Goal: Task Accomplishment & Management: Use online tool/utility

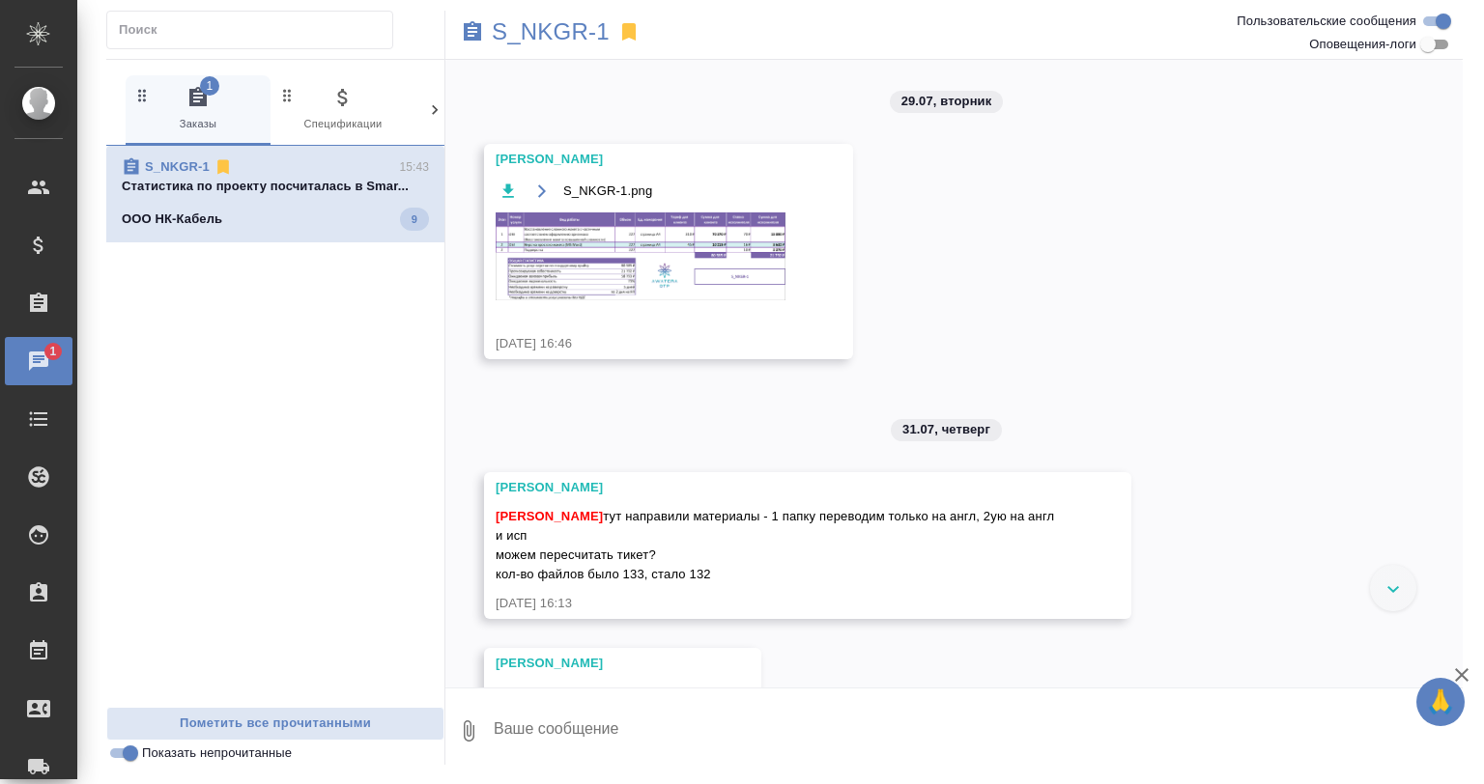
scroll to position [8503, 0]
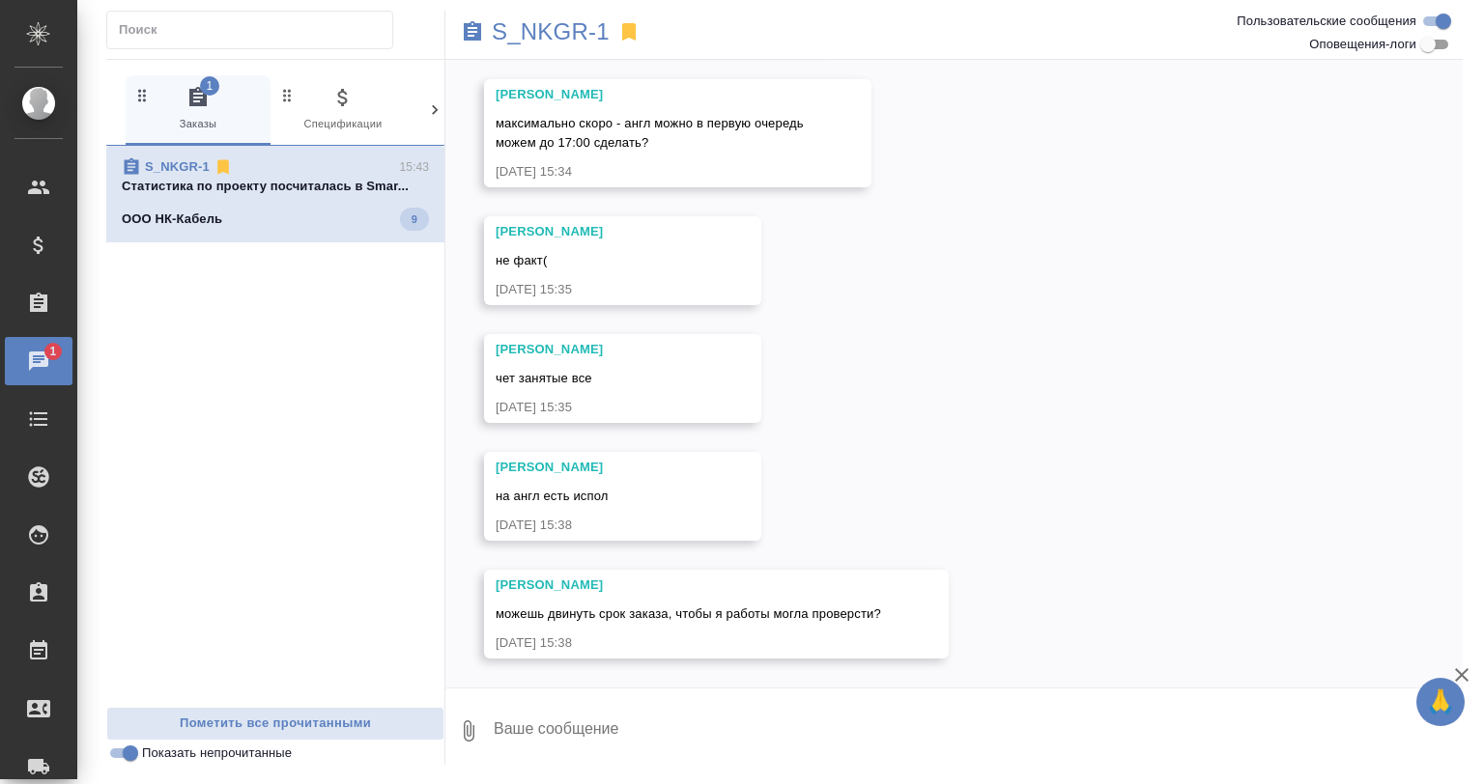
click at [355, 165] on div "S_NKGR-1 15:43" at bounding box center [275, 166] width 307 height 19
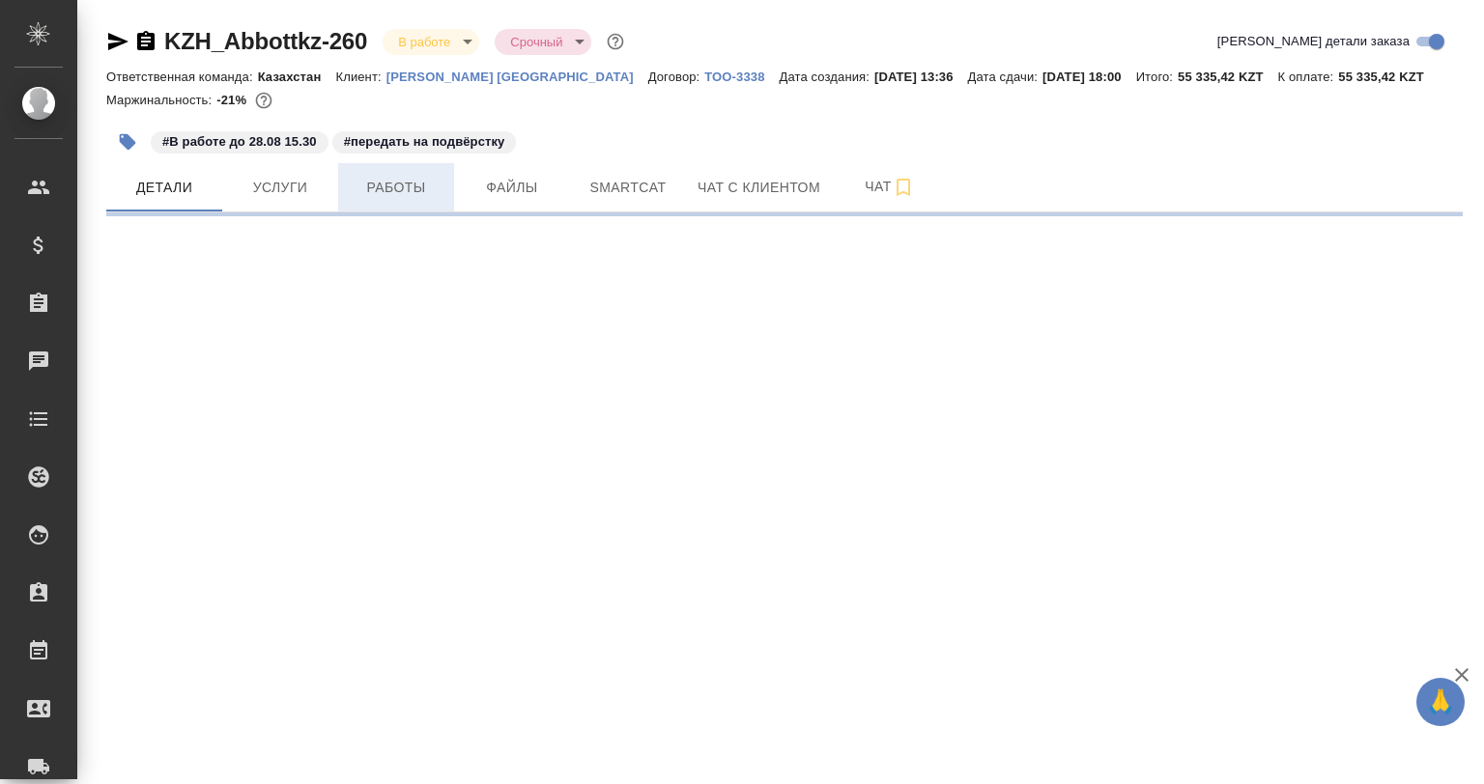
select select "RU"
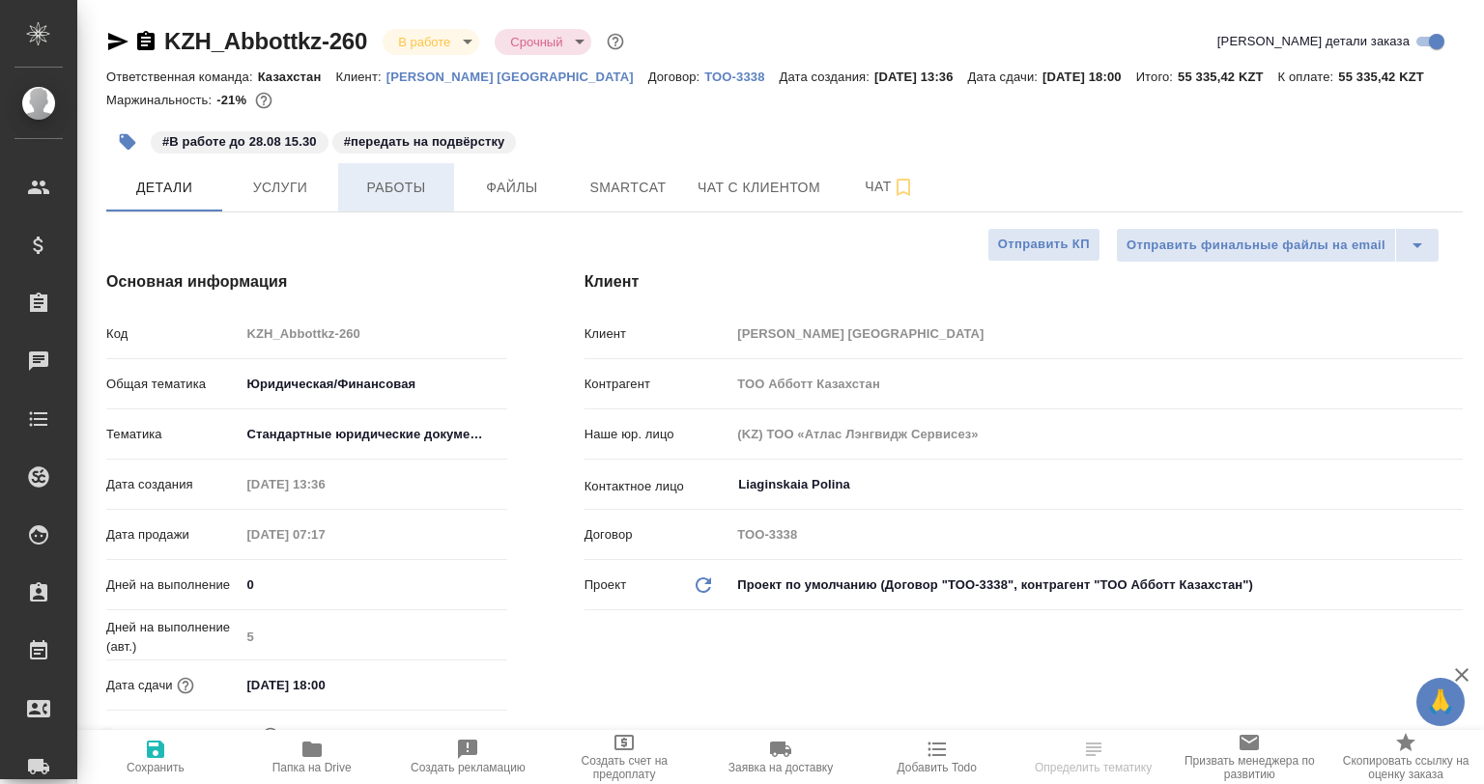
type textarea "x"
click at [415, 178] on span "Работы" at bounding box center [396, 188] width 93 height 24
type textarea "x"
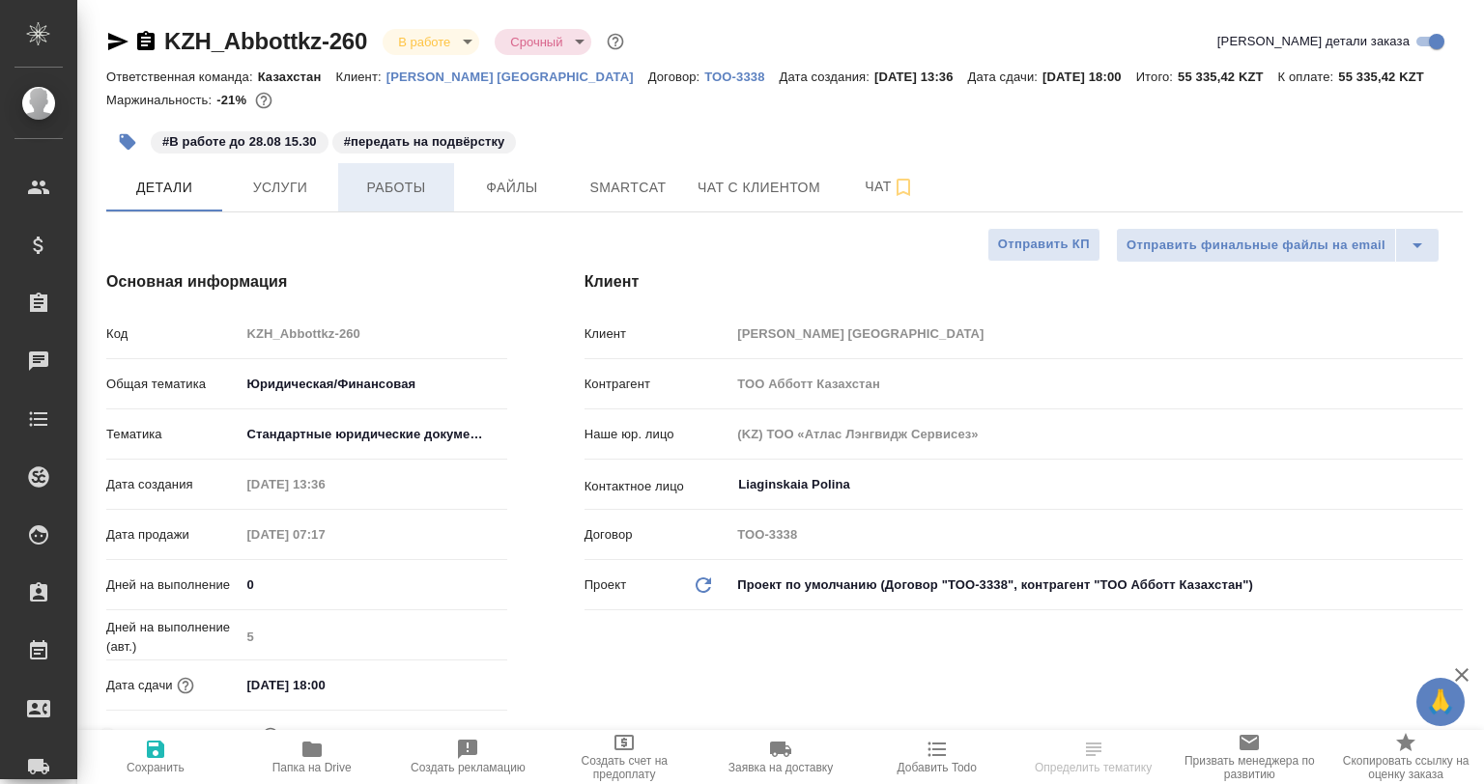
type textarea "x"
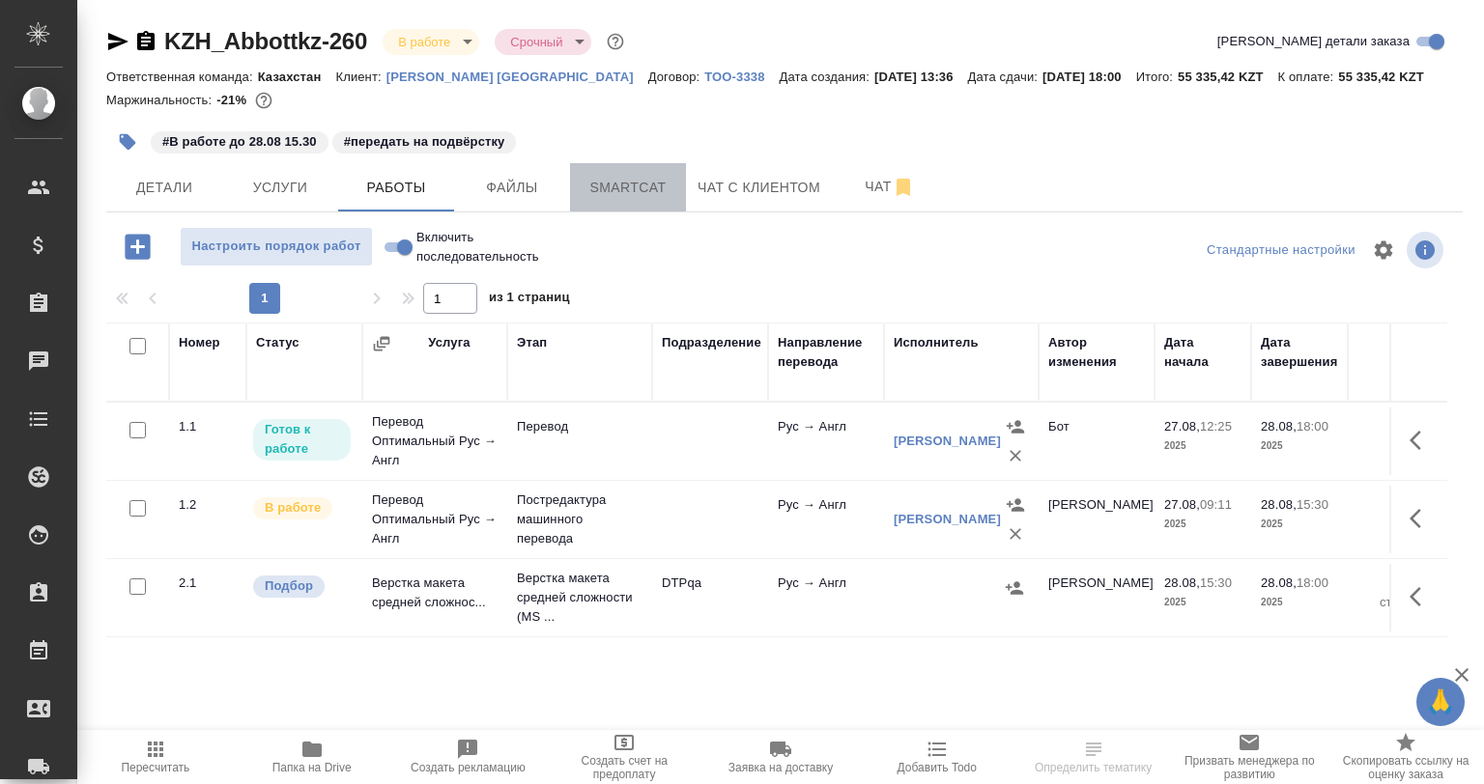
click at [655, 190] on span "Smartcat" at bounding box center [627, 188] width 93 height 24
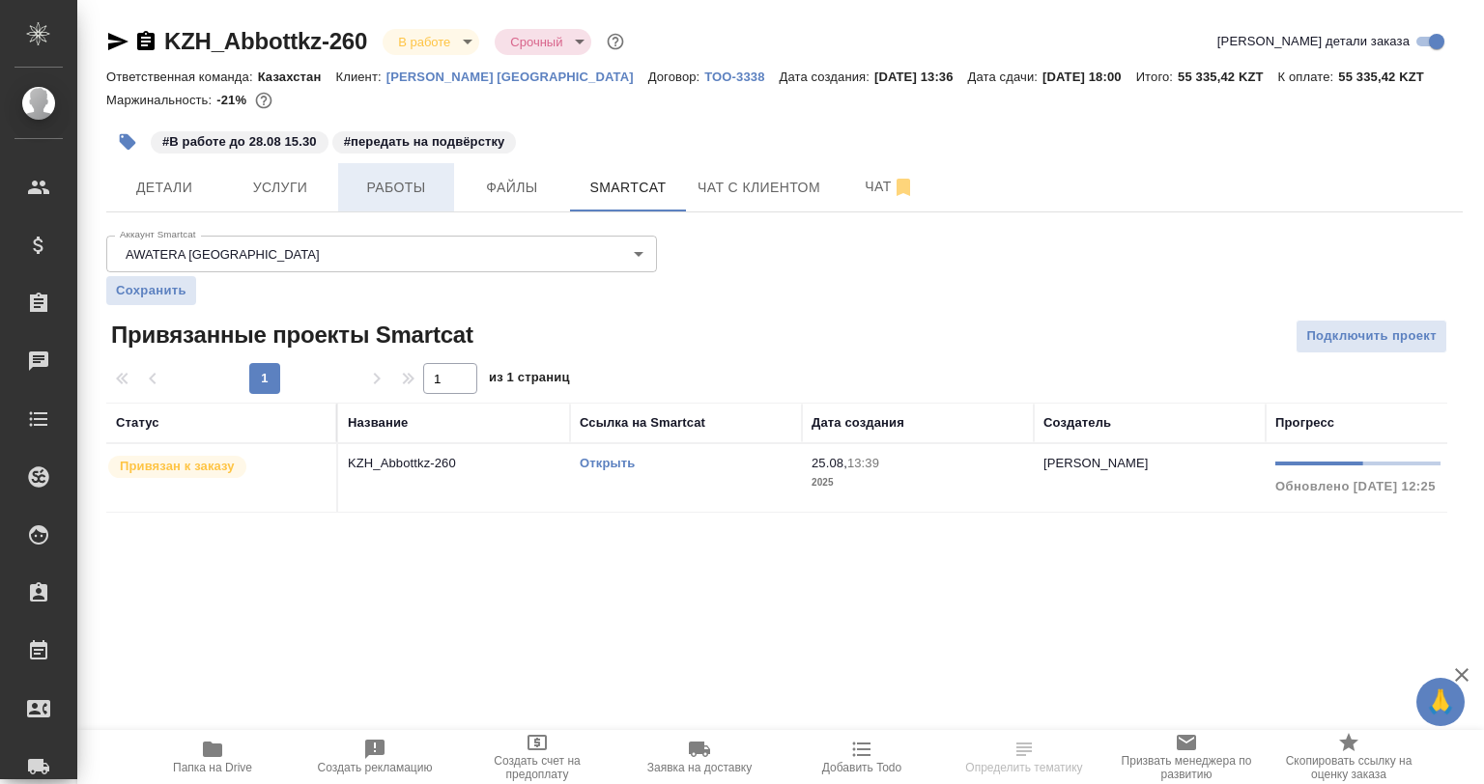
click at [402, 203] on button "Работы" at bounding box center [396, 187] width 116 height 48
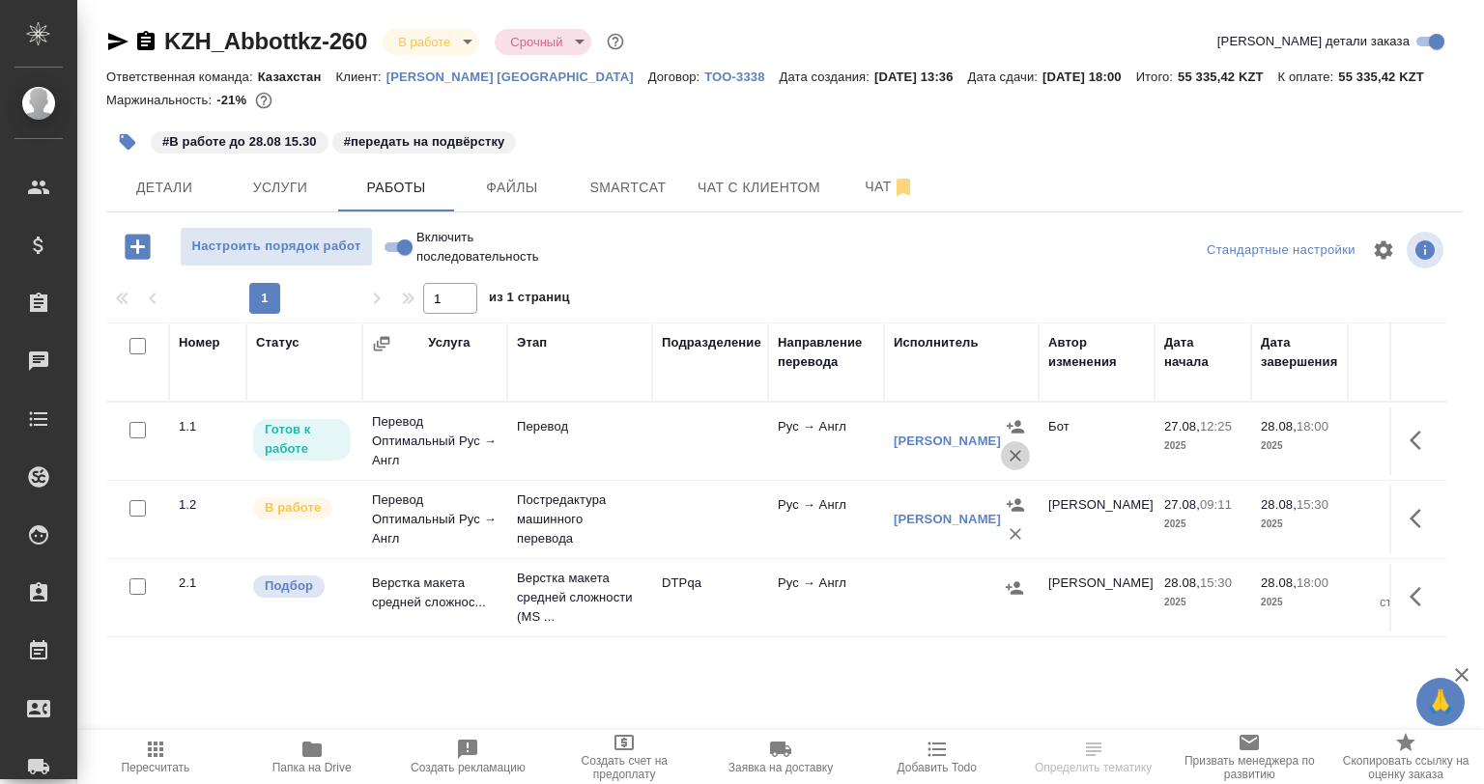
click at [1014, 452] on icon "button" at bounding box center [1014, 455] width 19 height 19
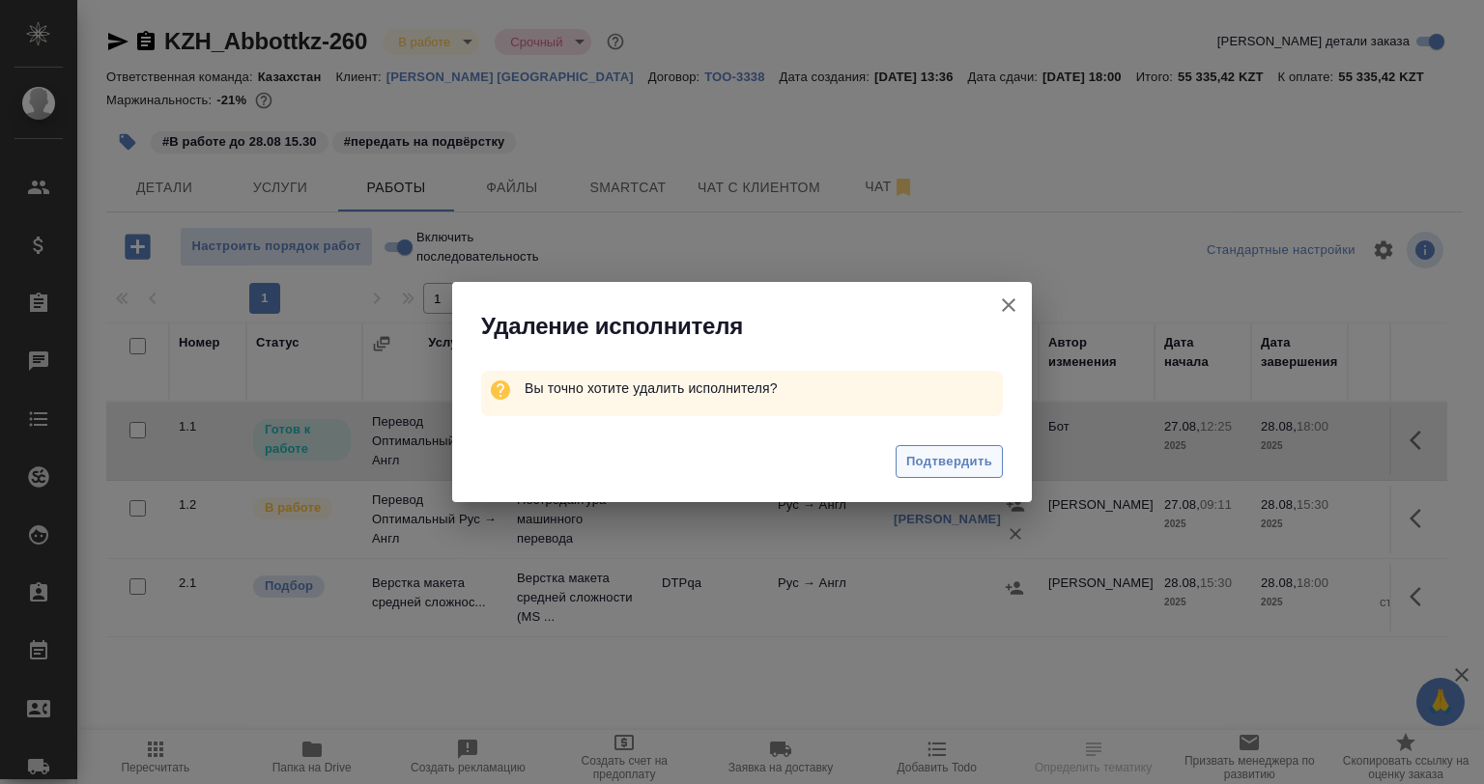
click at [944, 459] on span "Подтвердить" at bounding box center [949, 462] width 86 height 22
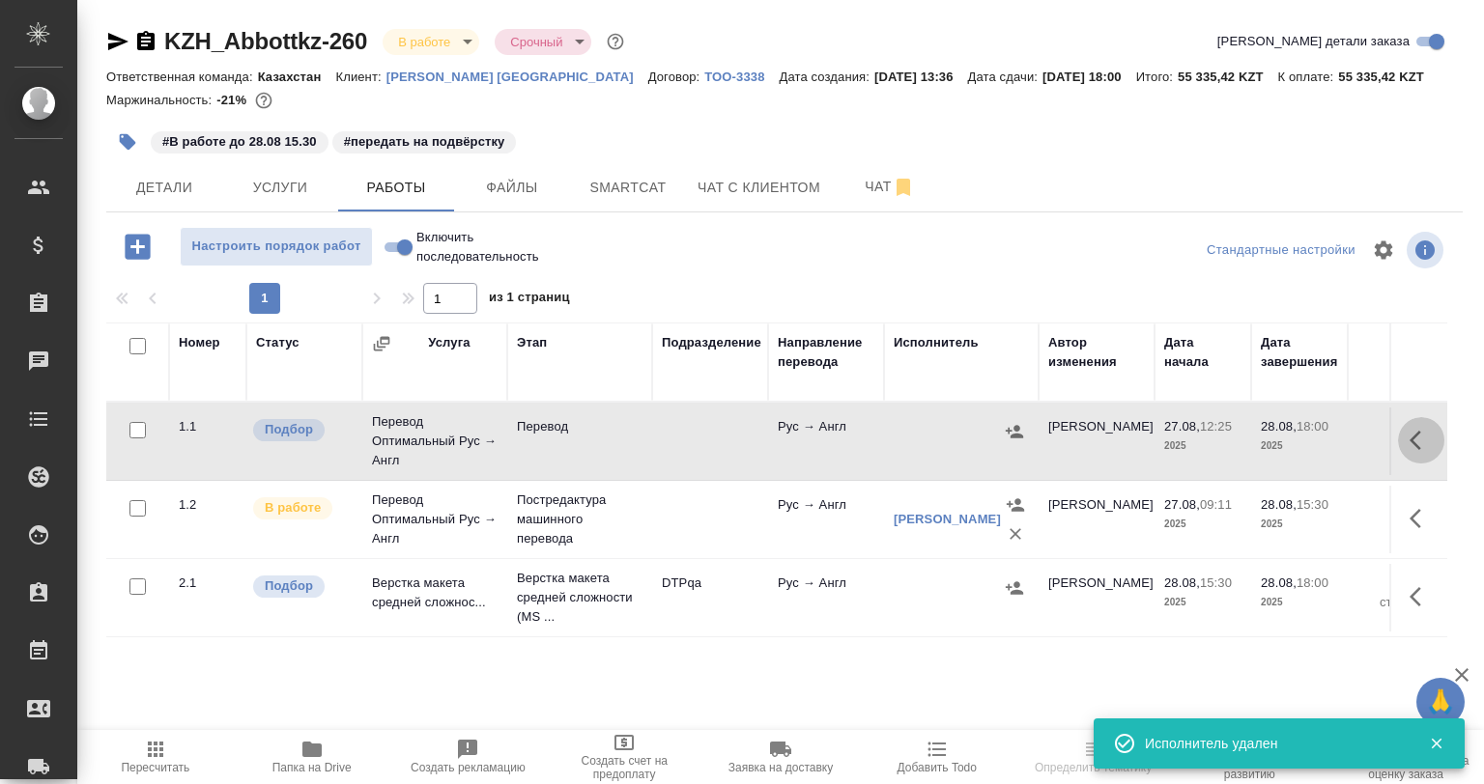
click at [1424, 442] on icon "button" at bounding box center [1420, 440] width 23 height 23
click at [1356, 430] on icon "button" at bounding box center [1348, 439] width 23 height 23
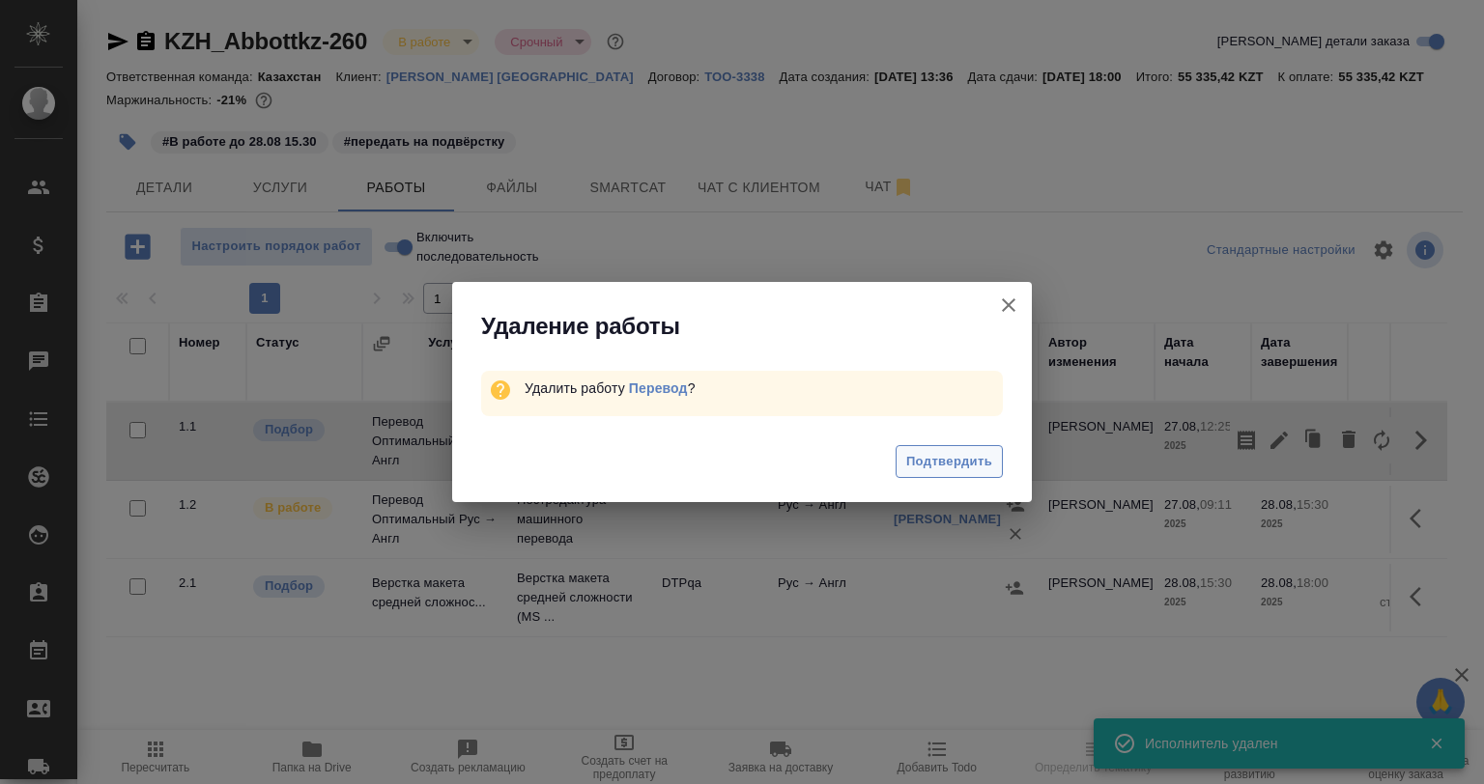
drag, startPoint x: 1019, startPoint y: 475, endPoint x: 993, endPoint y: 461, distance: 29.8
click at [1014, 475] on div "Подтвердить" at bounding box center [742, 464] width 580 height 77
click at [989, 460] on span "Подтвердить" at bounding box center [949, 462] width 86 height 22
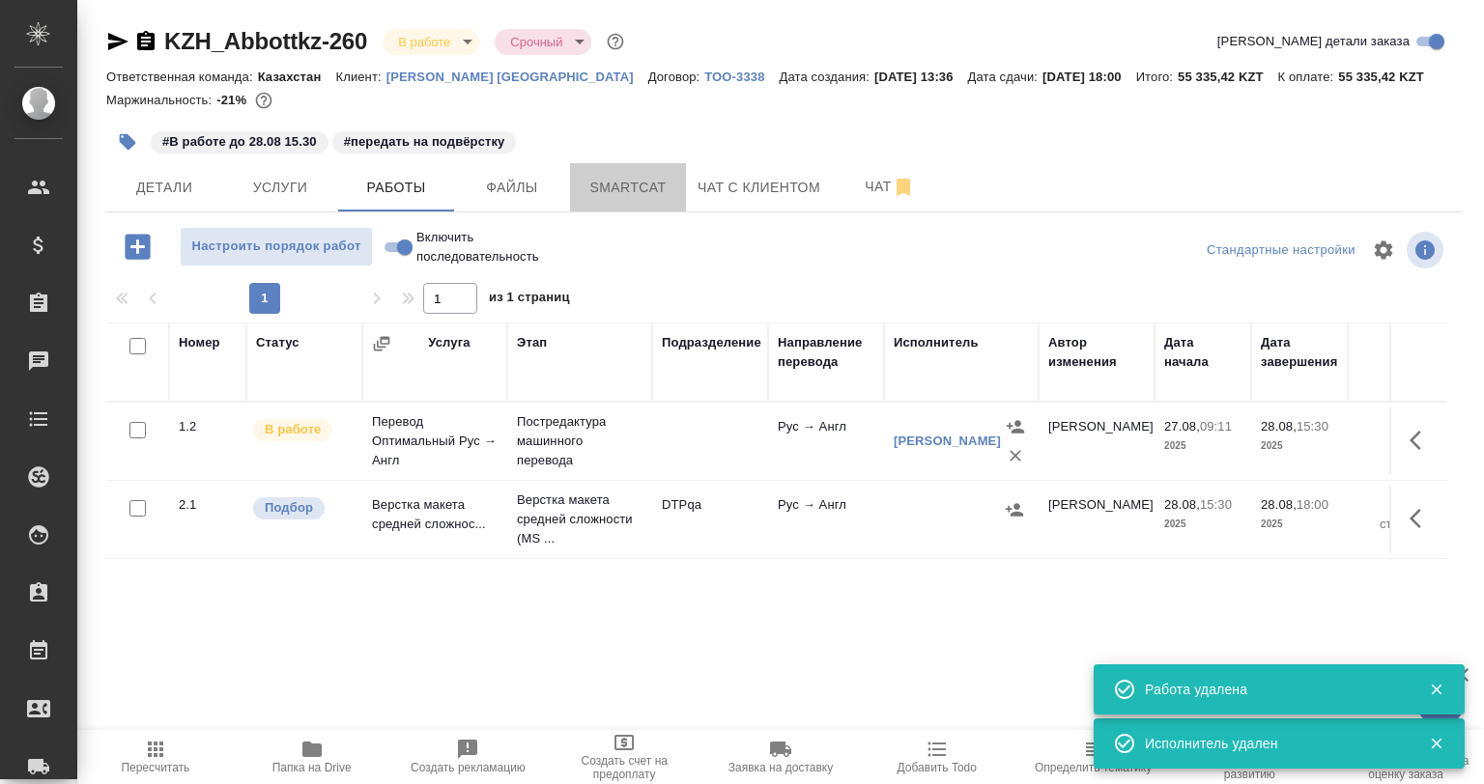
drag, startPoint x: 582, startPoint y: 174, endPoint x: 788, endPoint y: 300, distance: 241.5
click at [583, 174] on button "Smartcat" at bounding box center [628, 187] width 116 height 48
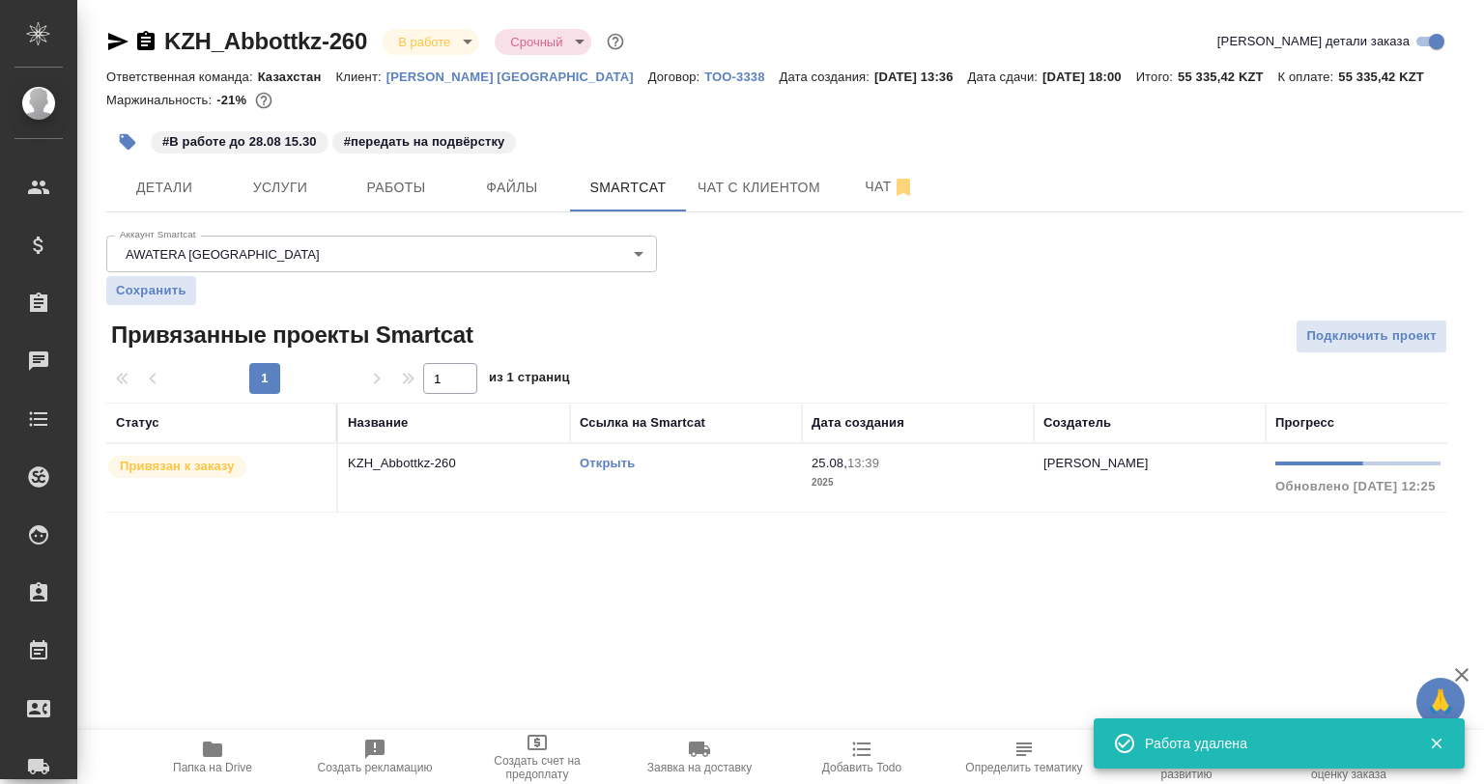
scroll to position [0, 321]
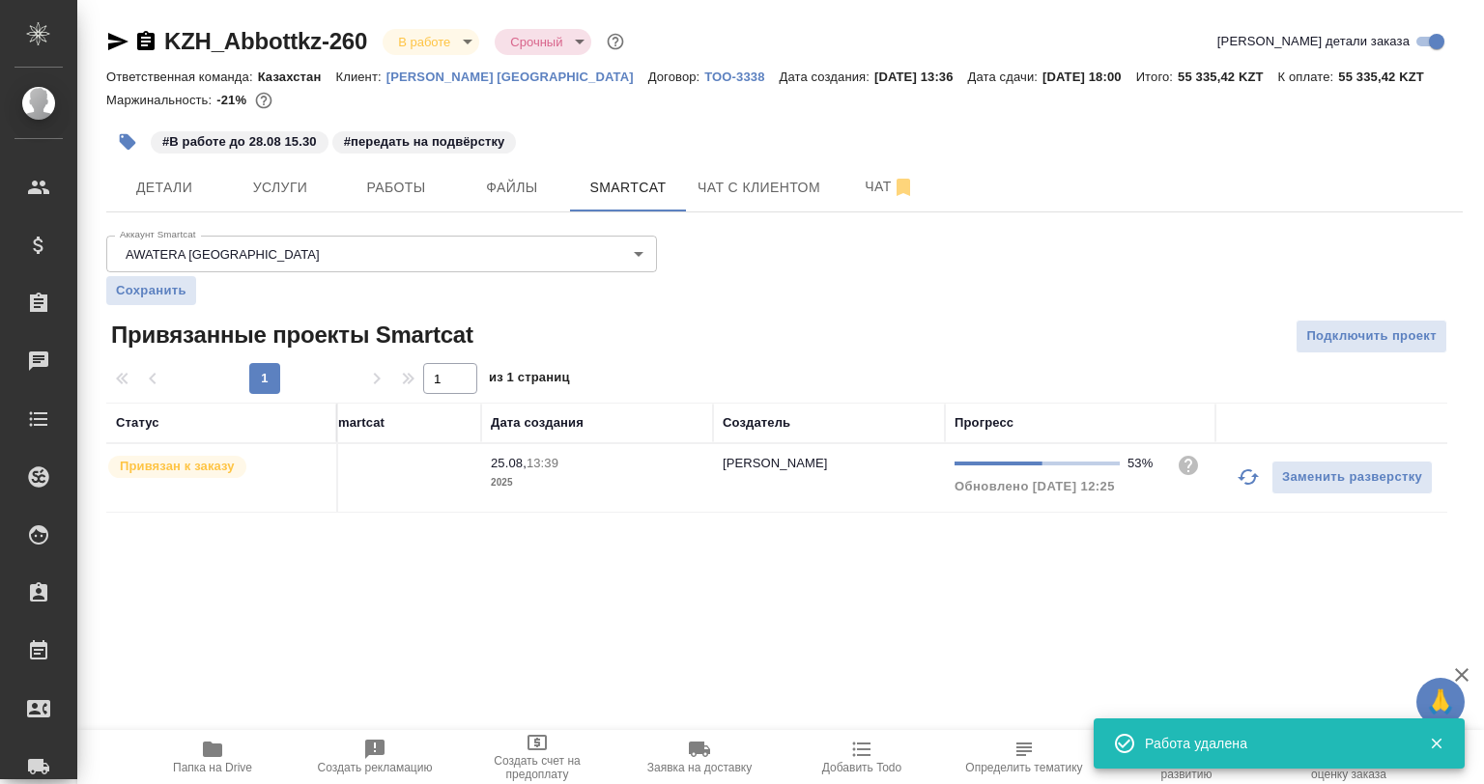
click at [1219, 468] on td "Заменить разверстку" at bounding box center [1331, 478] width 232 height 68
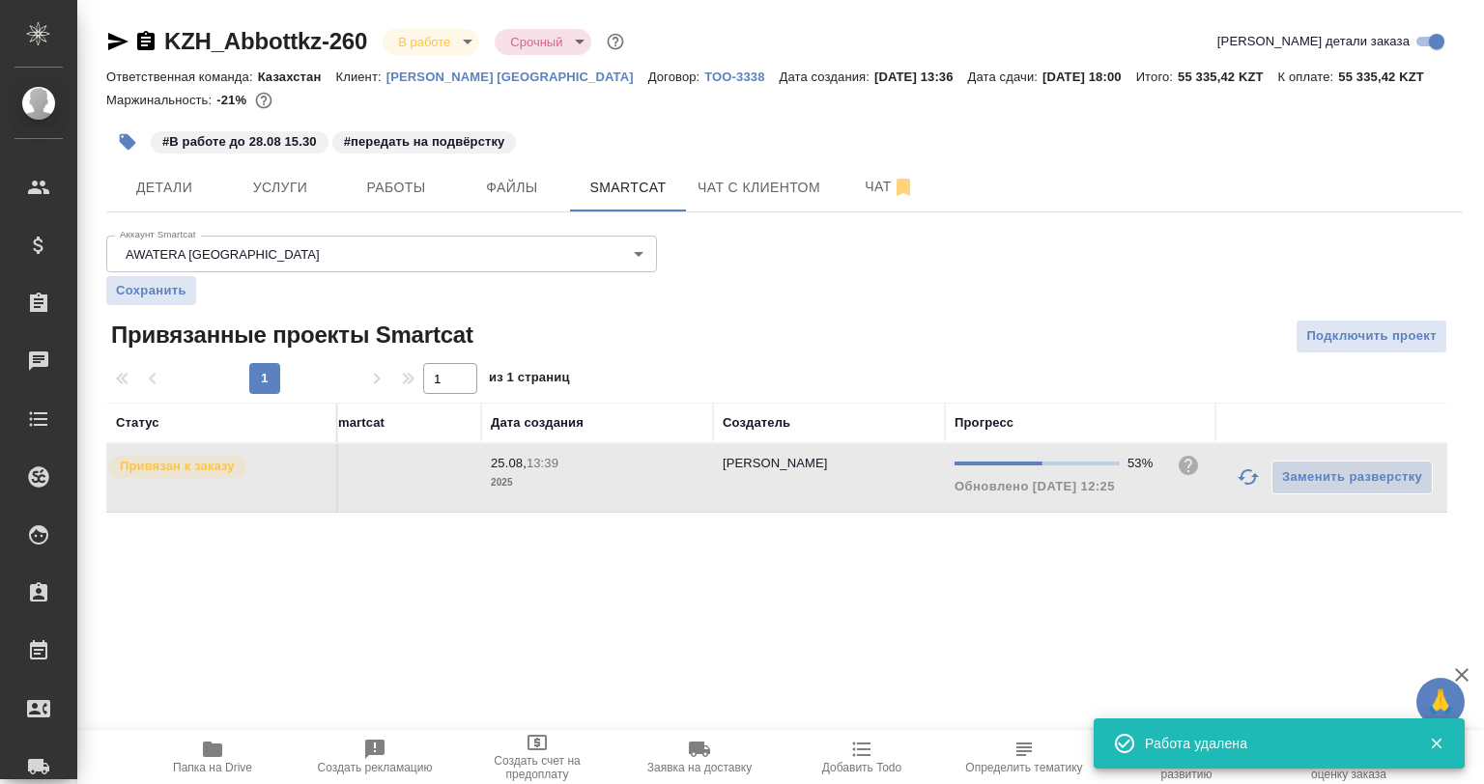
click at [1235, 475] on button "button" at bounding box center [1248, 477] width 46 height 46
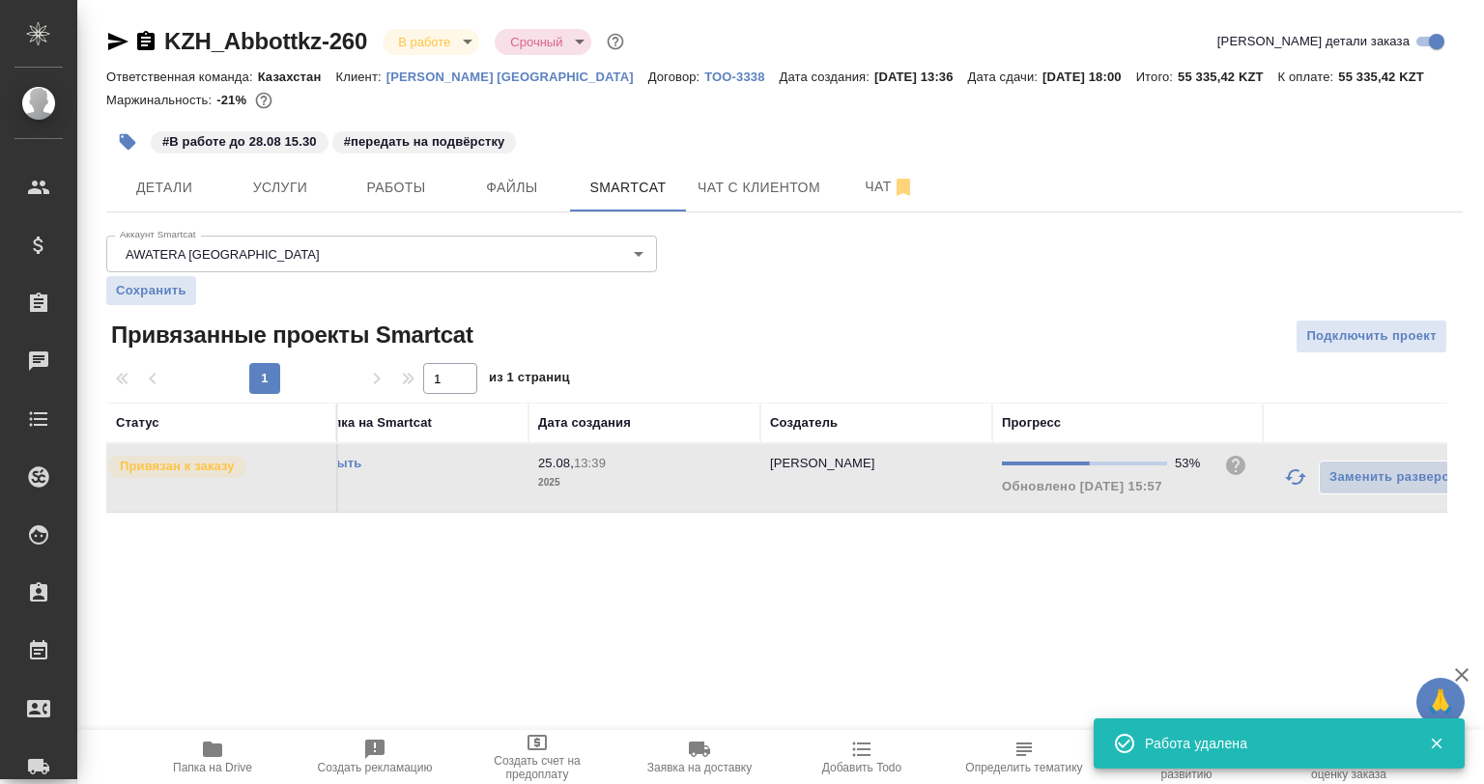
scroll to position [0, 0]
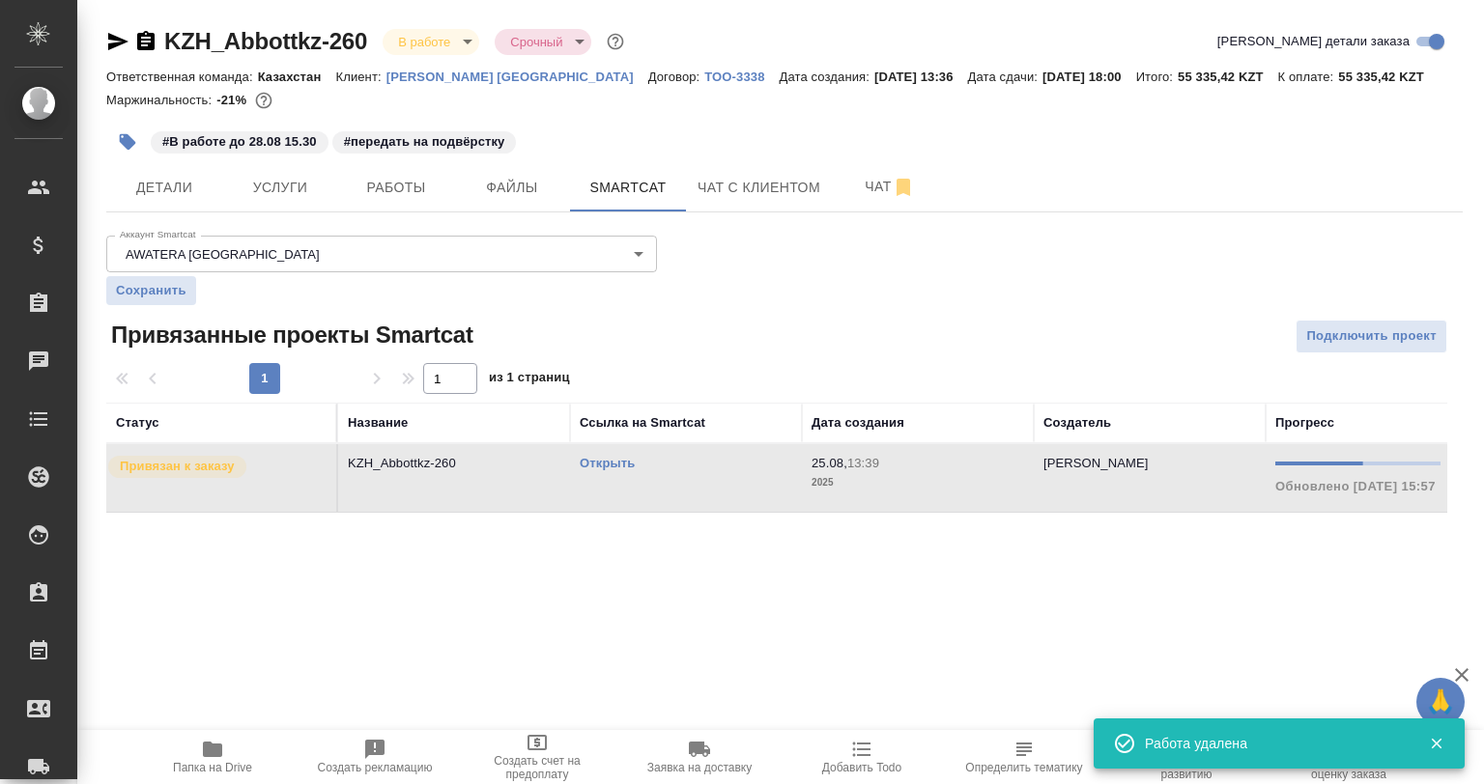
click at [618, 447] on td "Открыть" at bounding box center [686, 478] width 232 height 68
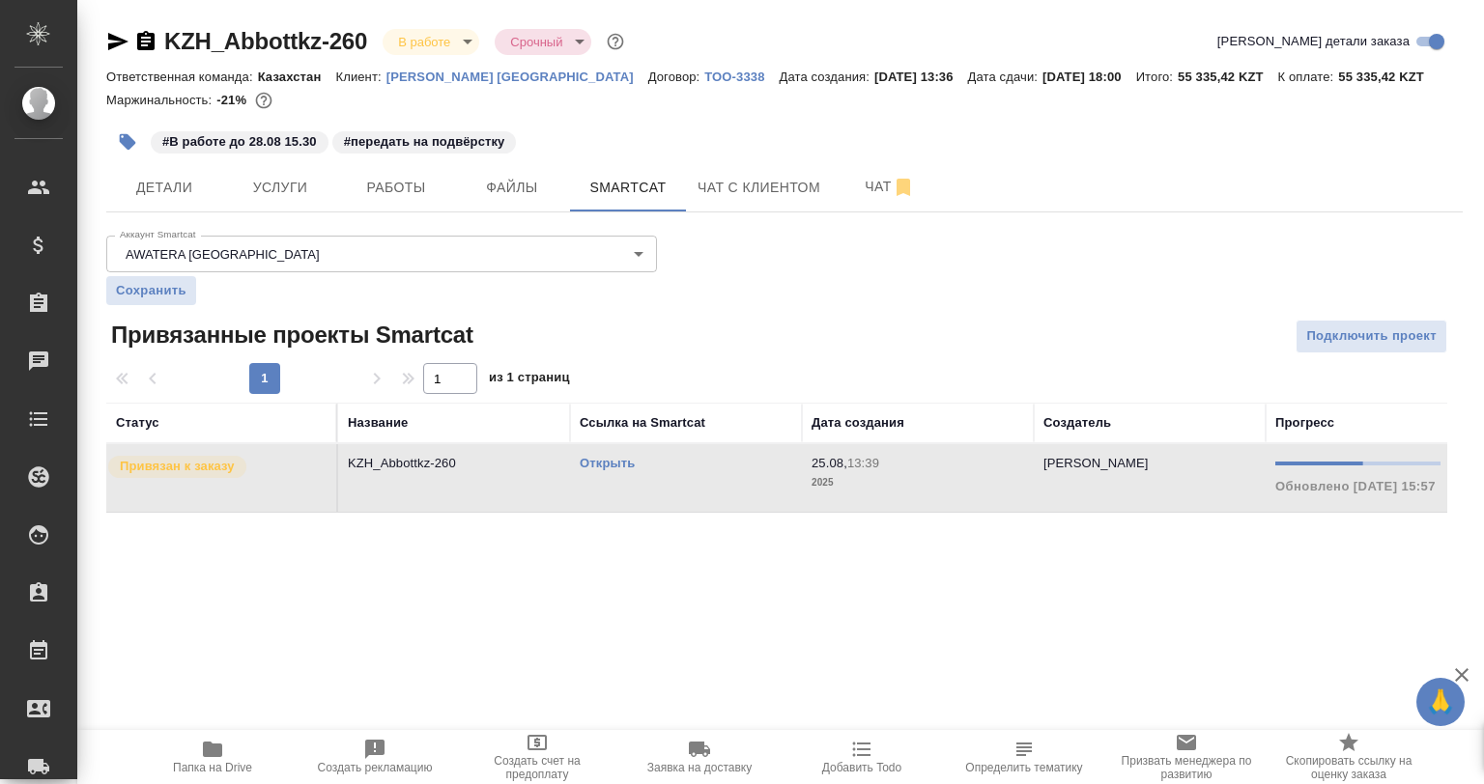
click at [626, 460] on link "Открыть" at bounding box center [607, 463] width 55 height 14
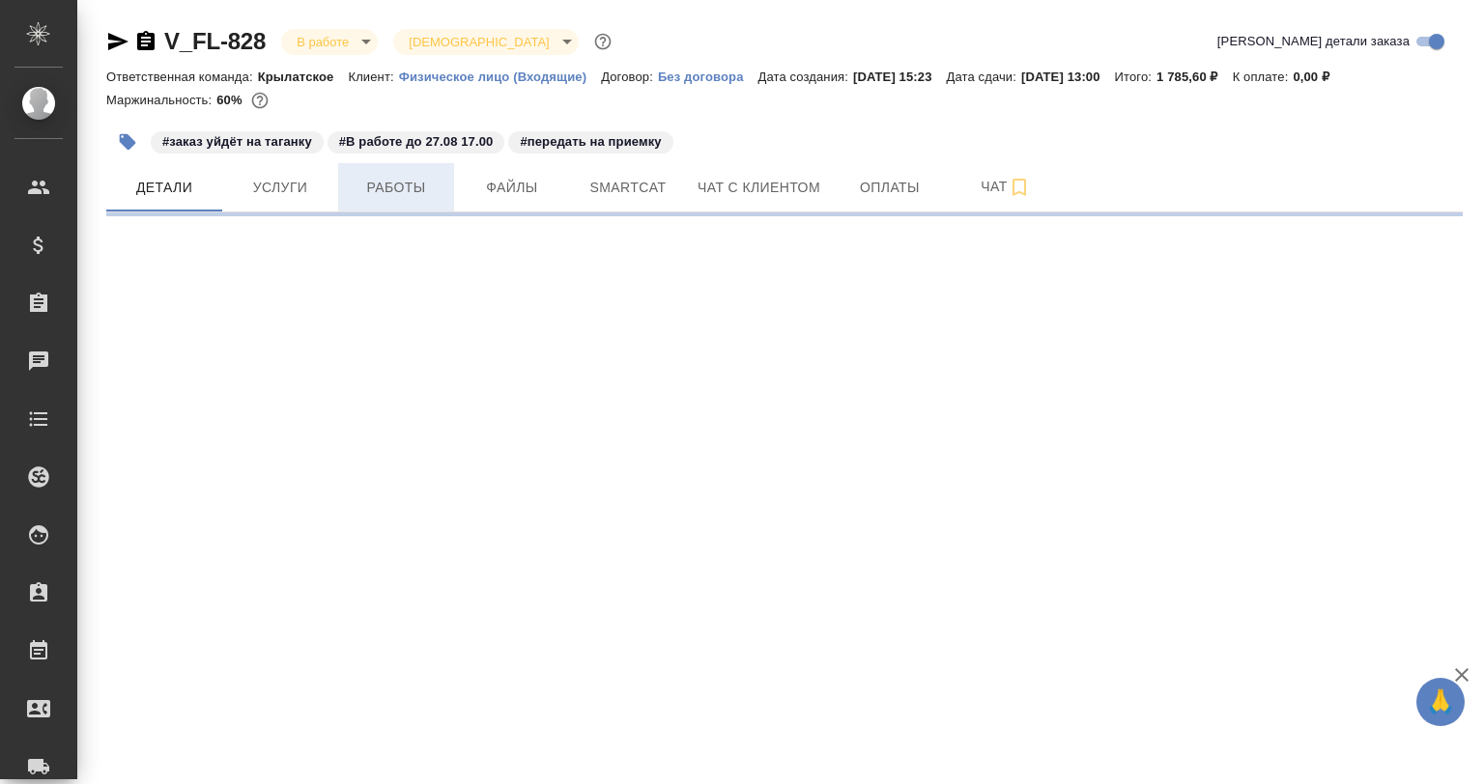
click at [421, 183] on span "Работы" at bounding box center [396, 188] width 93 height 24
select select "RU"
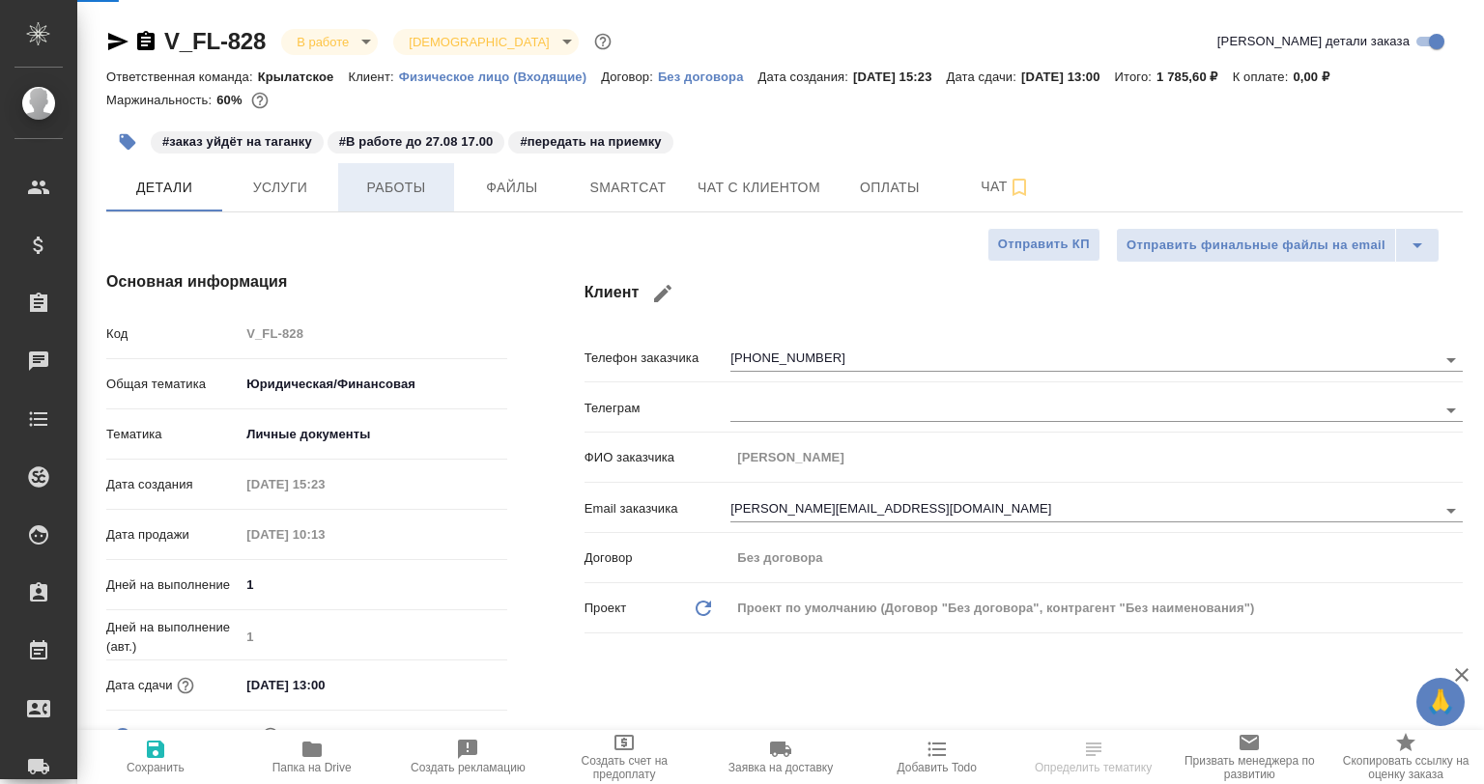
type textarea "x"
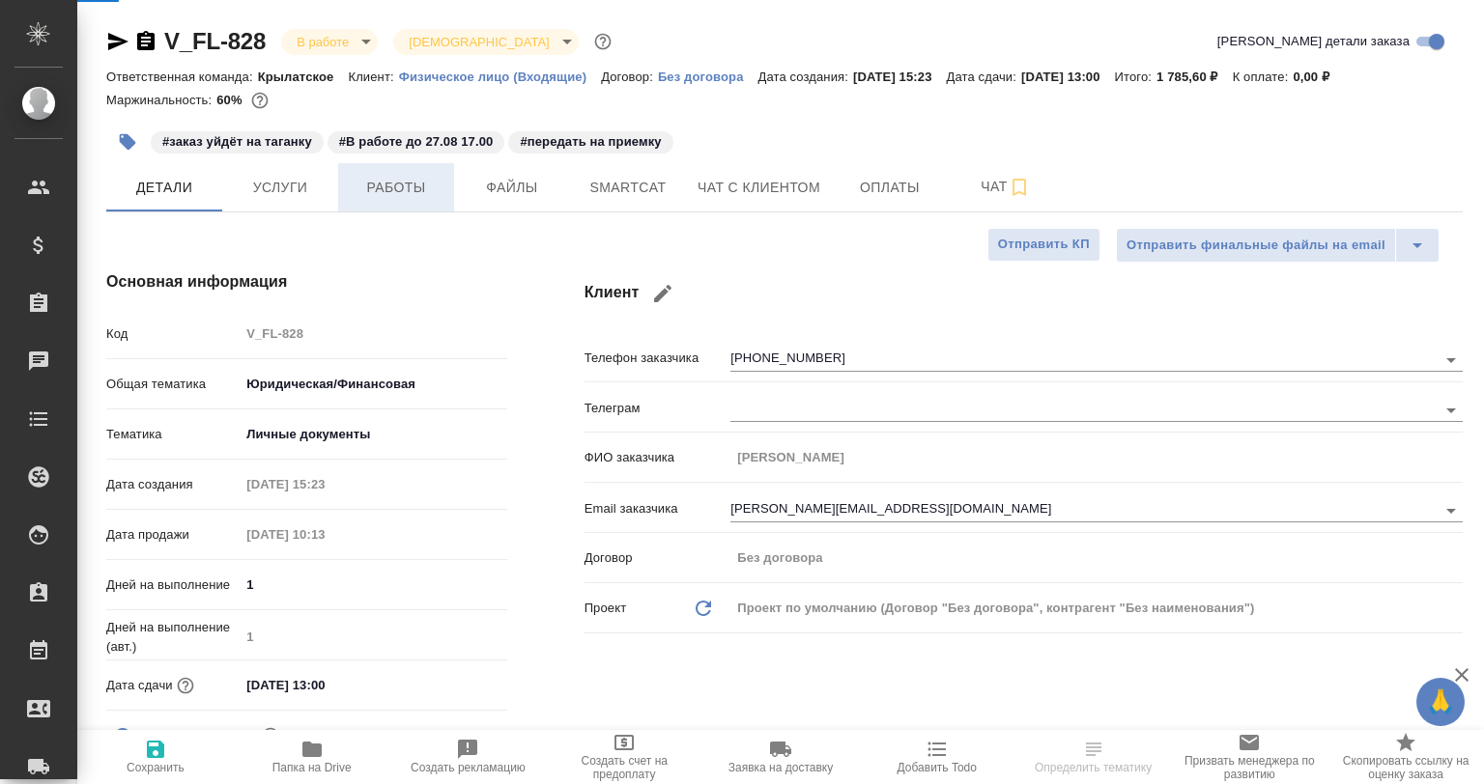
type textarea "x"
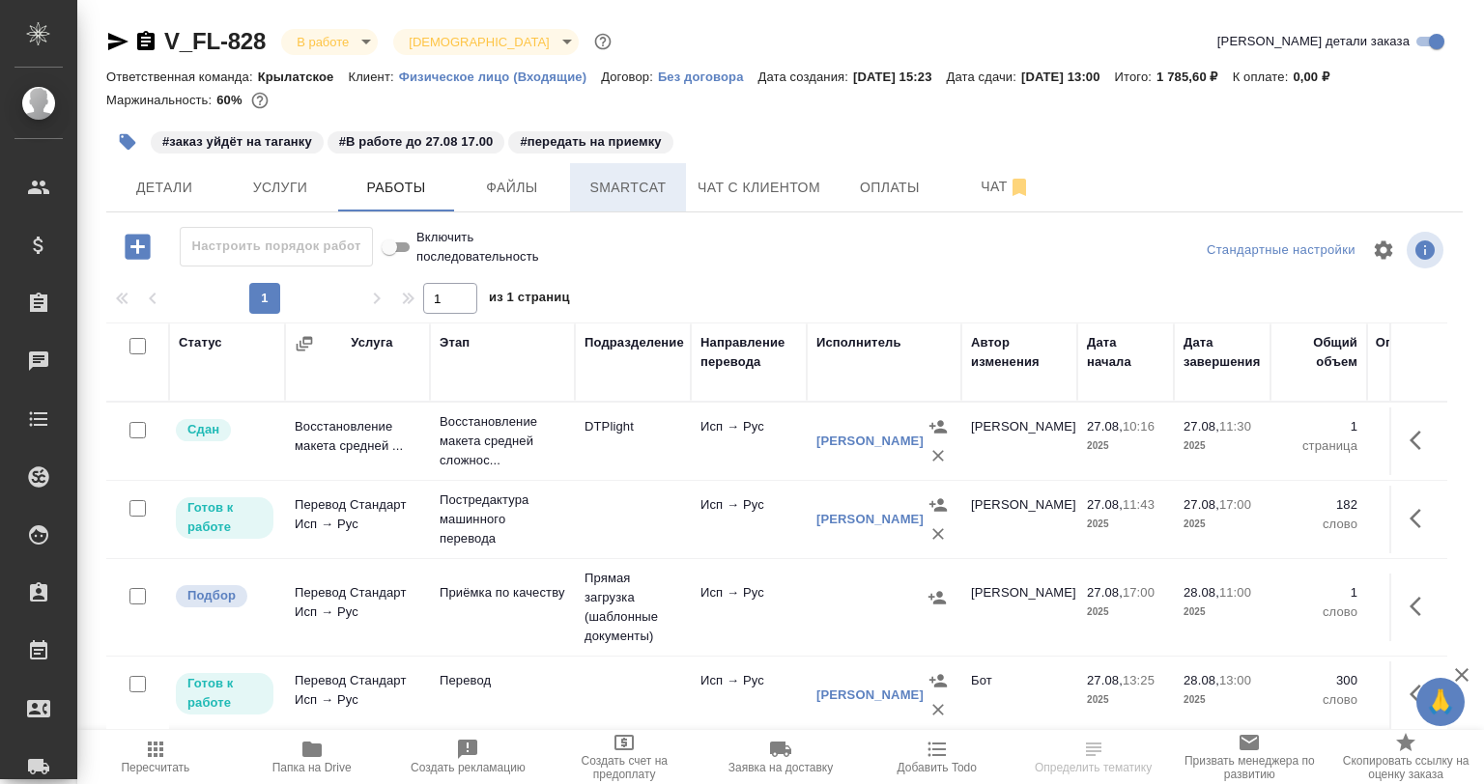
click at [607, 185] on span "Smartcat" at bounding box center [627, 188] width 93 height 24
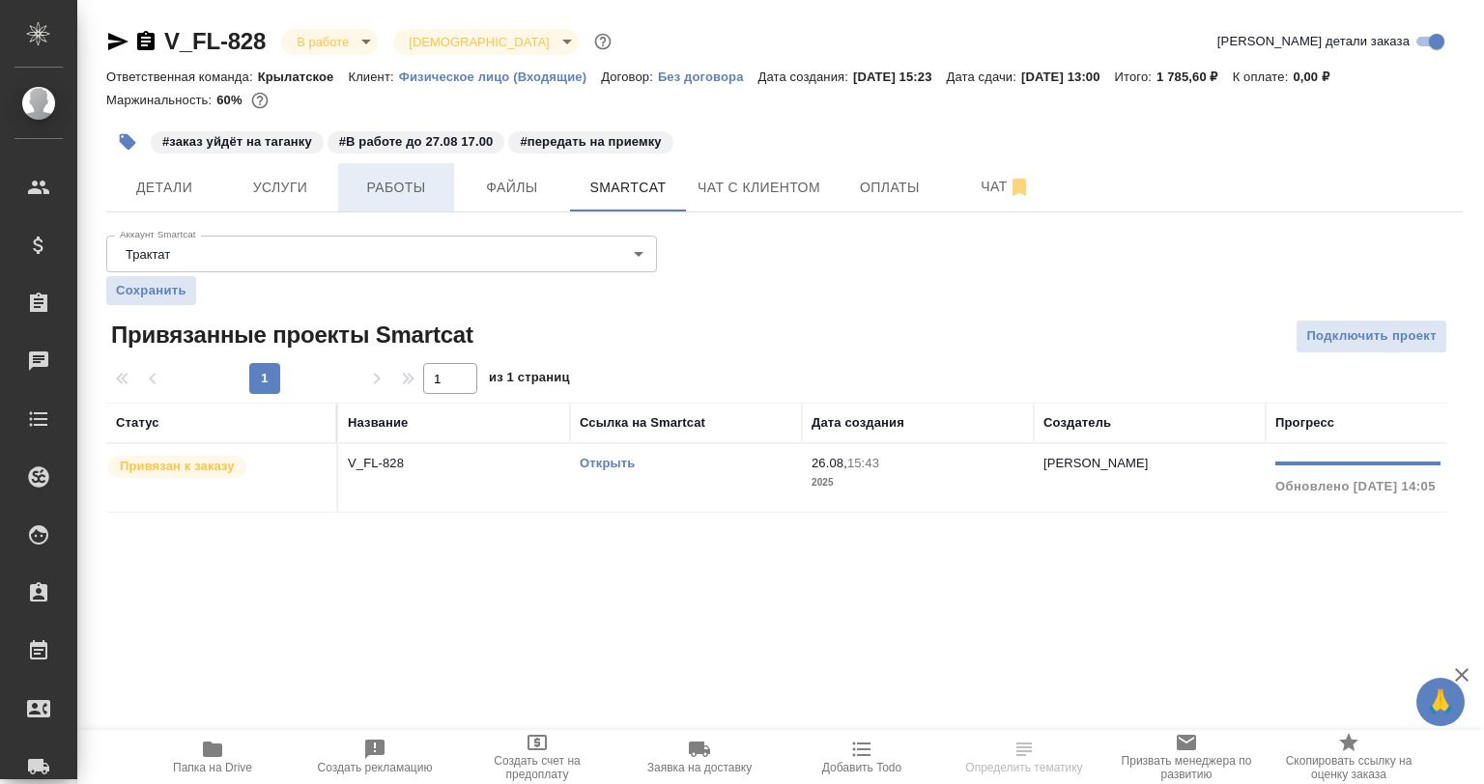
click at [423, 189] on span "Работы" at bounding box center [396, 188] width 93 height 24
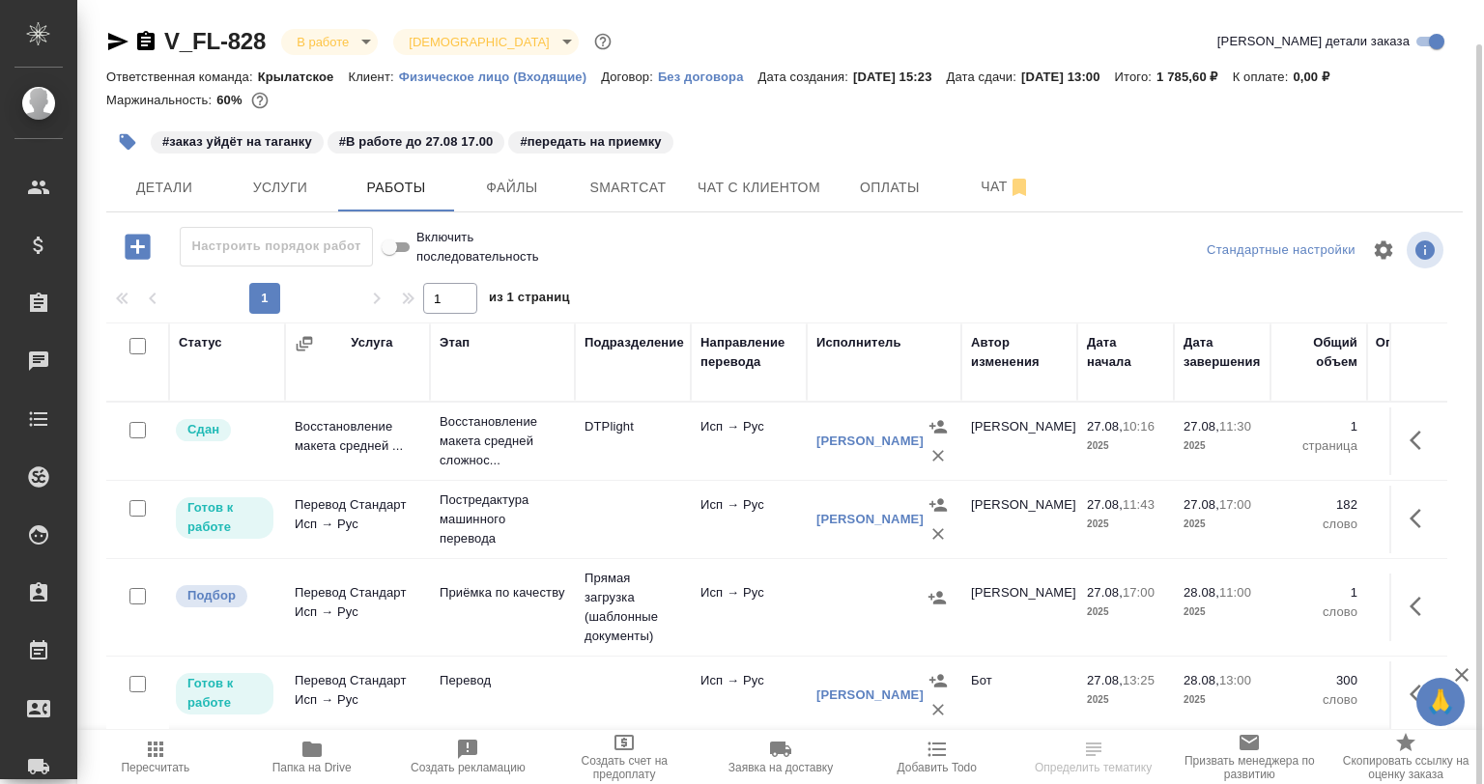
scroll to position [22, 0]
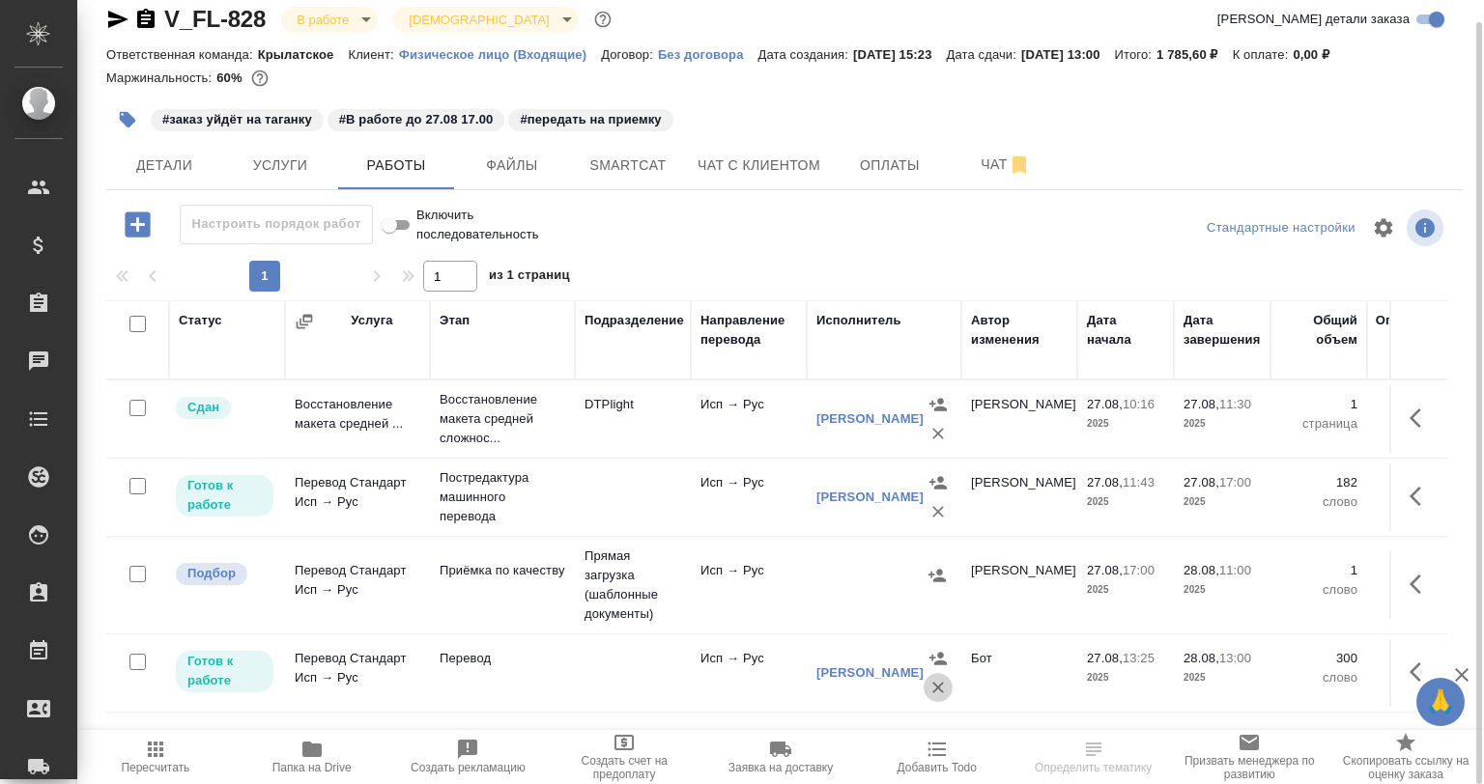
click at [936, 688] on icon "button" at bounding box center [937, 687] width 19 height 19
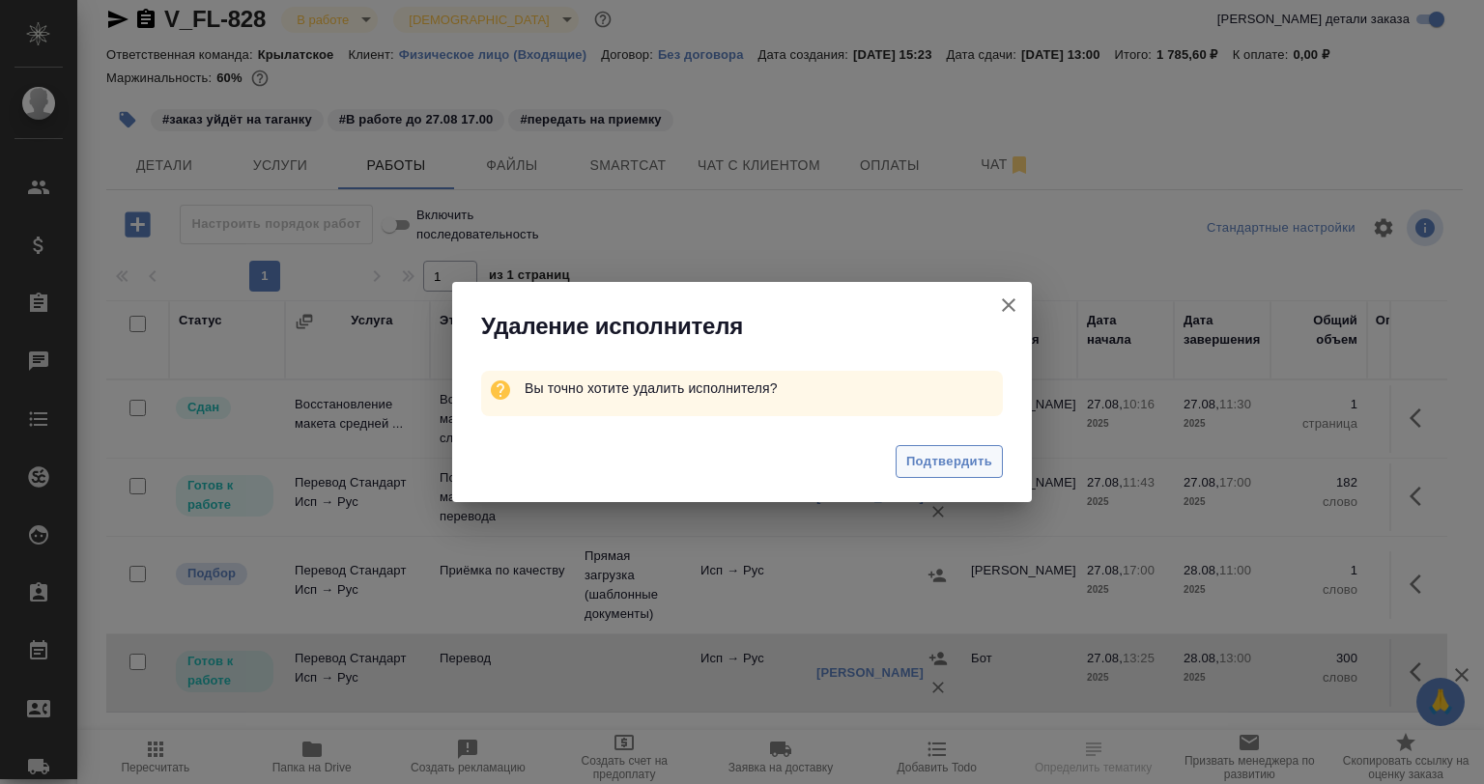
drag, startPoint x: 952, startPoint y: 437, endPoint x: 950, endPoint y: 452, distance: 15.6
click at [953, 441] on div "Подтвердить" at bounding box center [742, 464] width 580 height 77
click at [950, 452] on span "Подтвердить" at bounding box center [949, 462] width 86 height 22
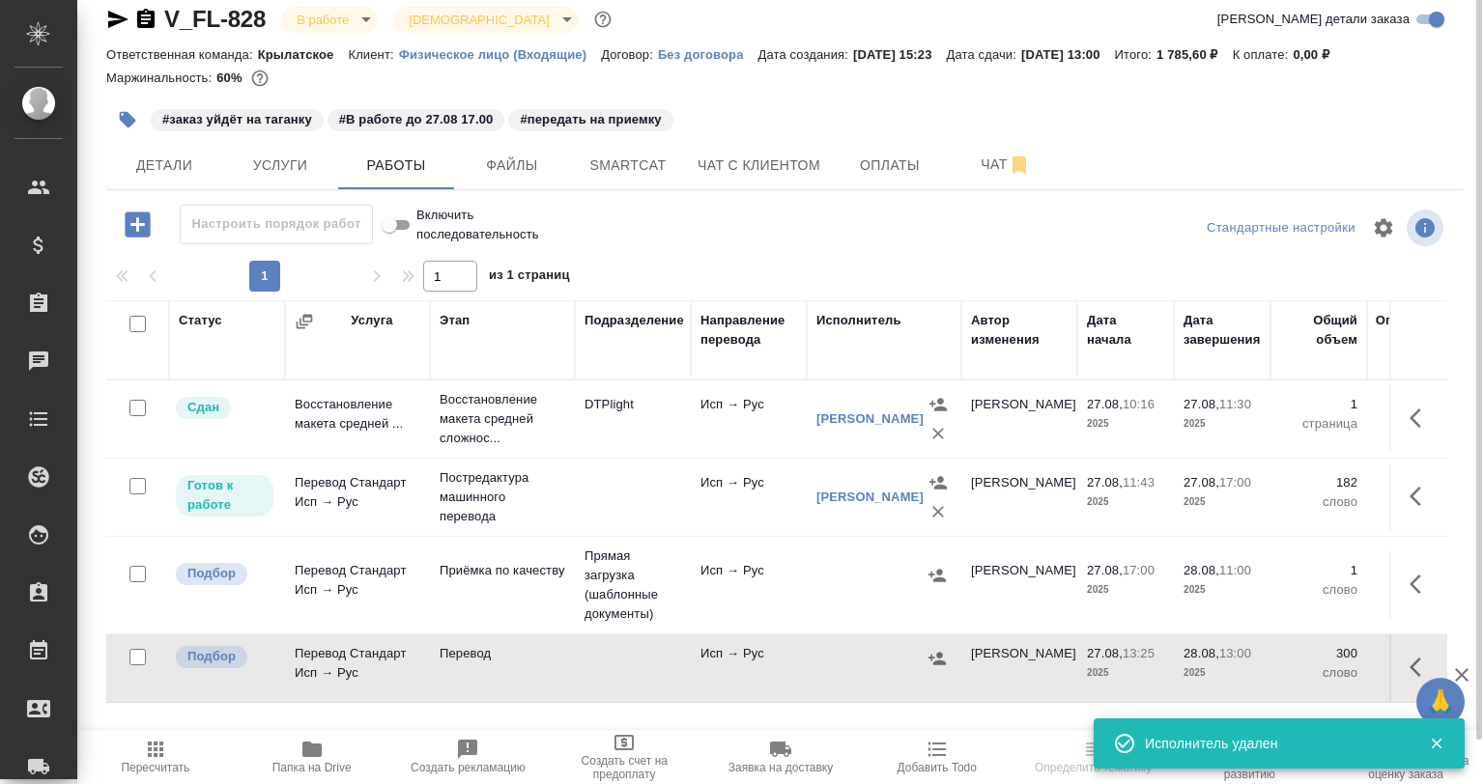
scroll to position [0, 0]
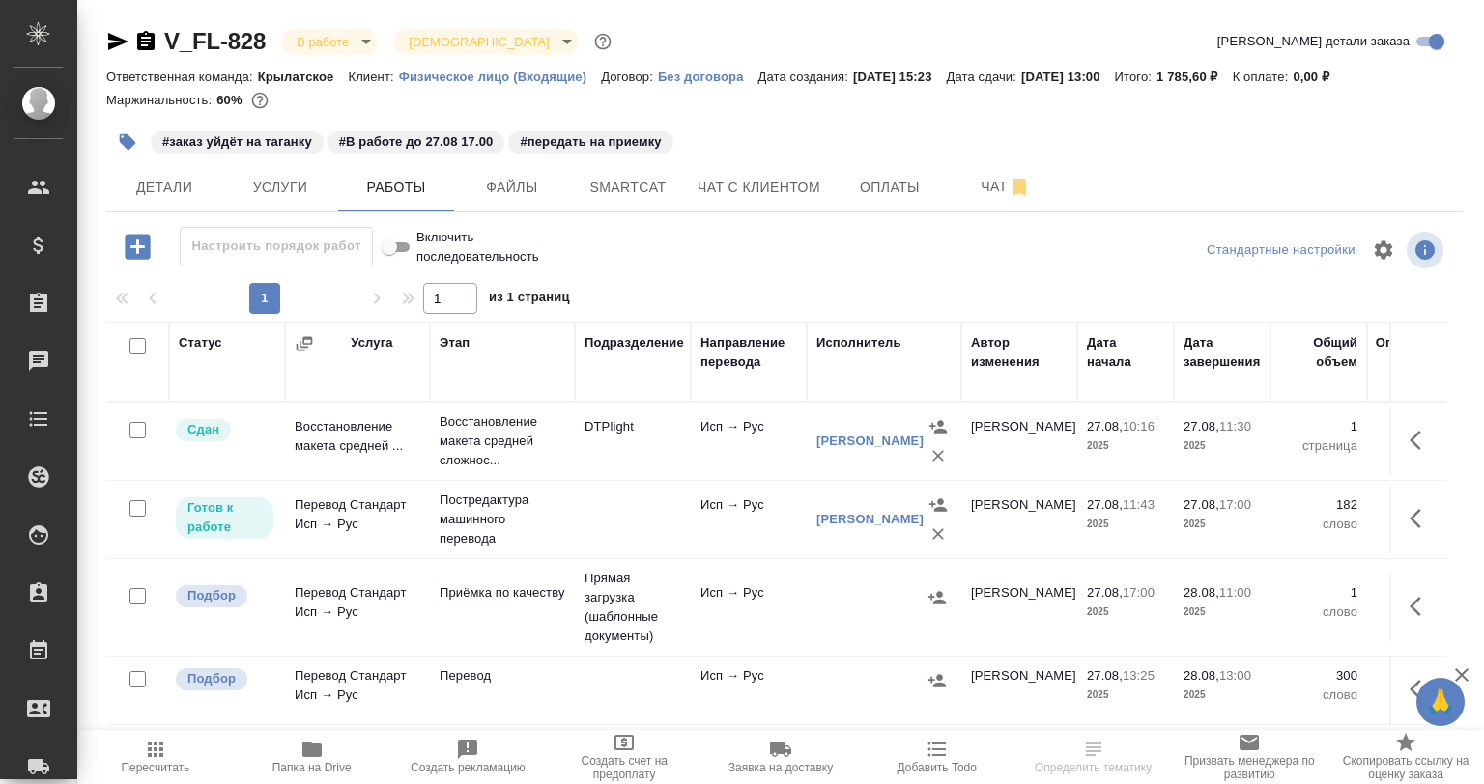
scroll to position [22, 0]
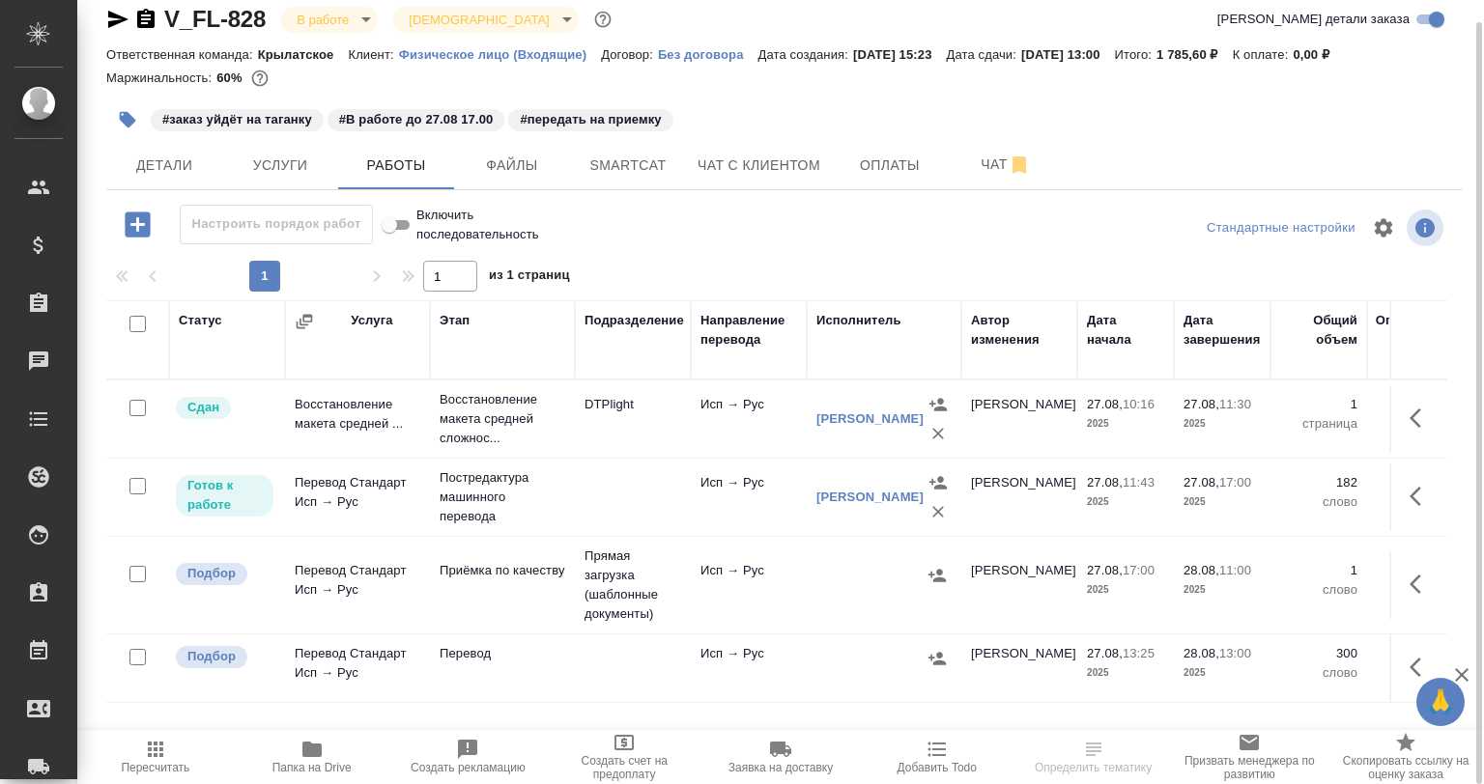
click at [141, 654] on input "checkbox" at bounding box center [137, 657] width 16 height 16
checkbox input "true"
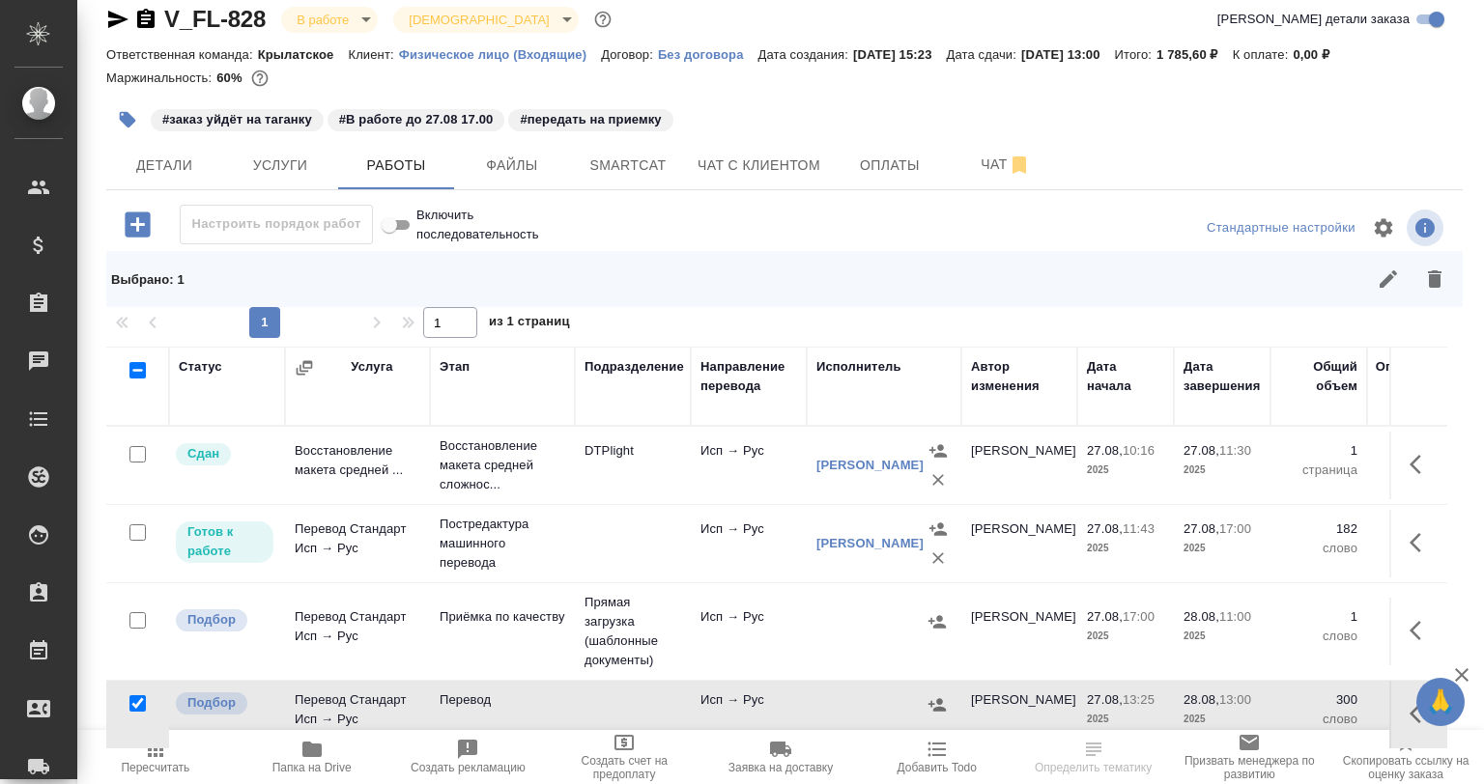
drag, startPoint x: 1439, startPoint y: 258, endPoint x: 1441, endPoint y: 268, distance: 9.8
click at [1439, 259] on button "button" at bounding box center [1434, 279] width 46 height 46
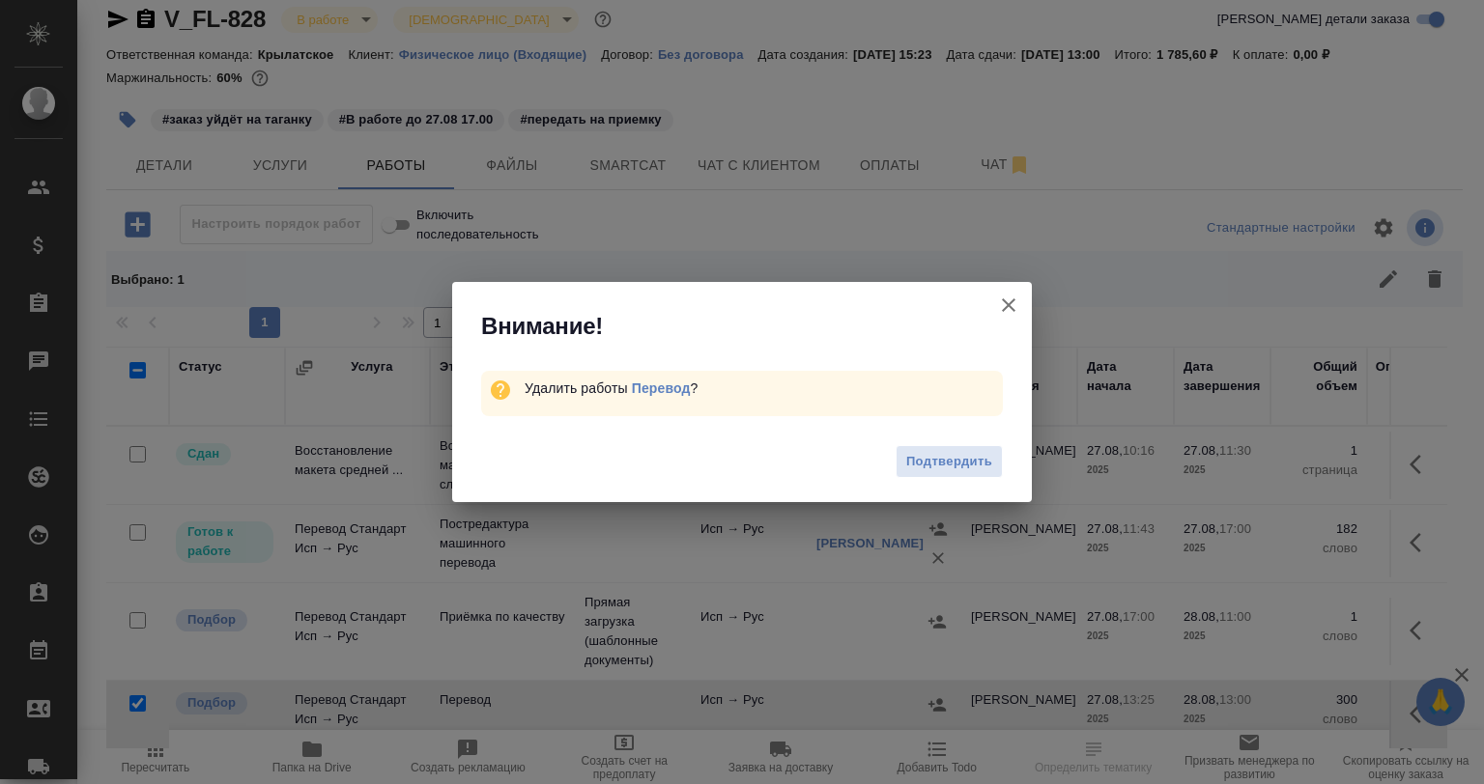
click at [916, 457] on span "Подтвердить" at bounding box center [949, 462] width 86 height 22
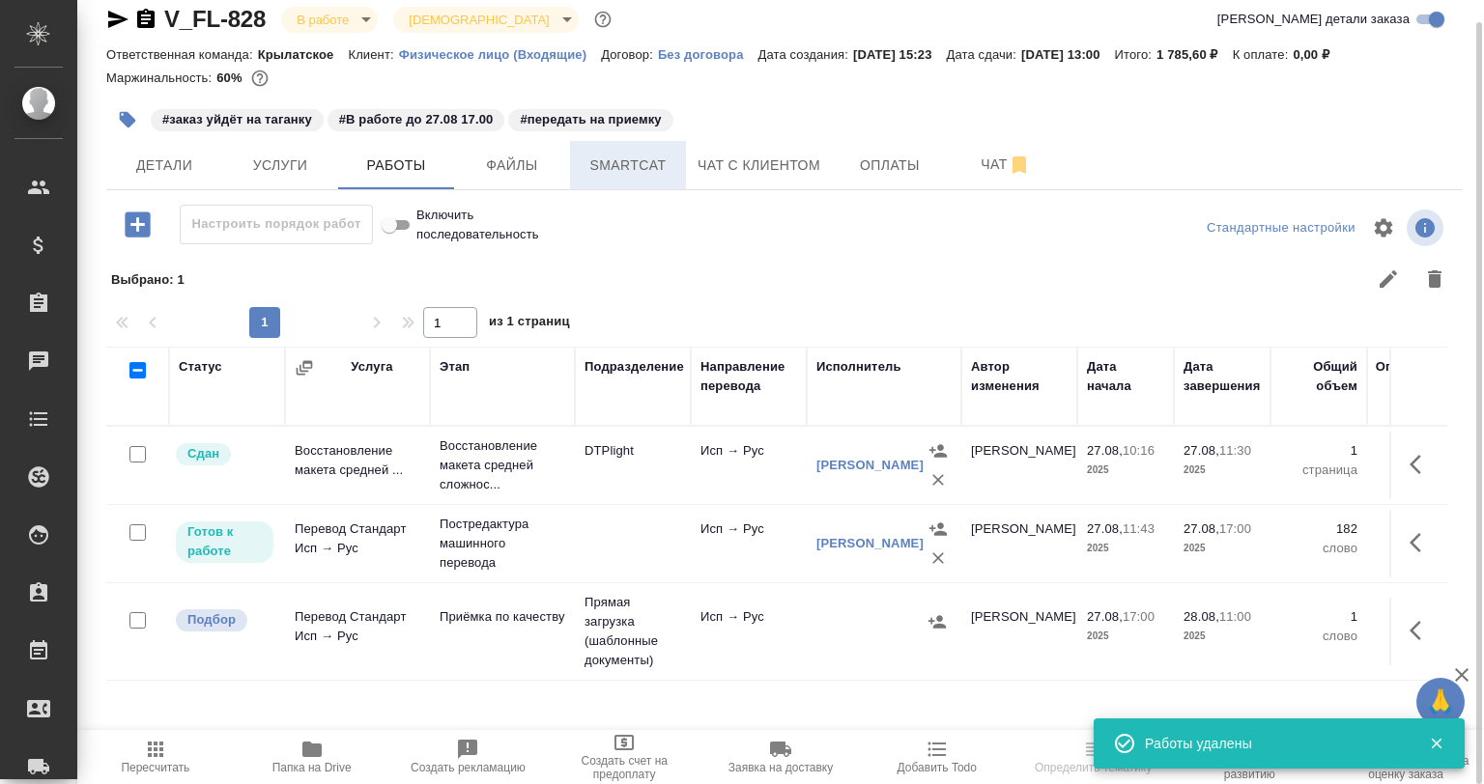
click at [643, 174] on span "Smartcat" at bounding box center [627, 166] width 93 height 24
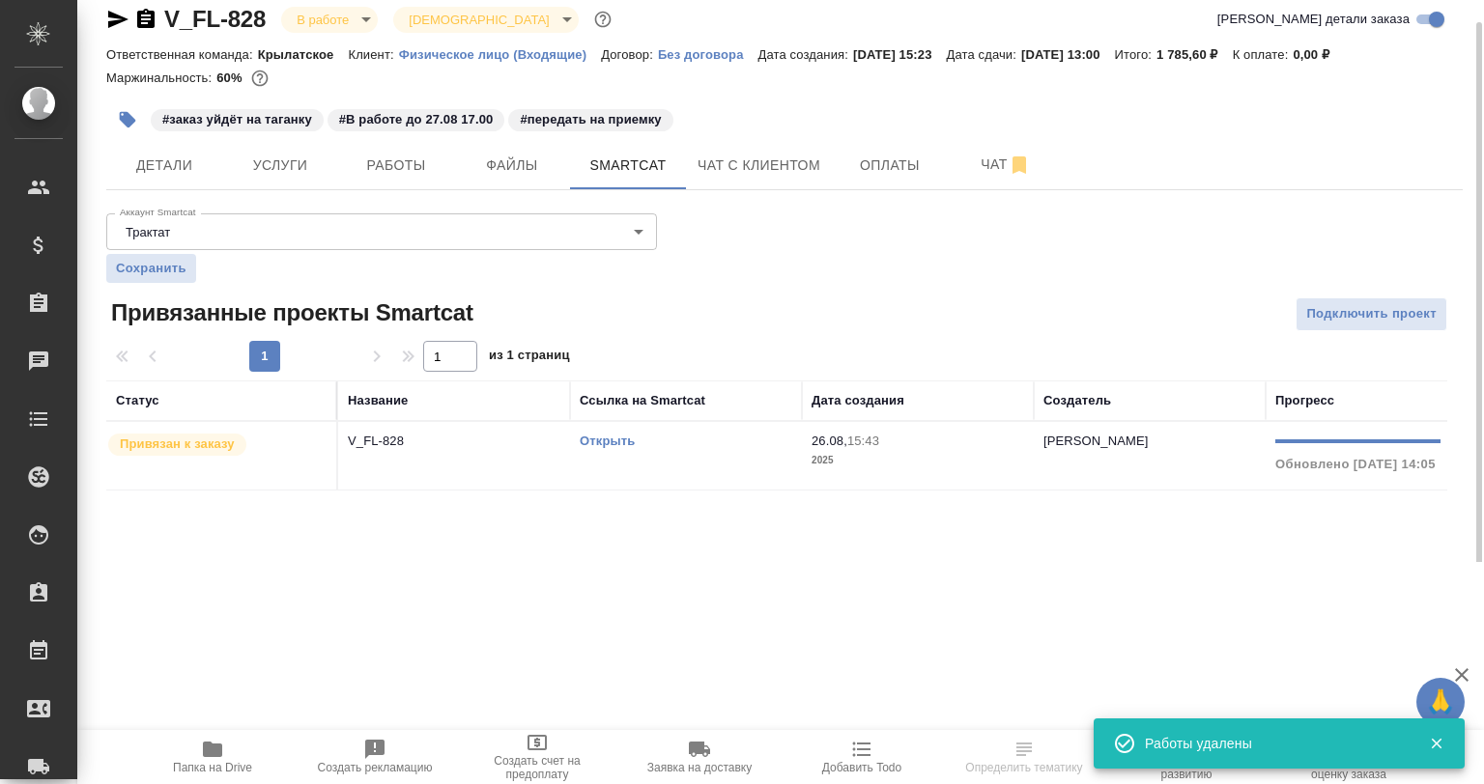
scroll to position [0, 321]
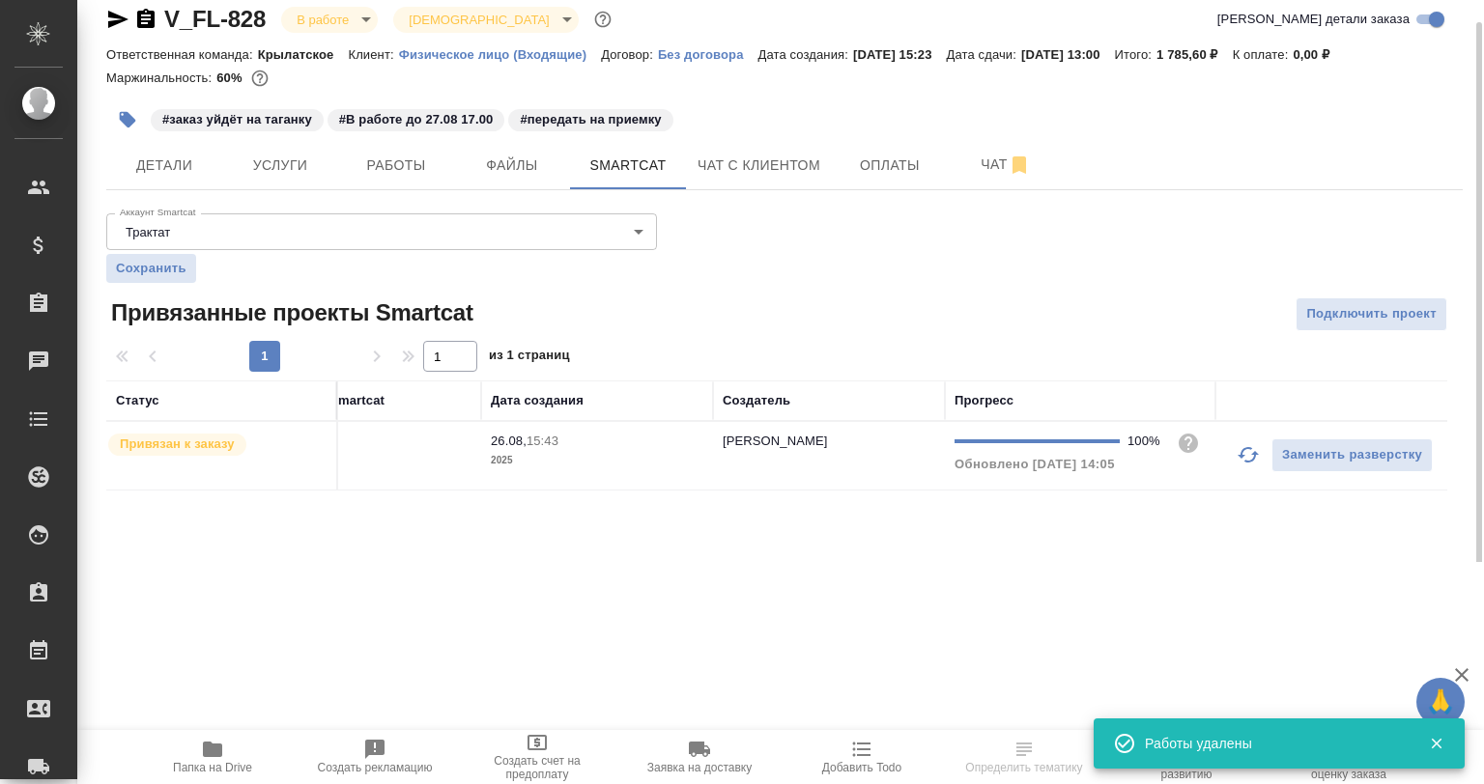
drag, startPoint x: 1230, startPoint y: 489, endPoint x: 1218, endPoint y: 477, distance: 16.4
click at [1208, 490] on table "Статус Название Ссылка на Smartcat Дата создания Создатель Прогресс Привязан к …" at bounding box center [616, 436] width 1661 height 110
click at [1248, 457] on icon "button" at bounding box center [1247, 454] width 23 height 23
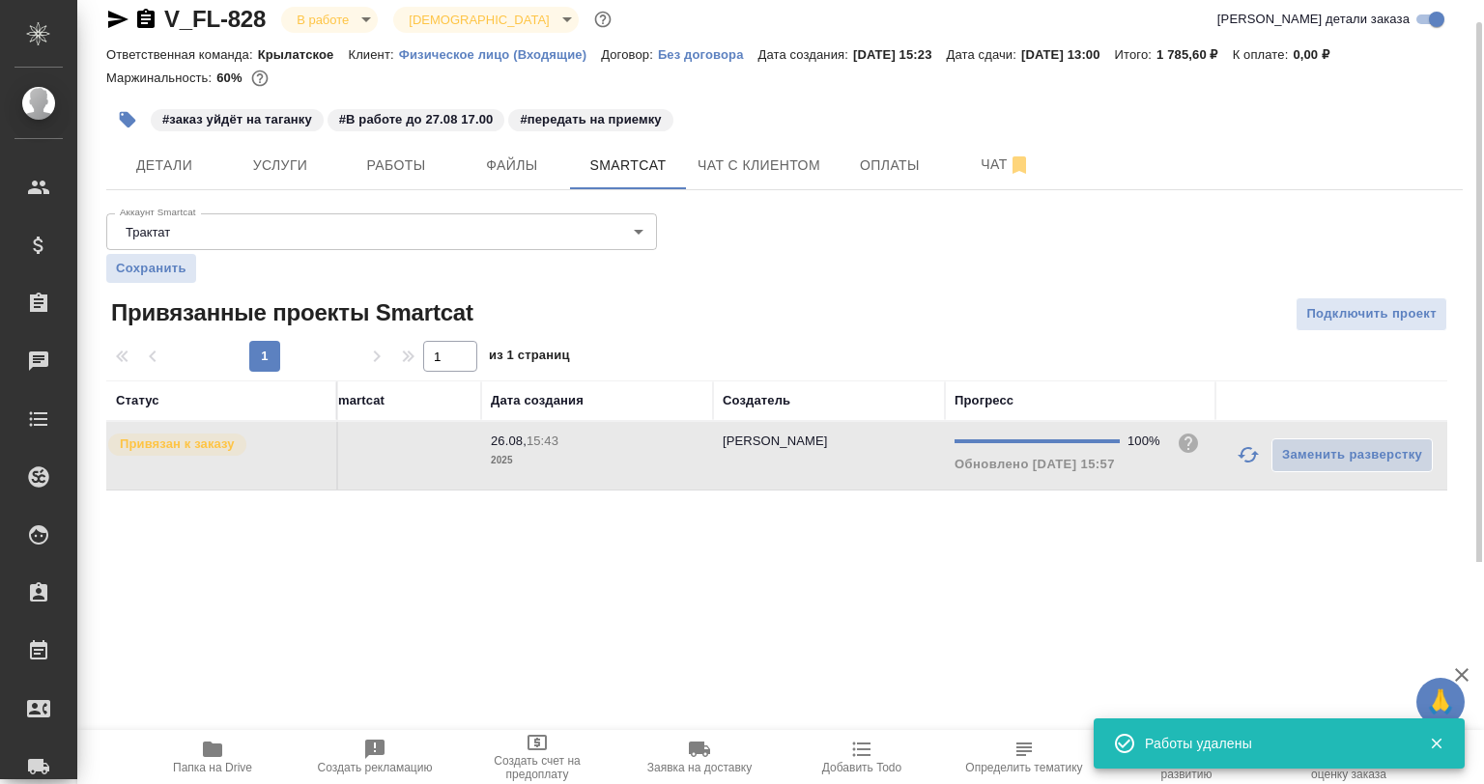
scroll to position [0, 0]
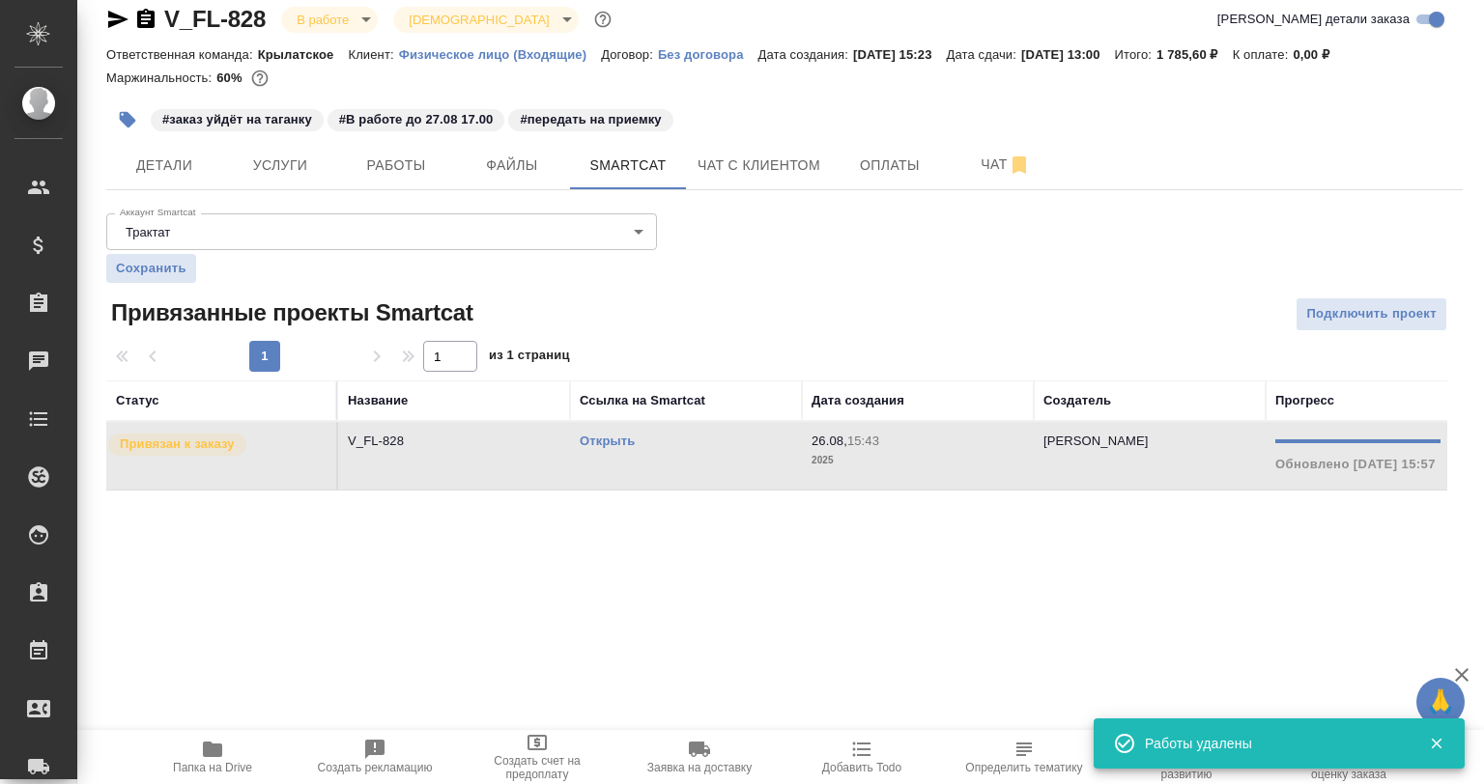
click at [707, 455] on td "Открыть" at bounding box center [686, 456] width 232 height 68
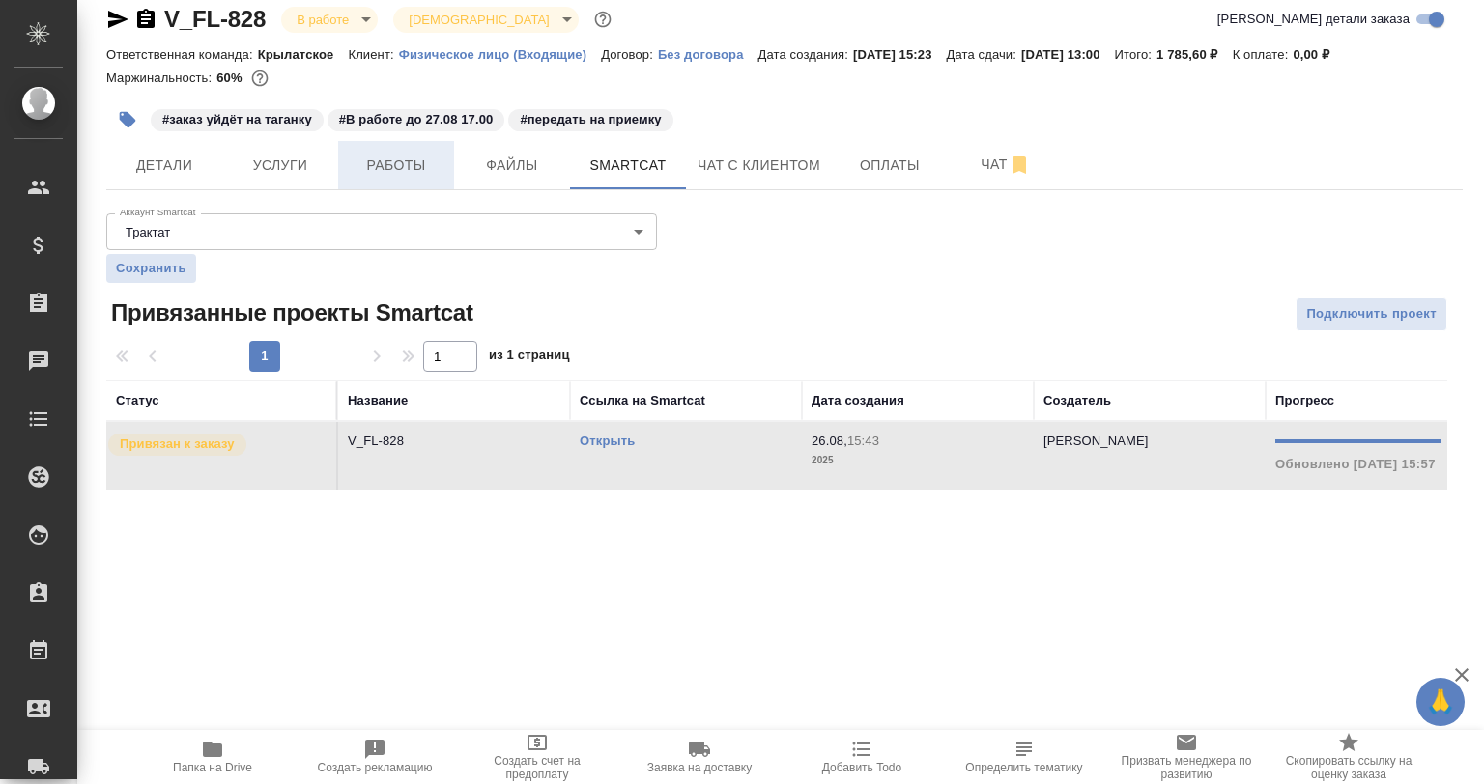
click at [422, 185] on button "Работы" at bounding box center [396, 165] width 116 height 48
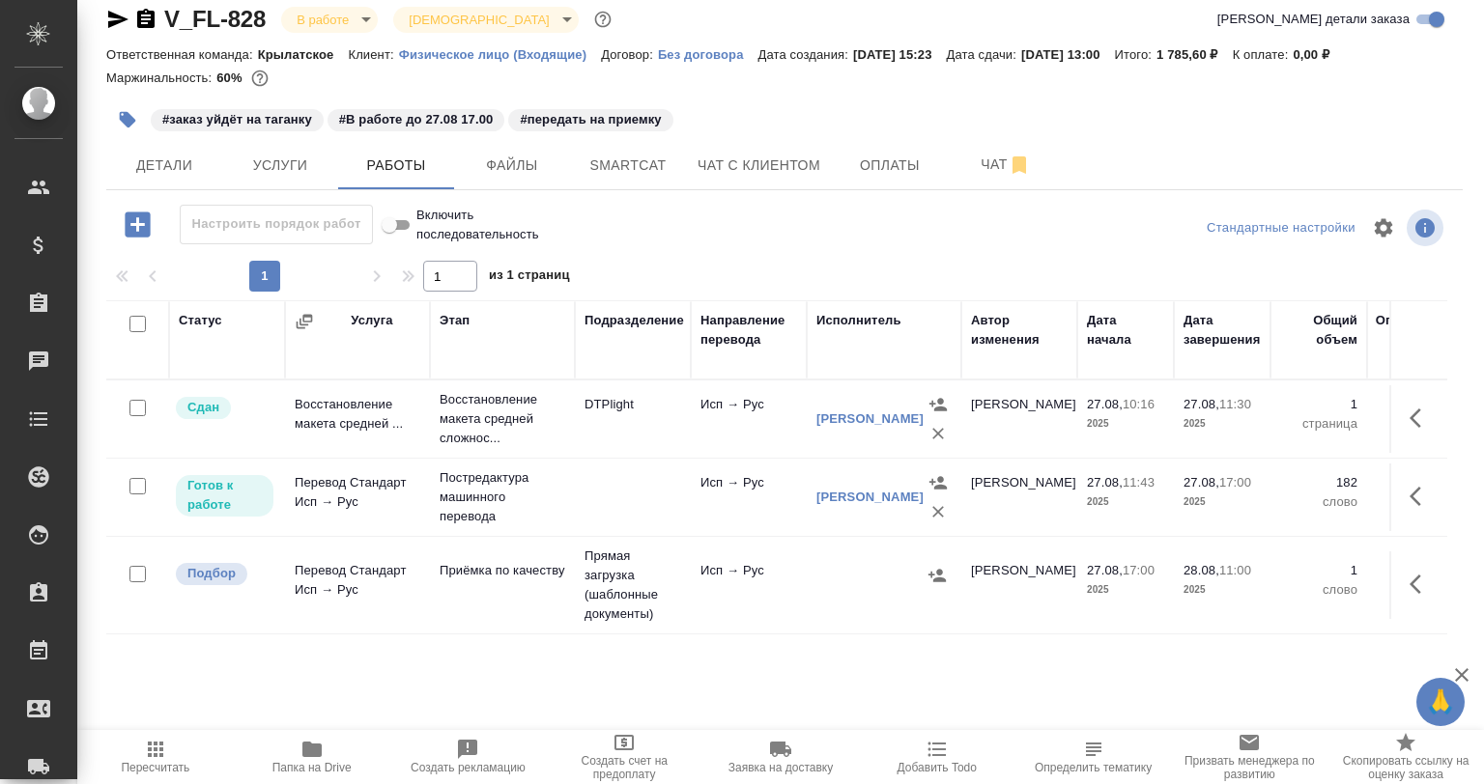
click at [641, 456] on tr "Сдан Восстановление макета средней ... Восстановление макета средней сложнос...…" at bounding box center [1142, 420] width 2072 height 78
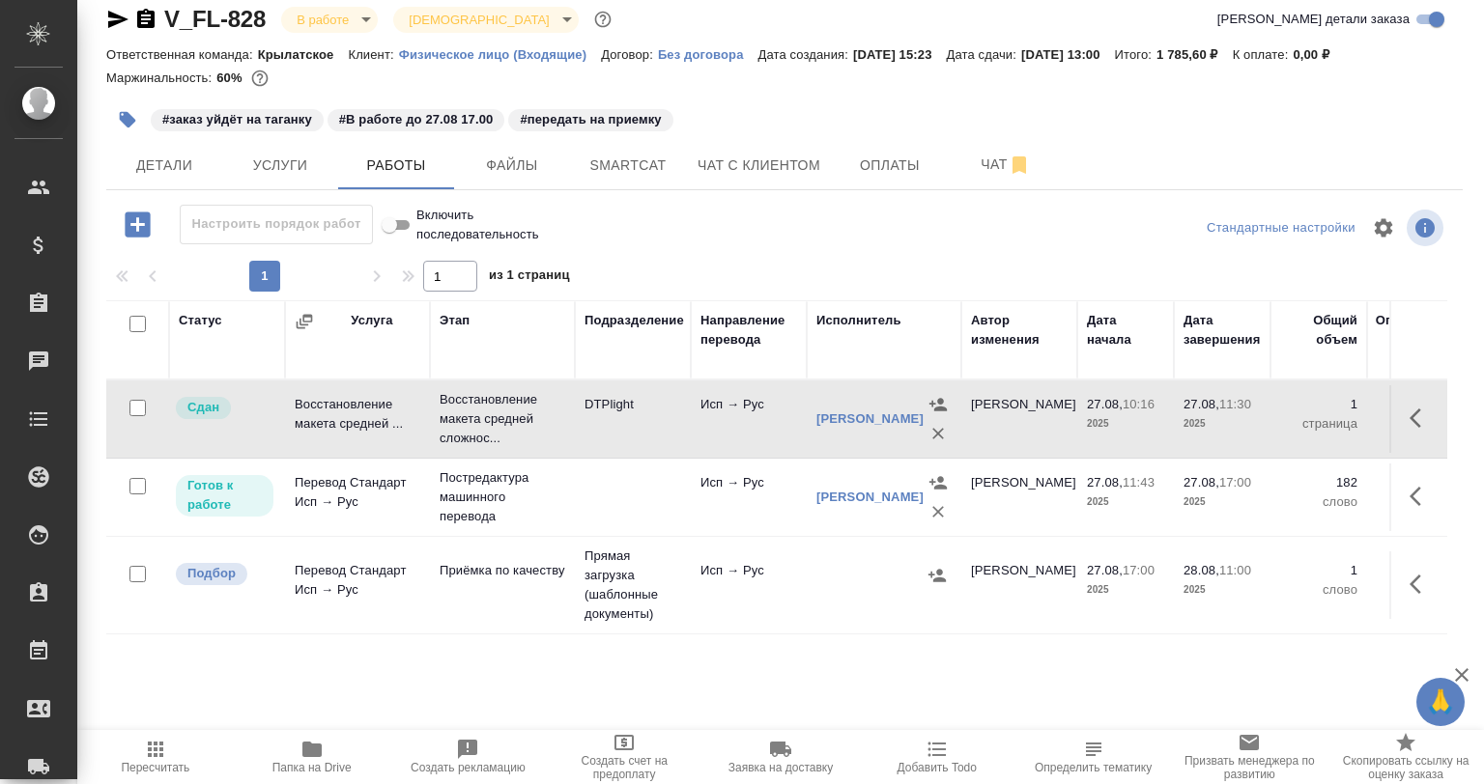
click at [641, 456] on tr "Сдан Восстановление макета средней ... Восстановление макета средней сложнос...…" at bounding box center [1142, 420] width 2072 height 78
click at [552, 490] on p "Постредактура машинного перевода" at bounding box center [502, 497] width 126 height 58
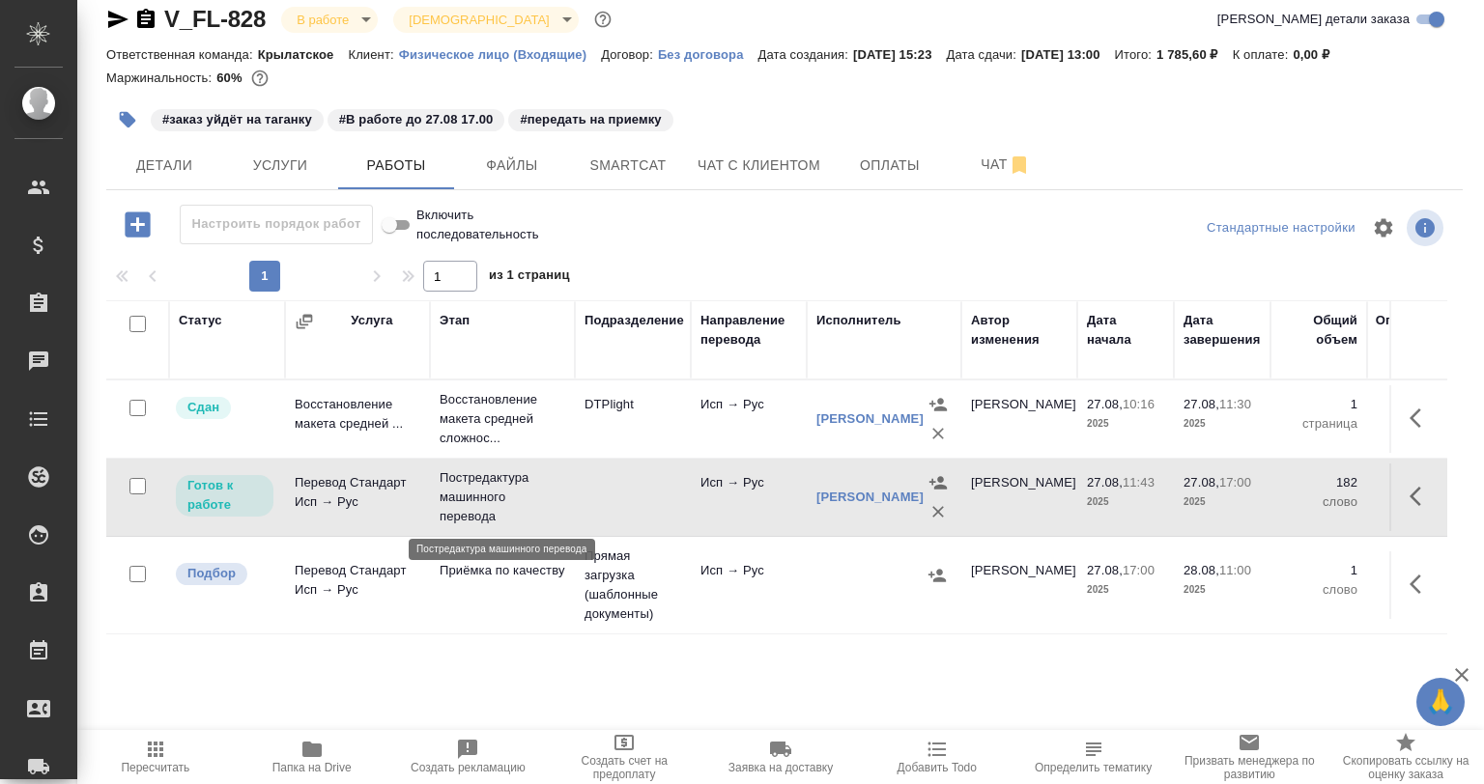
click at [552, 490] on p "Постредактура машинного перевода" at bounding box center [502, 497] width 126 height 58
click at [1426, 577] on icon "button" at bounding box center [1420, 584] width 23 height 23
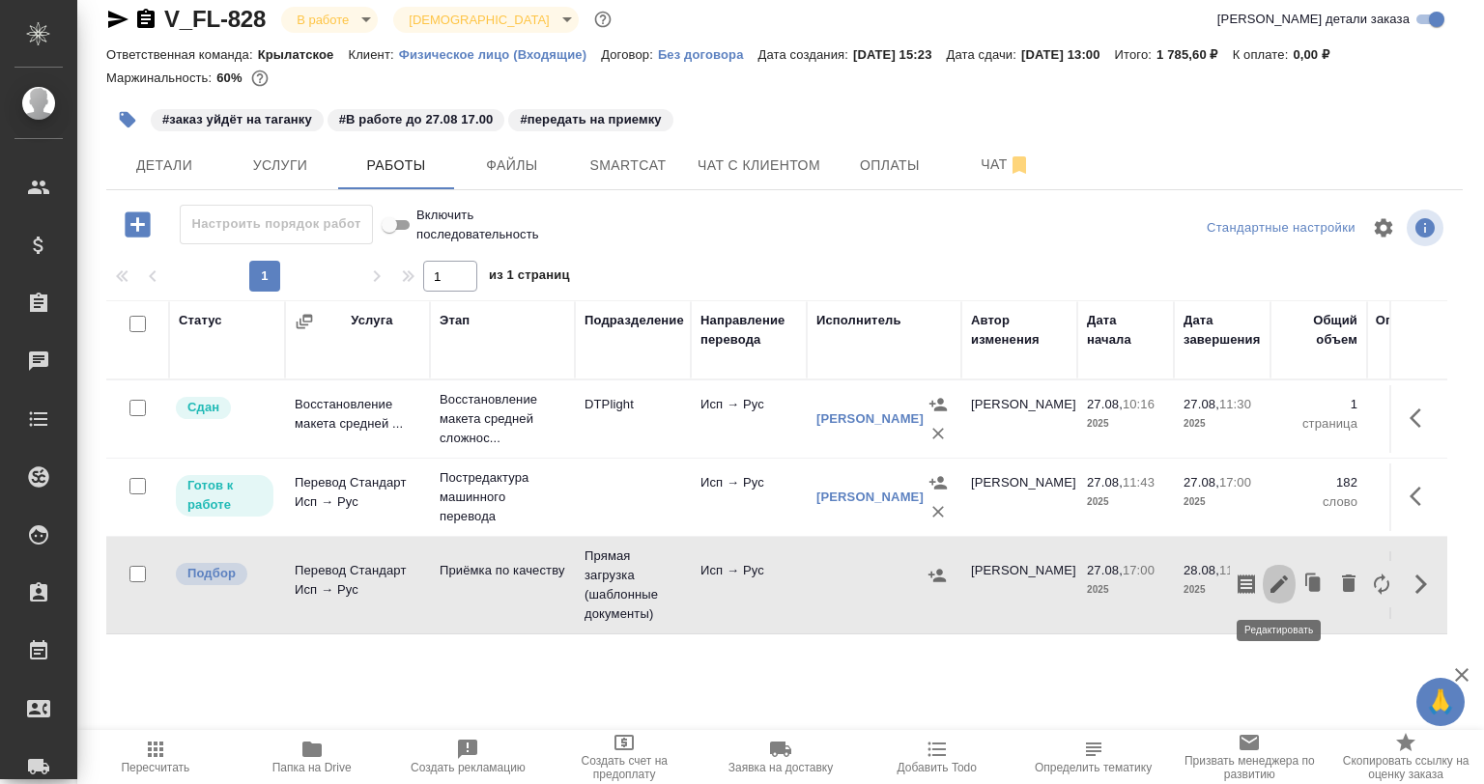
click at [1280, 580] on icon "button" at bounding box center [1278, 584] width 17 height 17
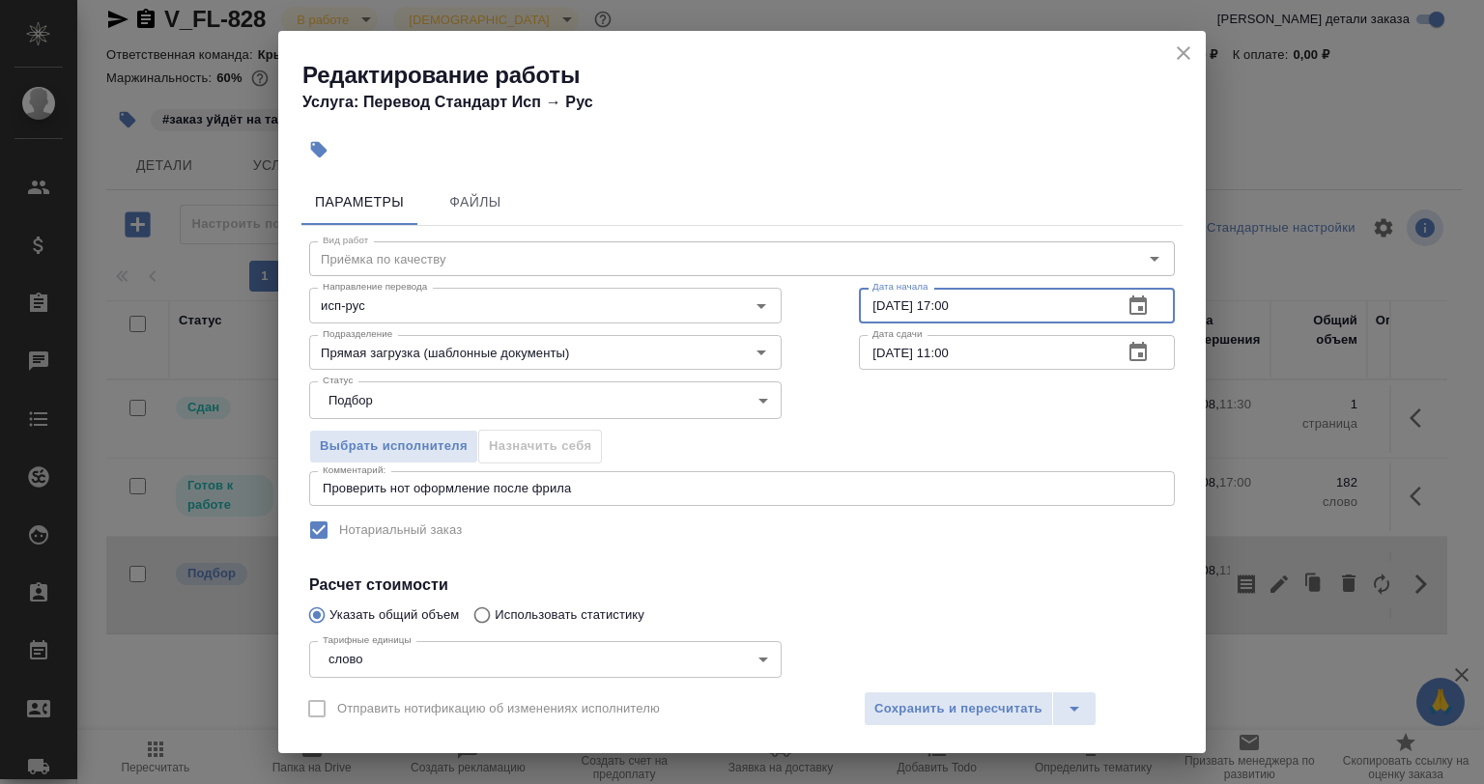
drag, startPoint x: 967, startPoint y: 302, endPoint x: 931, endPoint y: 299, distance: 35.9
click at [931, 299] on input "[DATE] 17:00" at bounding box center [983, 305] width 248 height 35
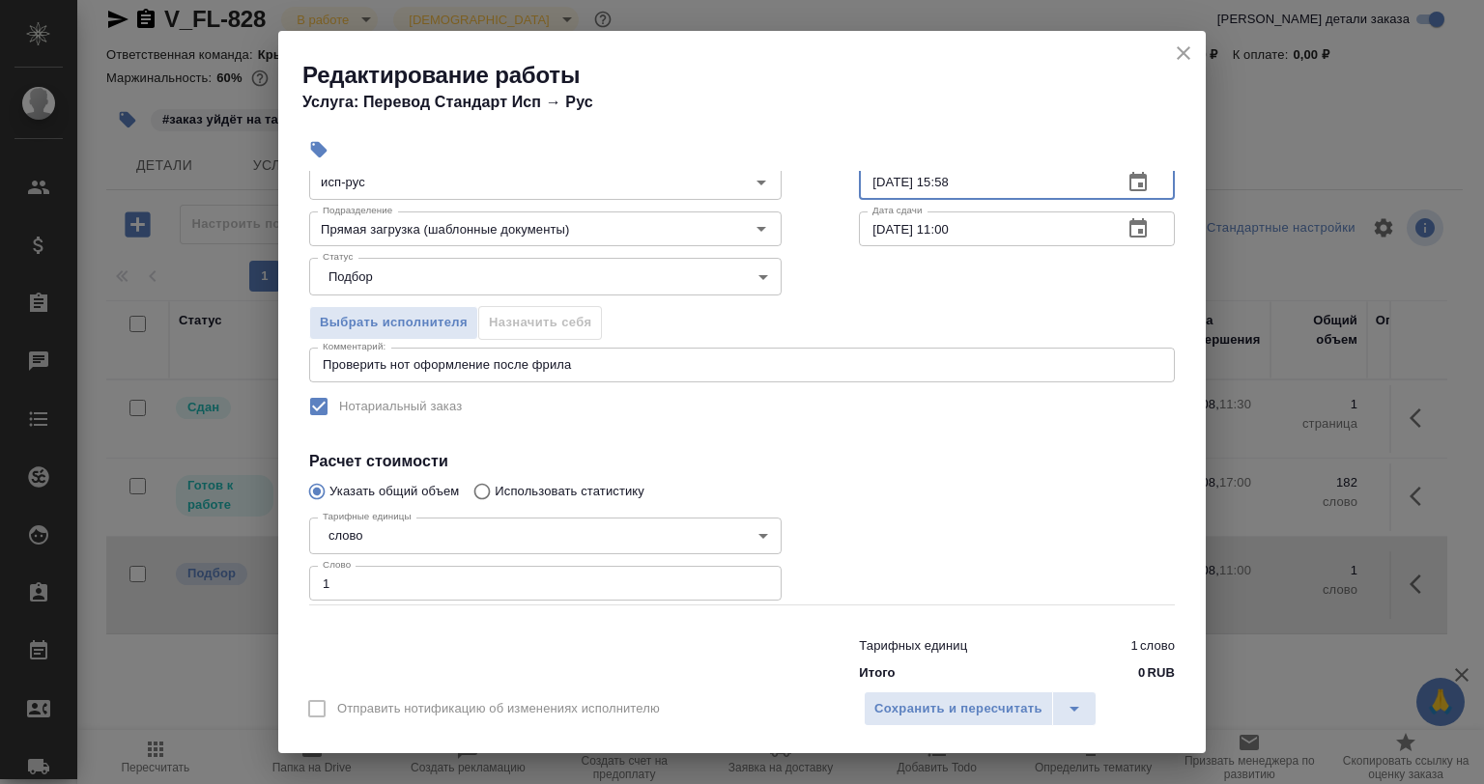
scroll to position [165, 0]
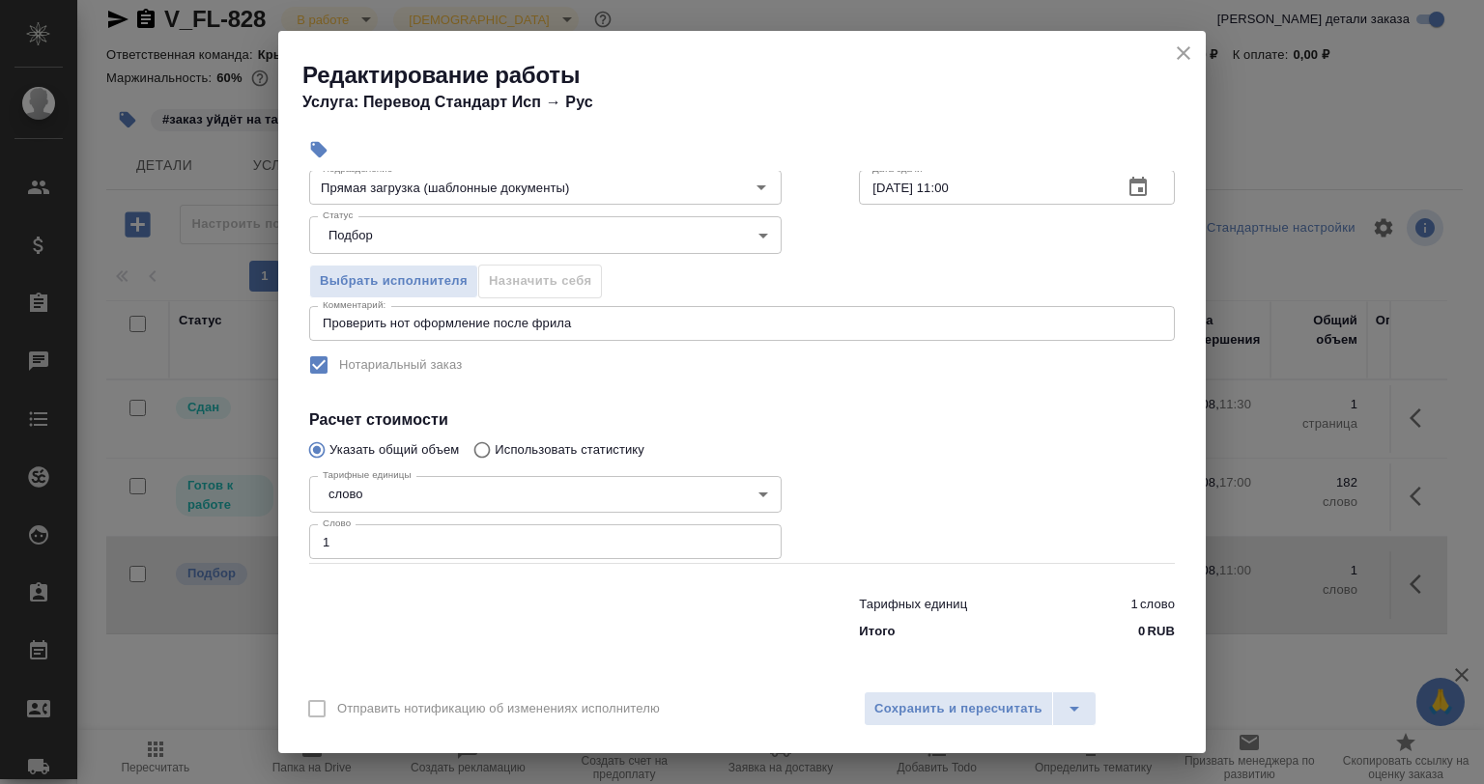
type input "27.08.2025 15:58"
click at [626, 323] on textarea "Проверить нот оформление после фрила" at bounding box center [742, 323] width 838 height 14
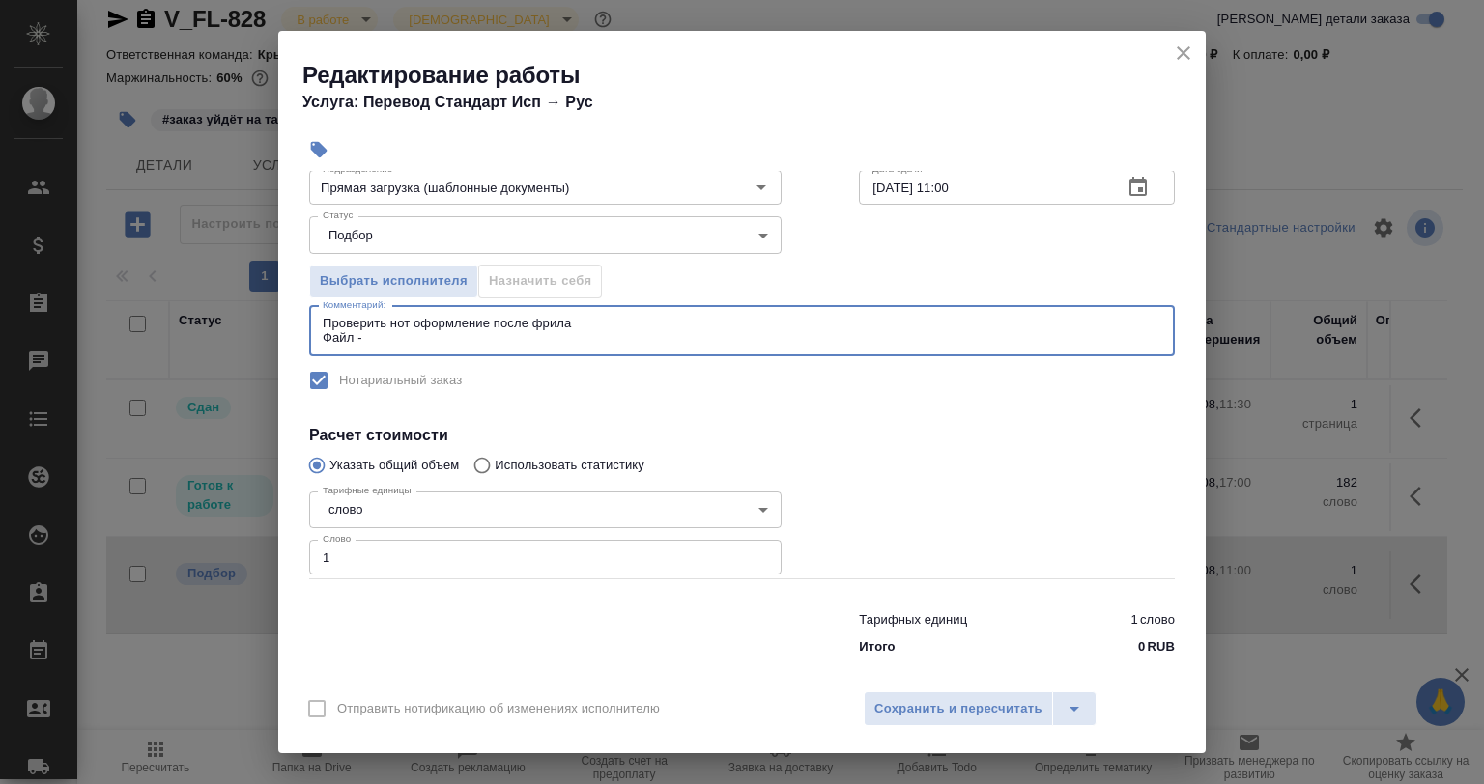
paste textarea "https://drive.awatera.com/s/H4TPHkCePeYJ9yE"
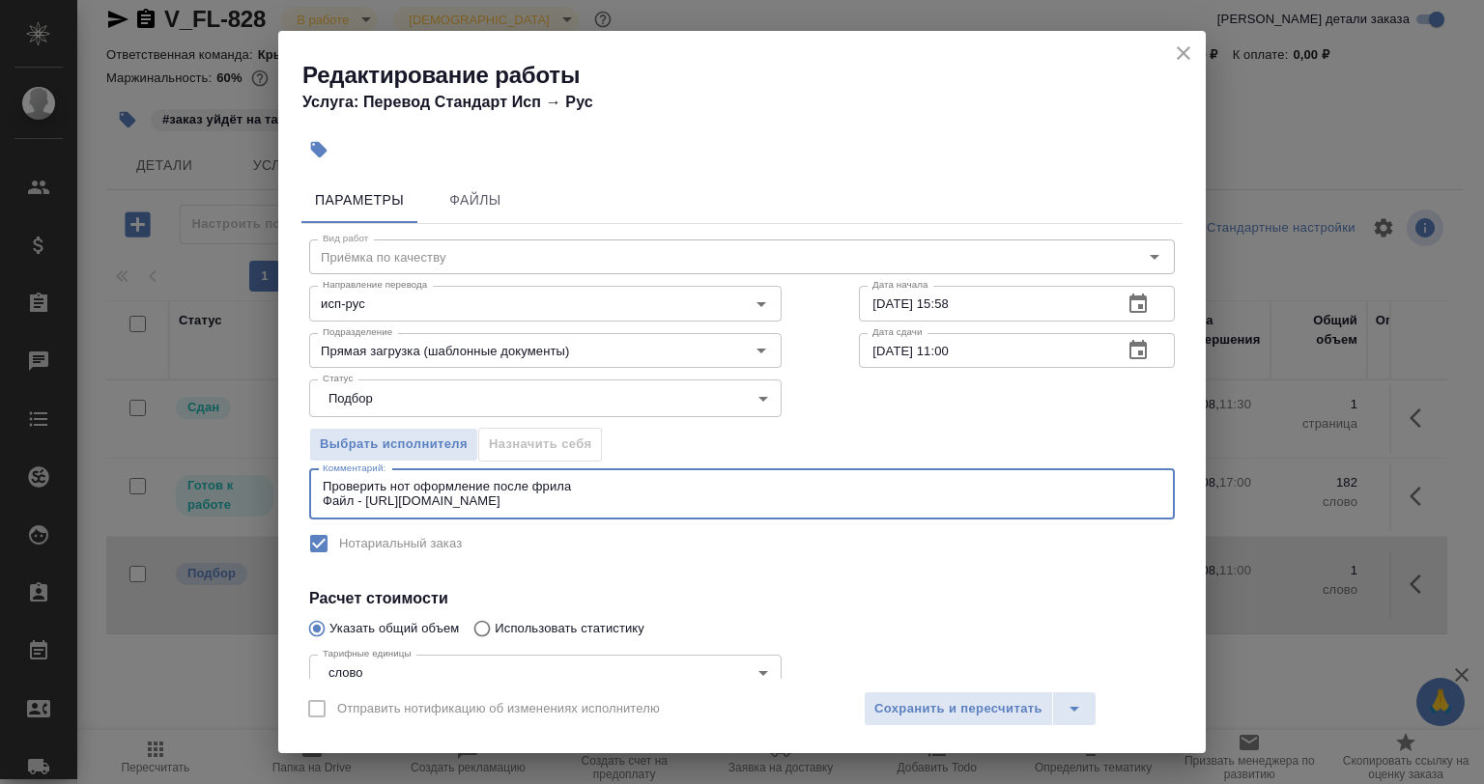
scroll to position [0, 0]
type textarea "Проверить нот оформление после фрила Файл - https://drive.awatera.com/s/H4TPHkC…"
click at [903, 707] on span "Сохранить и пересчитать" at bounding box center [958, 709] width 168 height 22
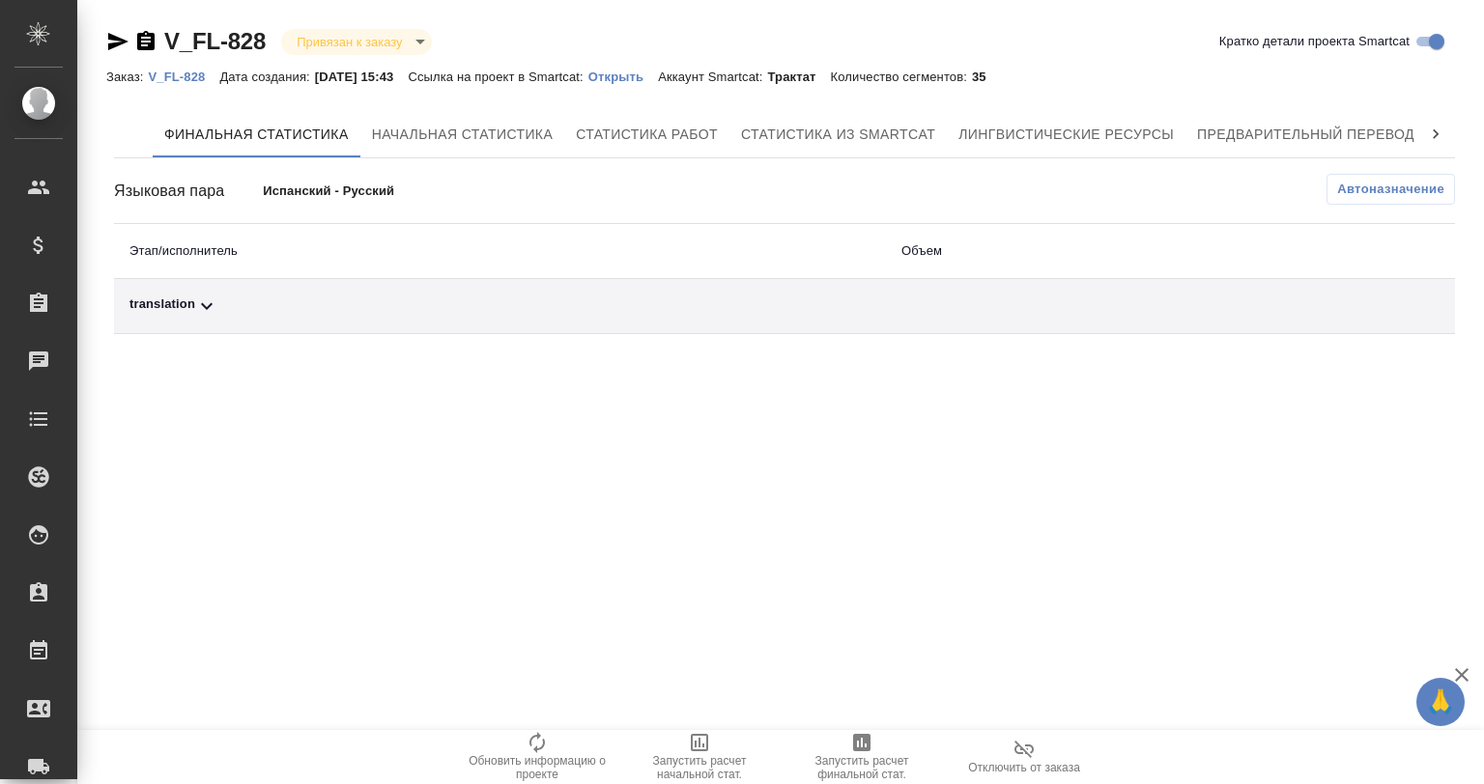
click at [258, 314] on div "translation" at bounding box center [499, 306] width 741 height 23
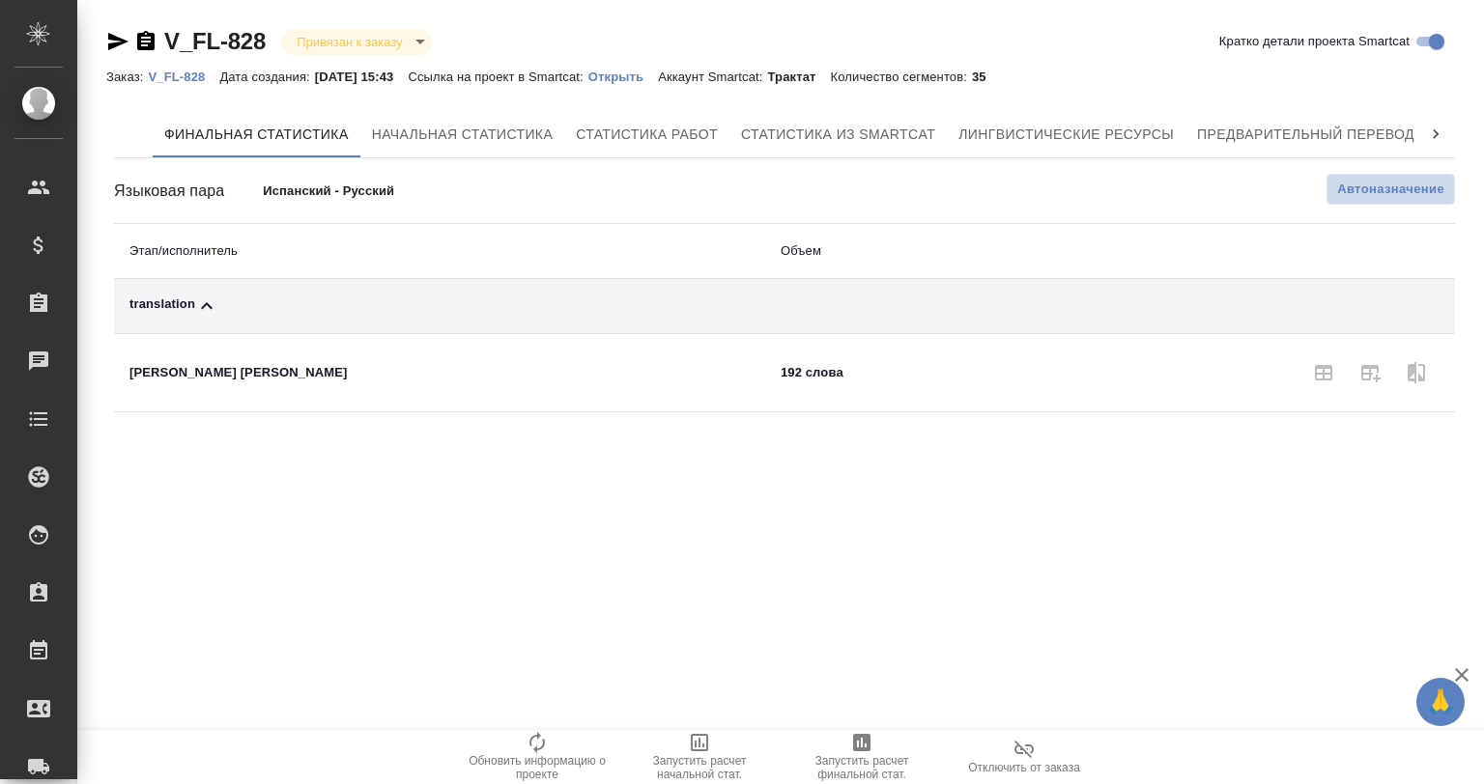
click at [1352, 182] on span "Автоназначение" at bounding box center [1390, 189] width 107 height 19
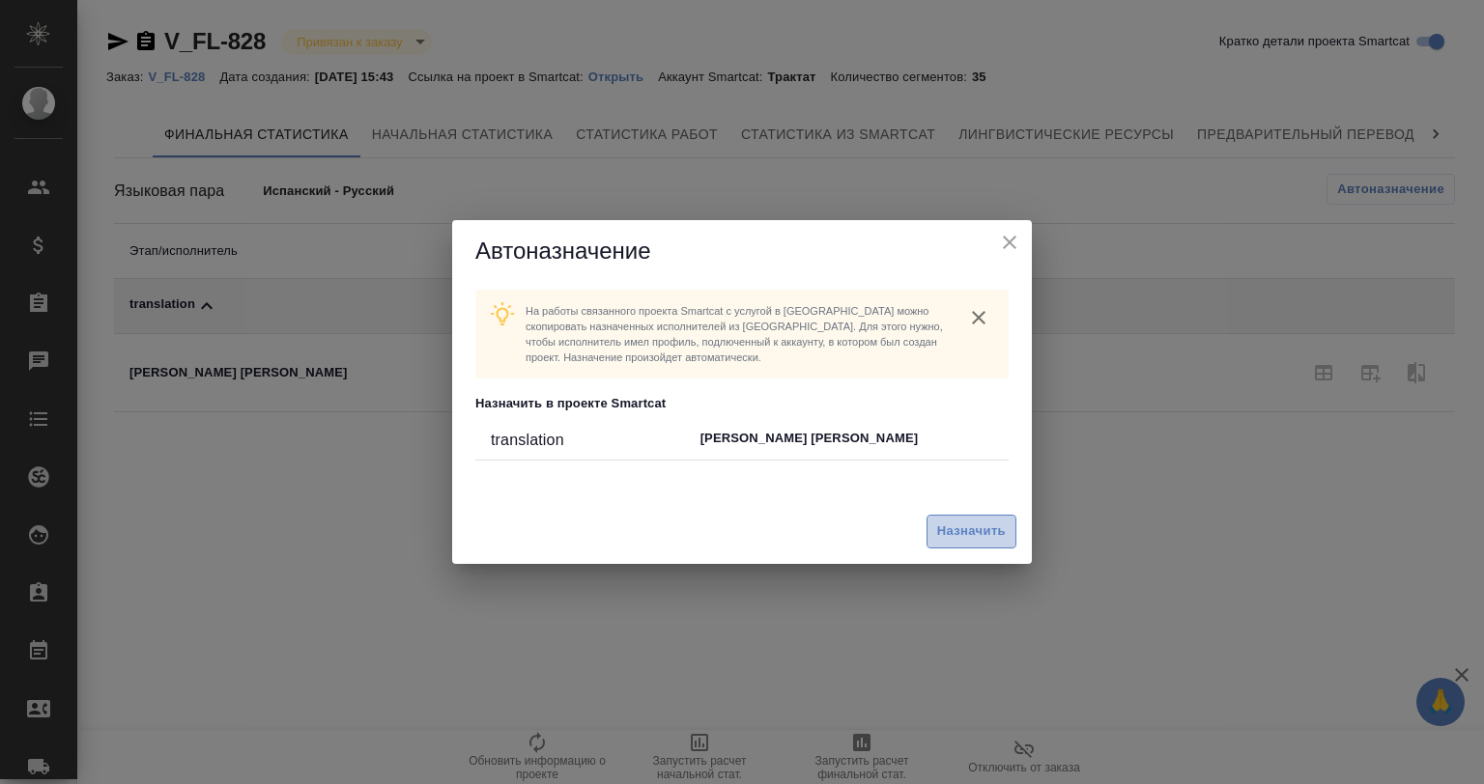
click at [947, 515] on button "Назначить" at bounding box center [971, 532] width 90 height 34
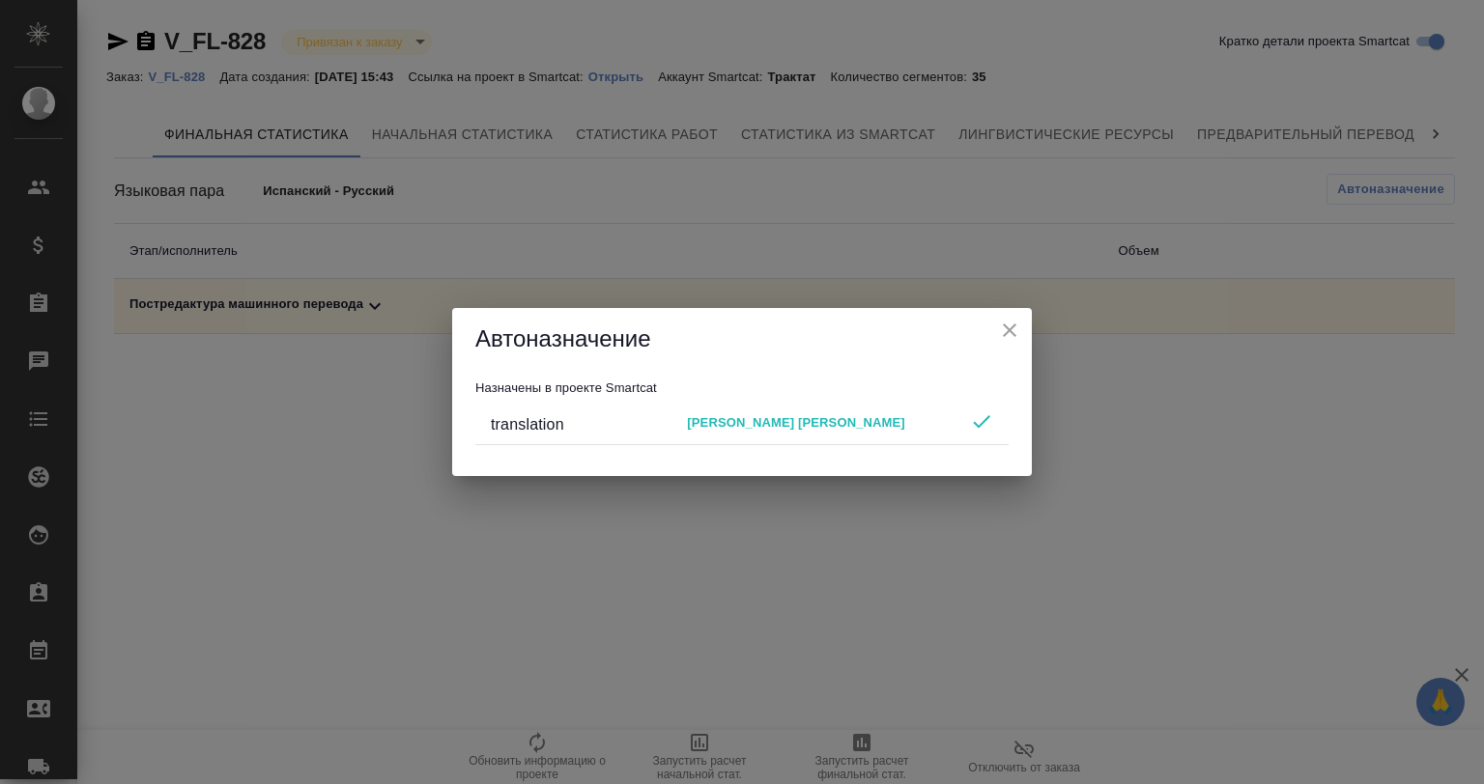
click at [1001, 333] on icon "close" at bounding box center [1009, 330] width 23 height 23
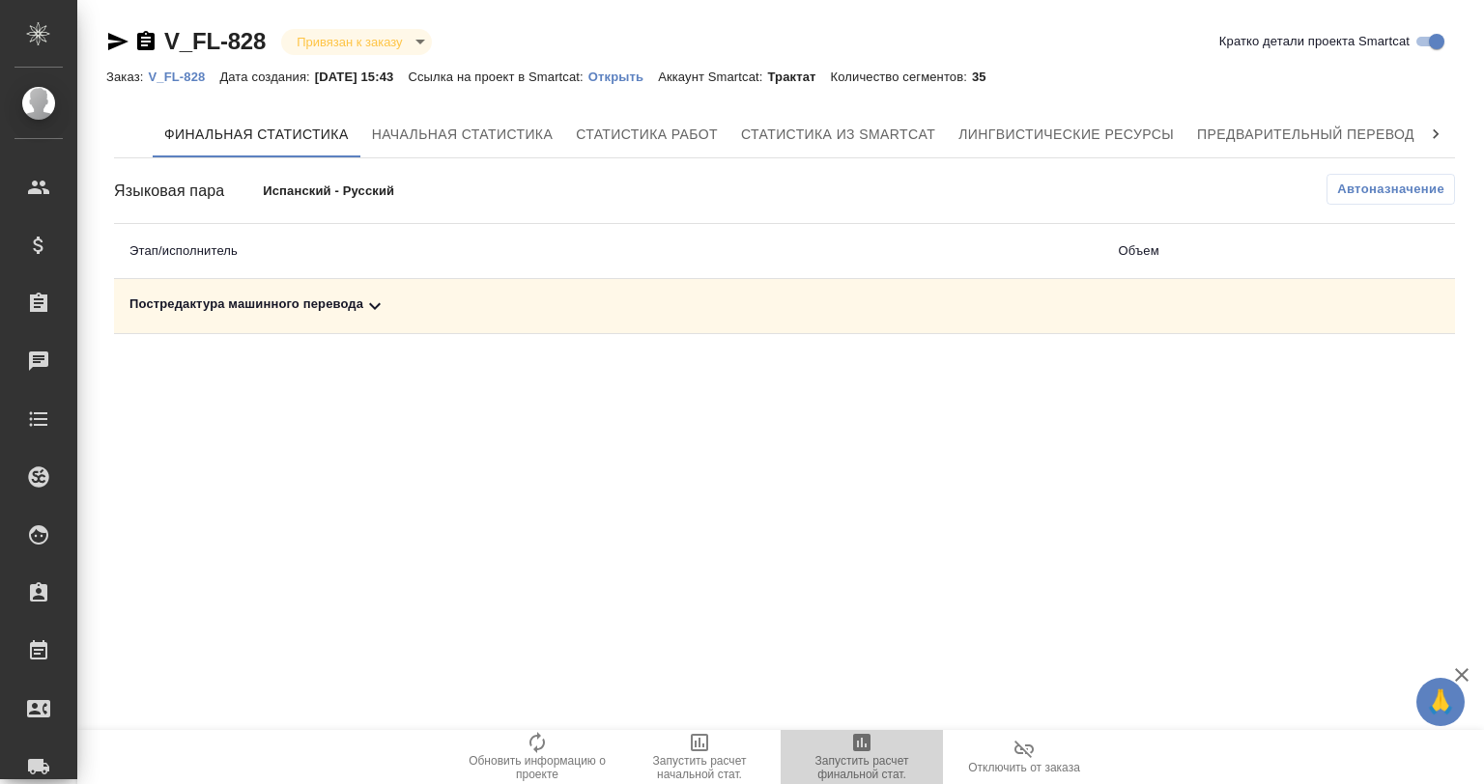
click at [841, 747] on span "Запустить расчет финальной стат." at bounding box center [861, 756] width 139 height 50
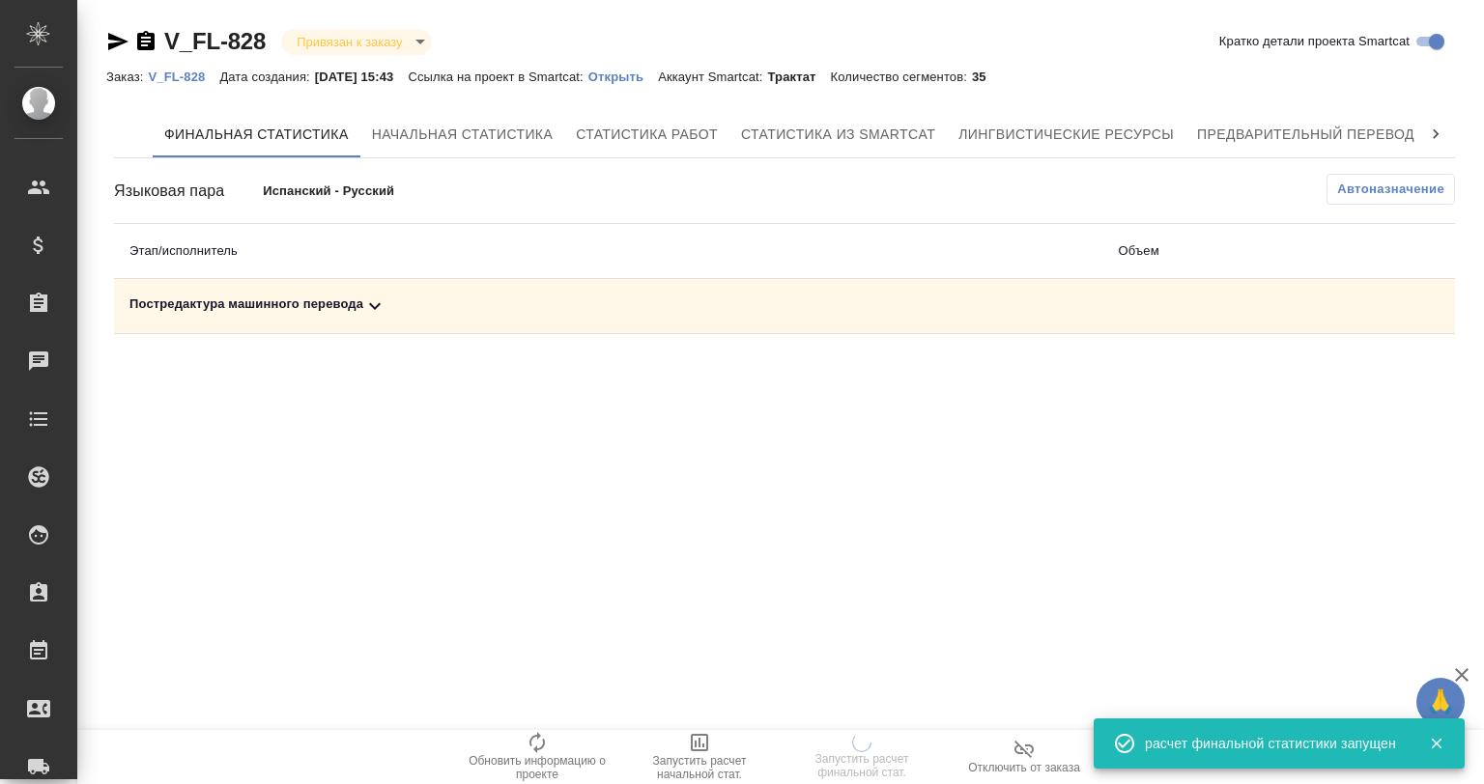
click at [633, 79] on p "Открыть" at bounding box center [623, 77] width 70 height 14
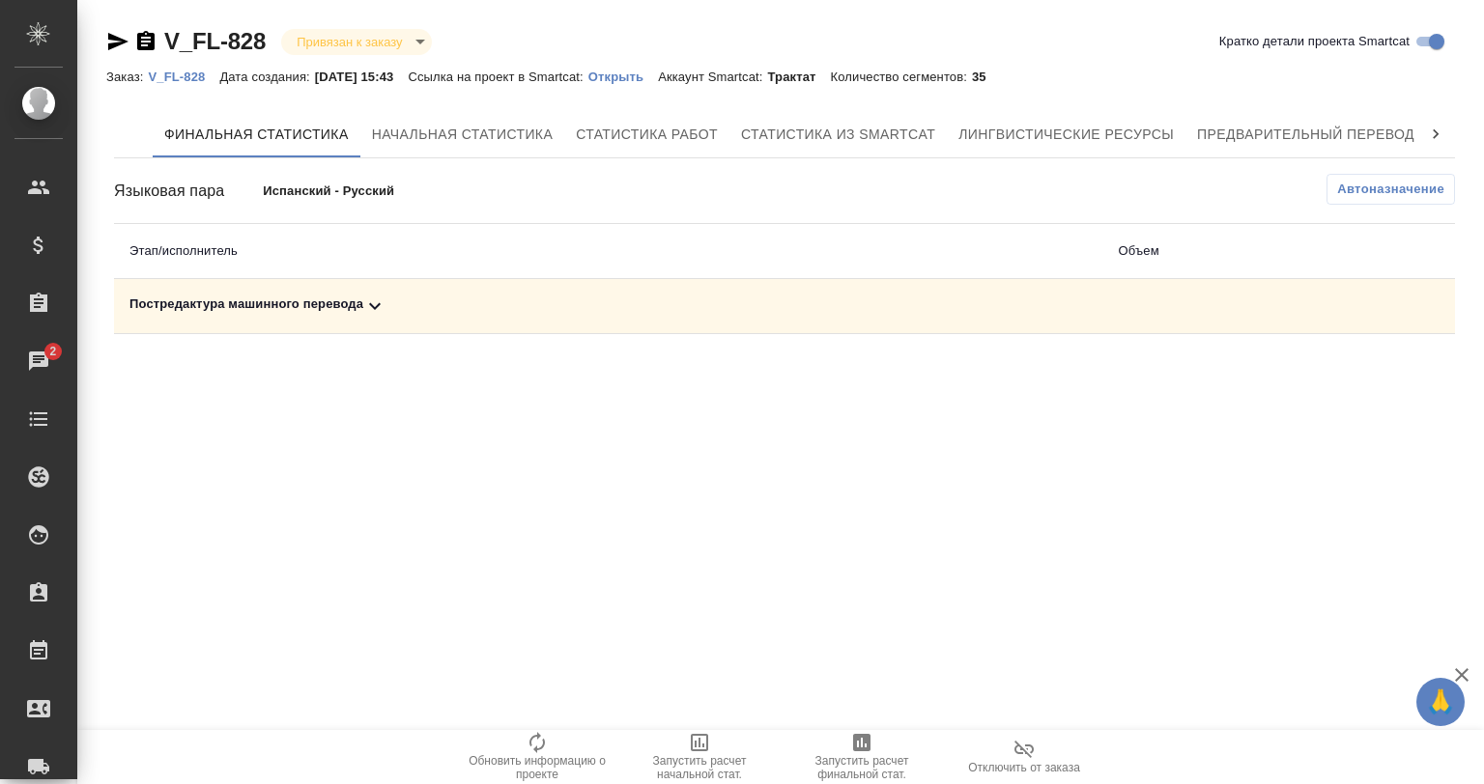
click at [355, 305] on div "Постредактура машинного перевода" at bounding box center [608, 306] width 958 height 23
click at [1356, 362] on button "button" at bounding box center [1369, 373] width 46 height 46
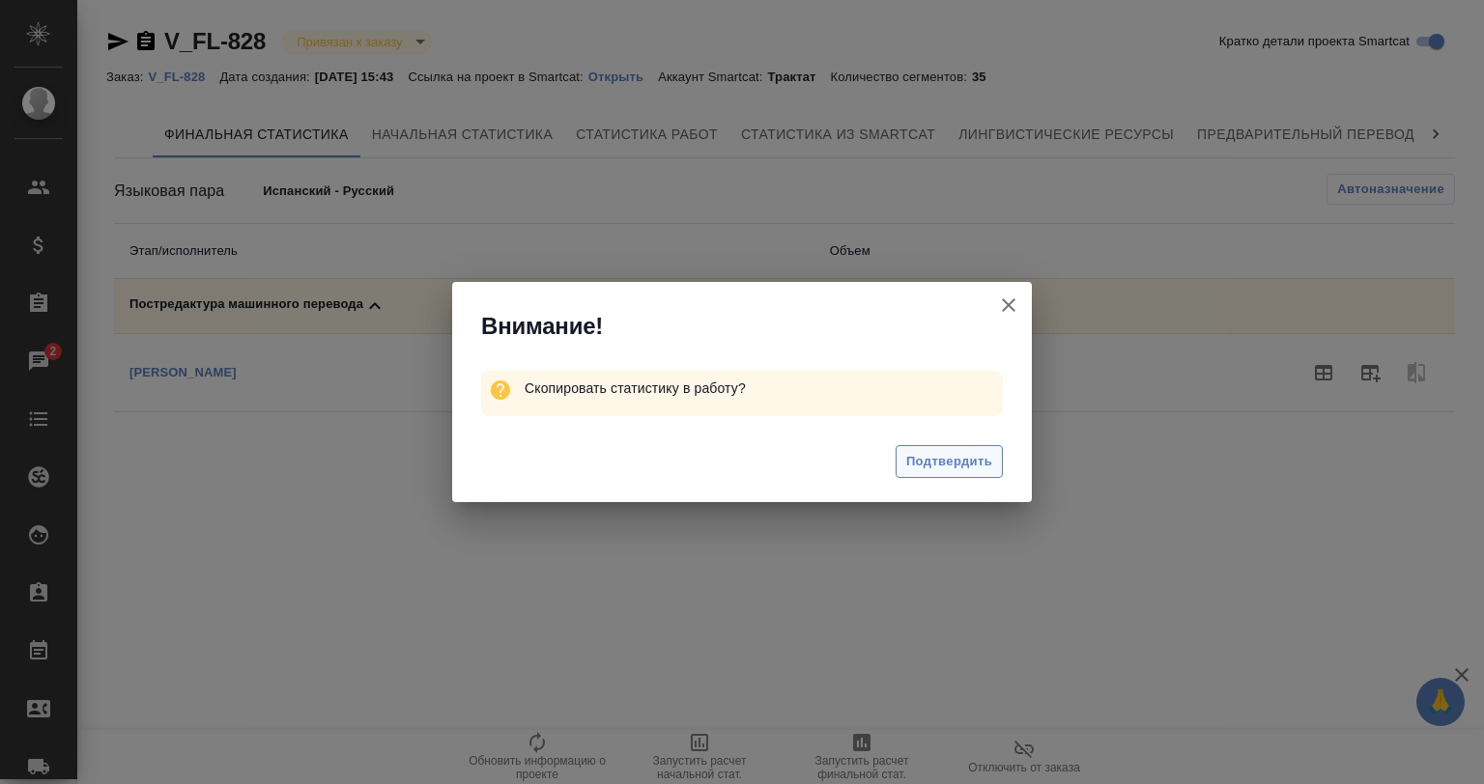
drag, startPoint x: 885, startPoint y: 471, endPoint x: 922, endPoint y: 467, distance: 37.9
click at [889, 471] on div "Подтвердить" at bounding box center [742, 464] width 580 height 77
click at [922, 467] on span "Подтвердить" at bounding box center [949, 462] width 86 height 22
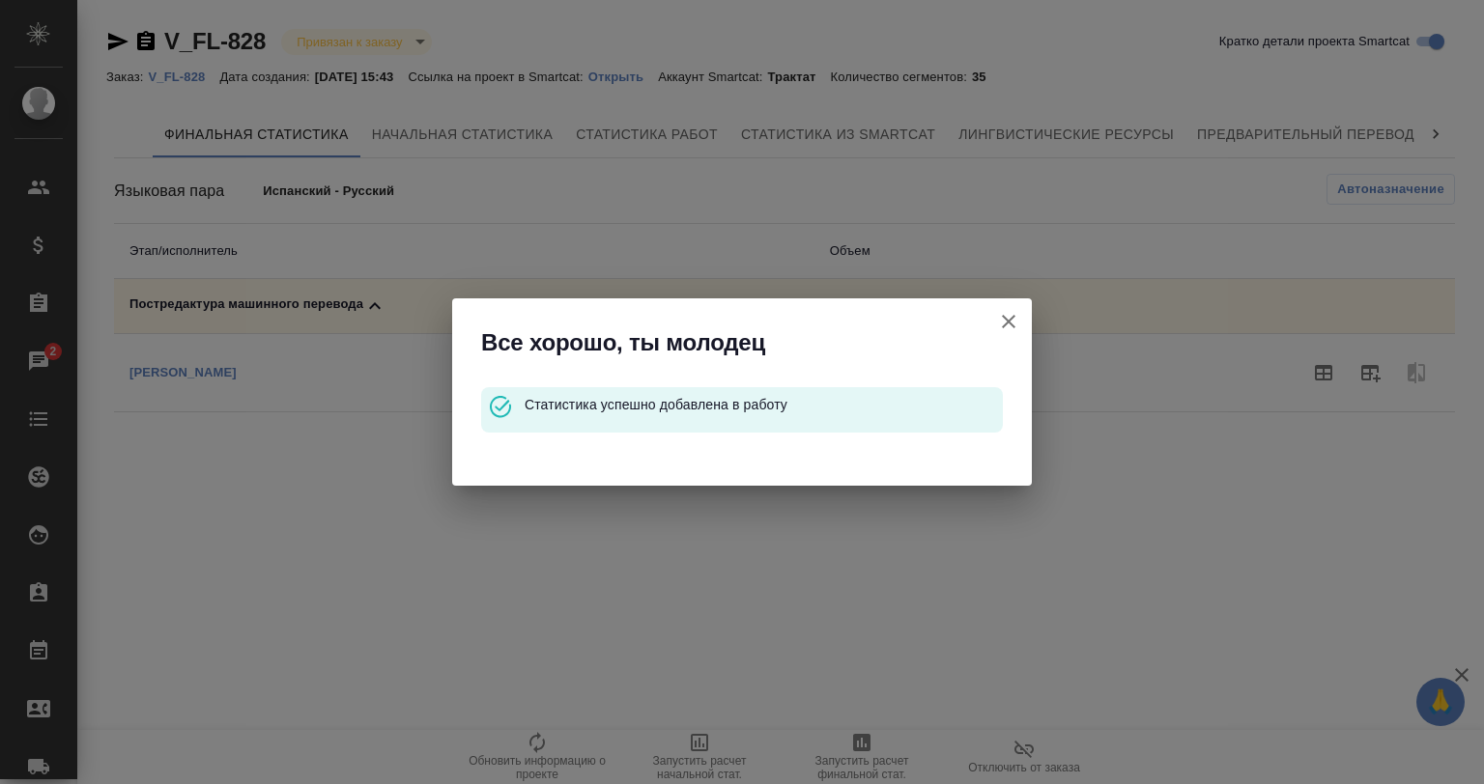
click at [1019, 340] on button "Кратко детали проекта Smartcat" at bounding box center [1008, 321] width 46 height 46
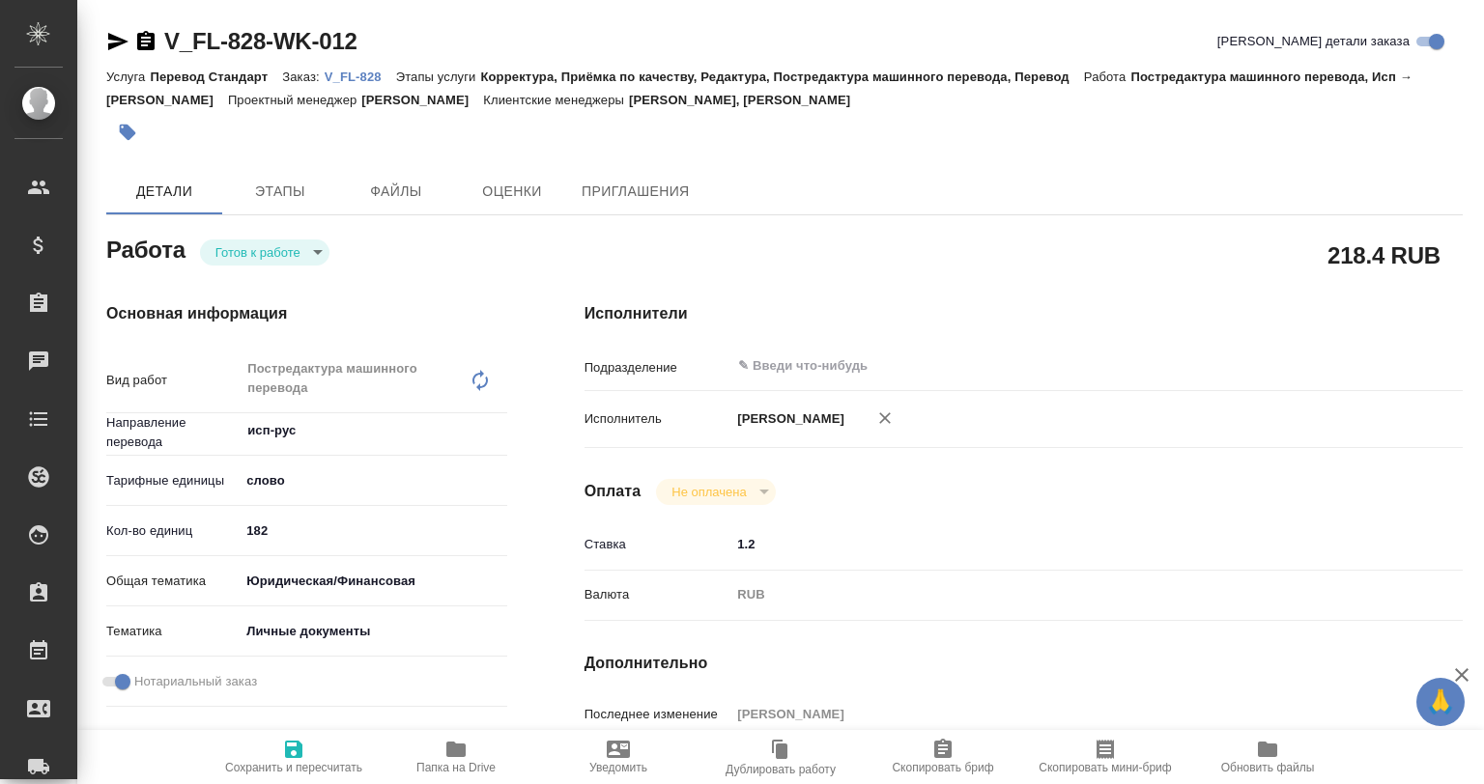
type textarea "x"
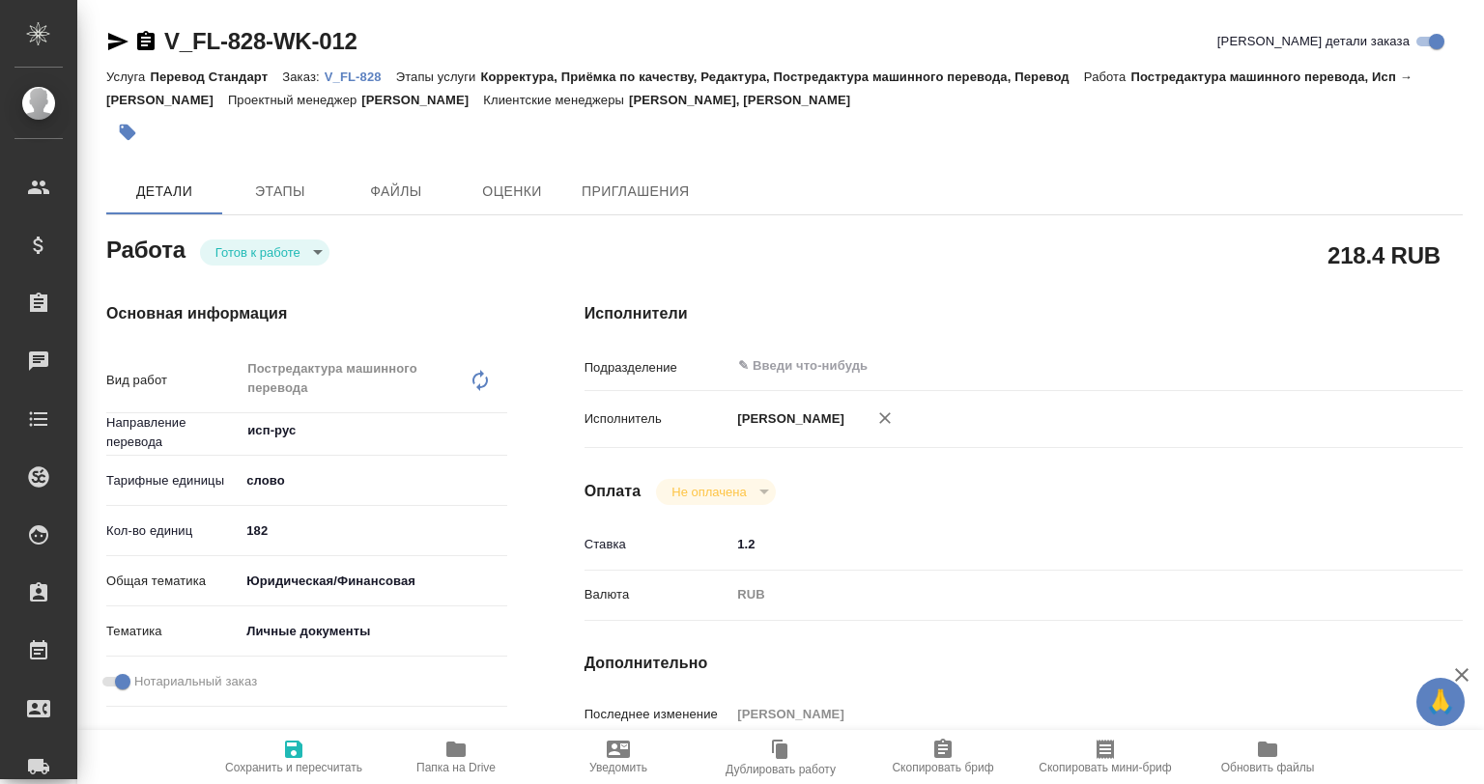
type textarea "x"
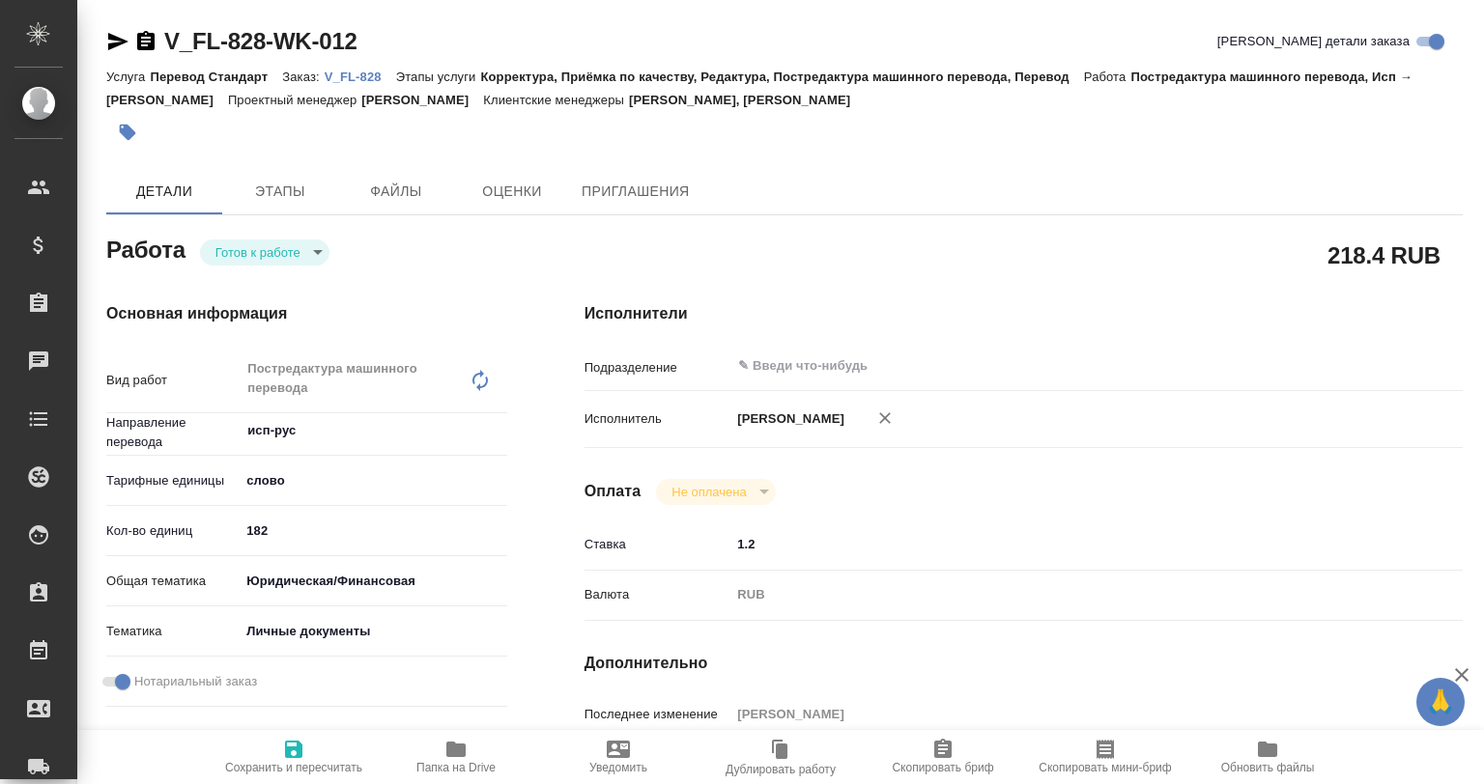
type textarea "x"
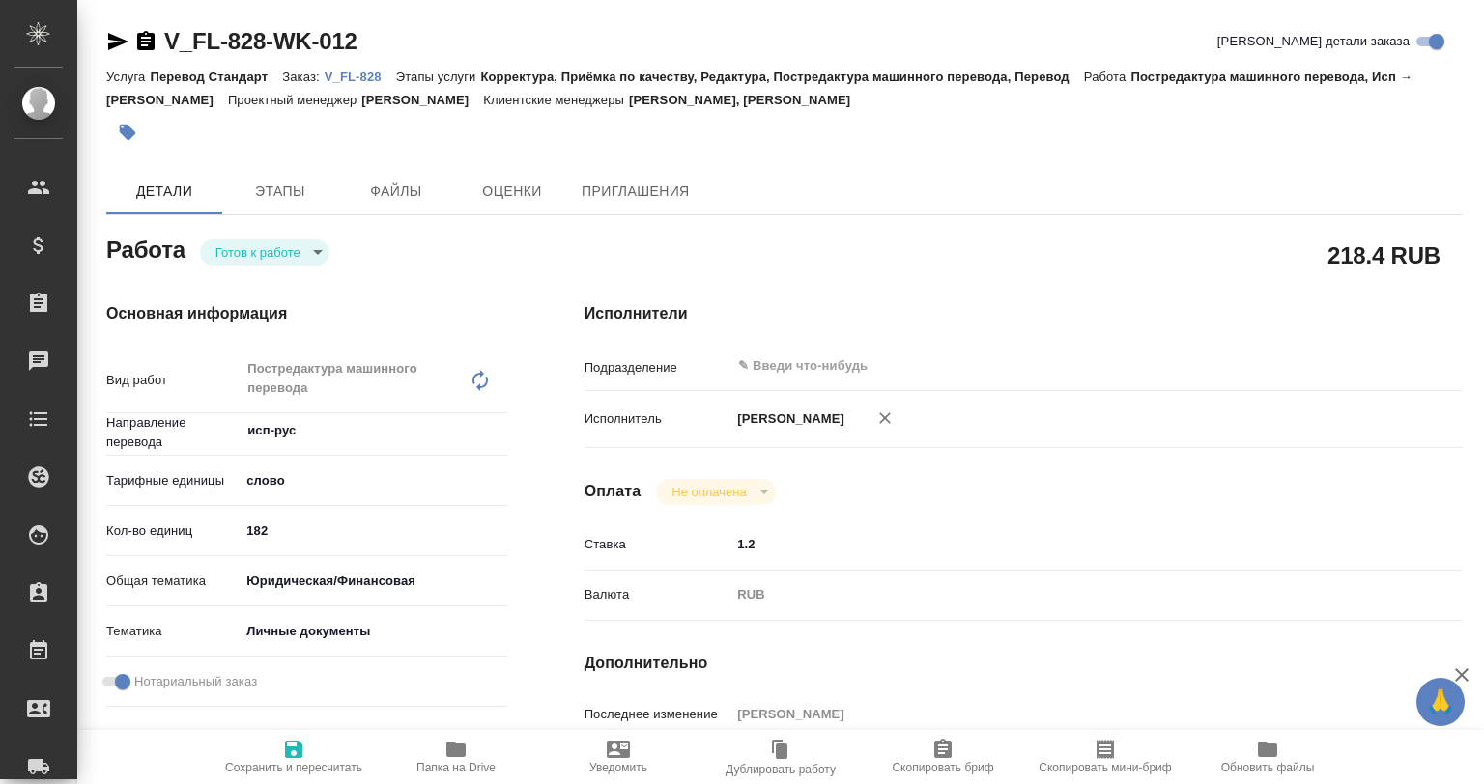
type textarea "x"
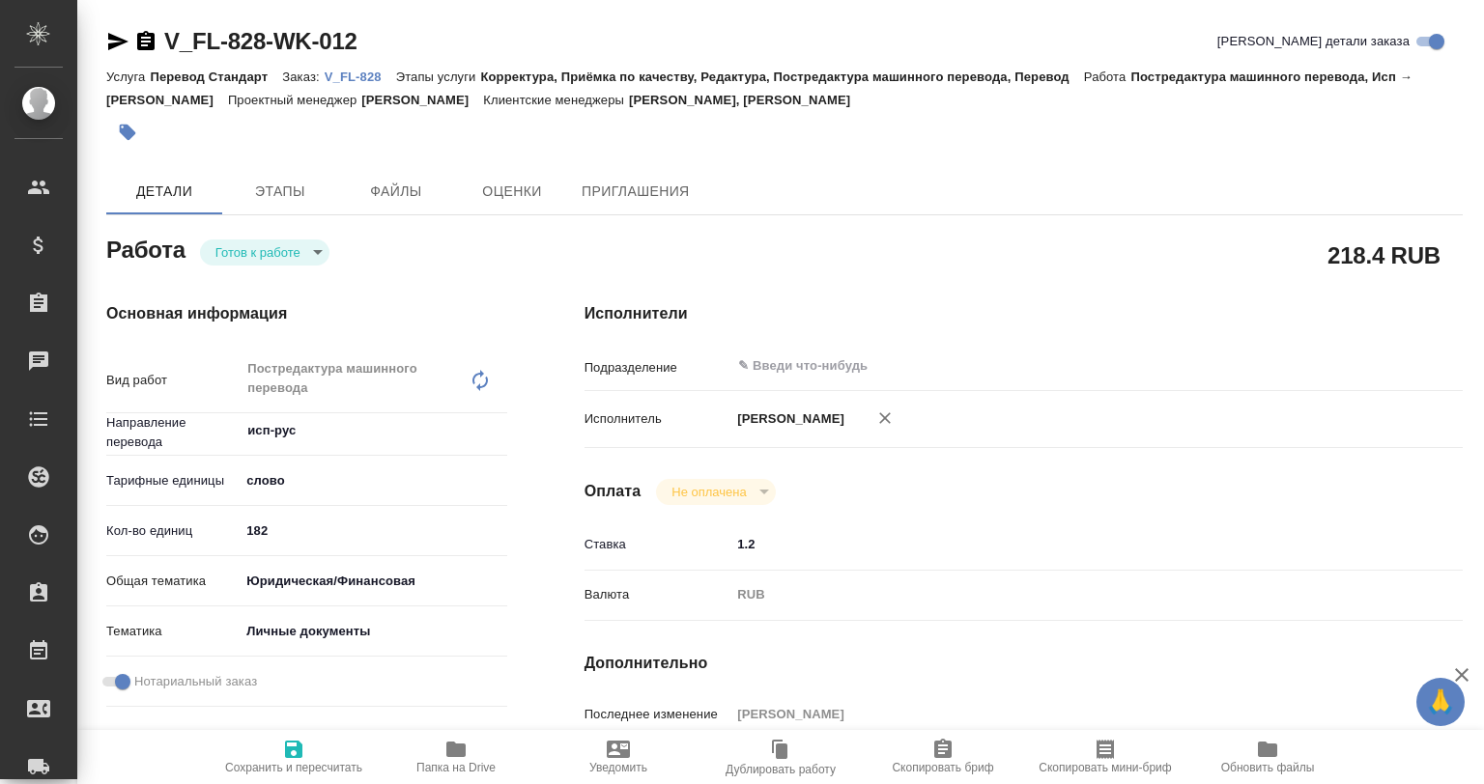
type textarea "x"
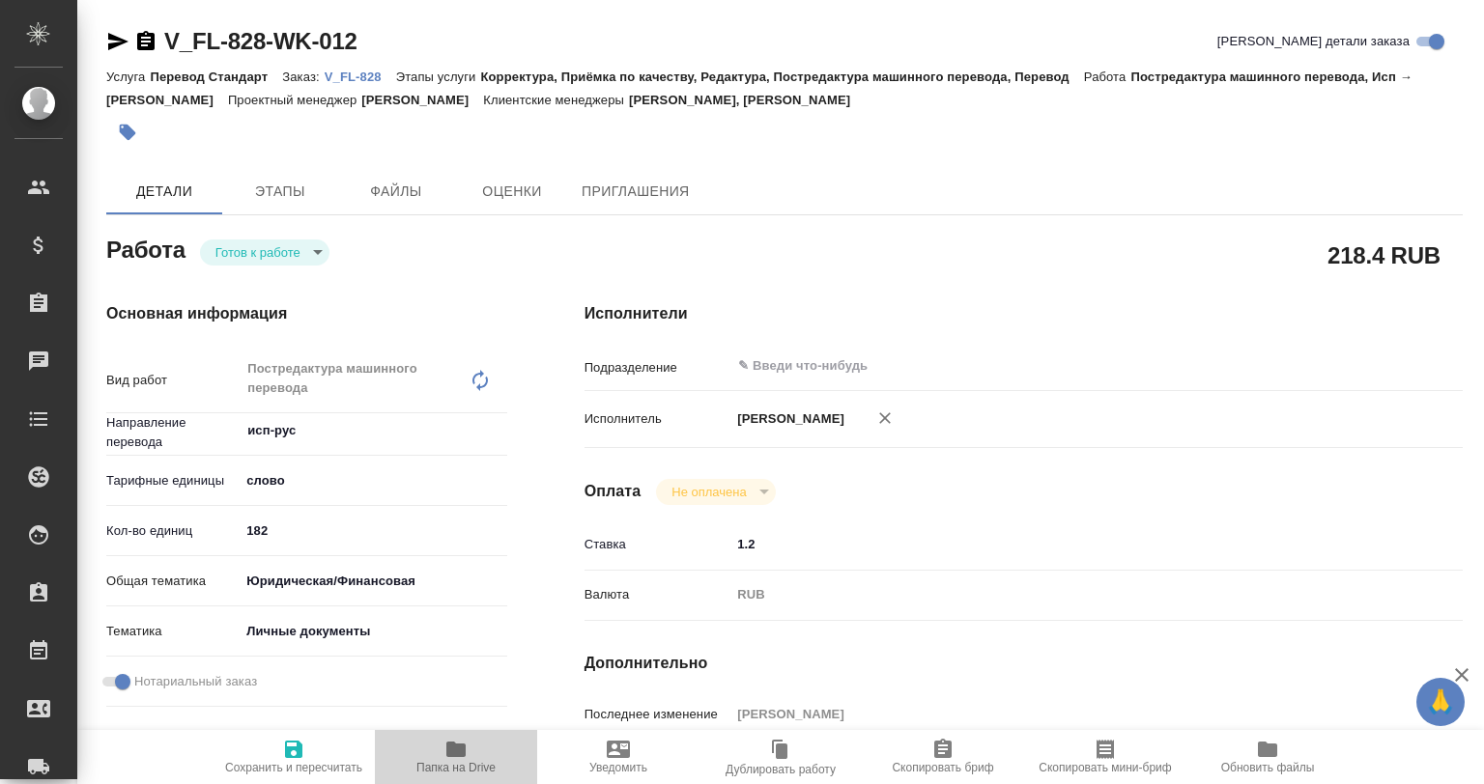
click at [431, 772] on span "Папка на Drive" at bounding box center [455, 768] width 79 height 14
type textarea "x"
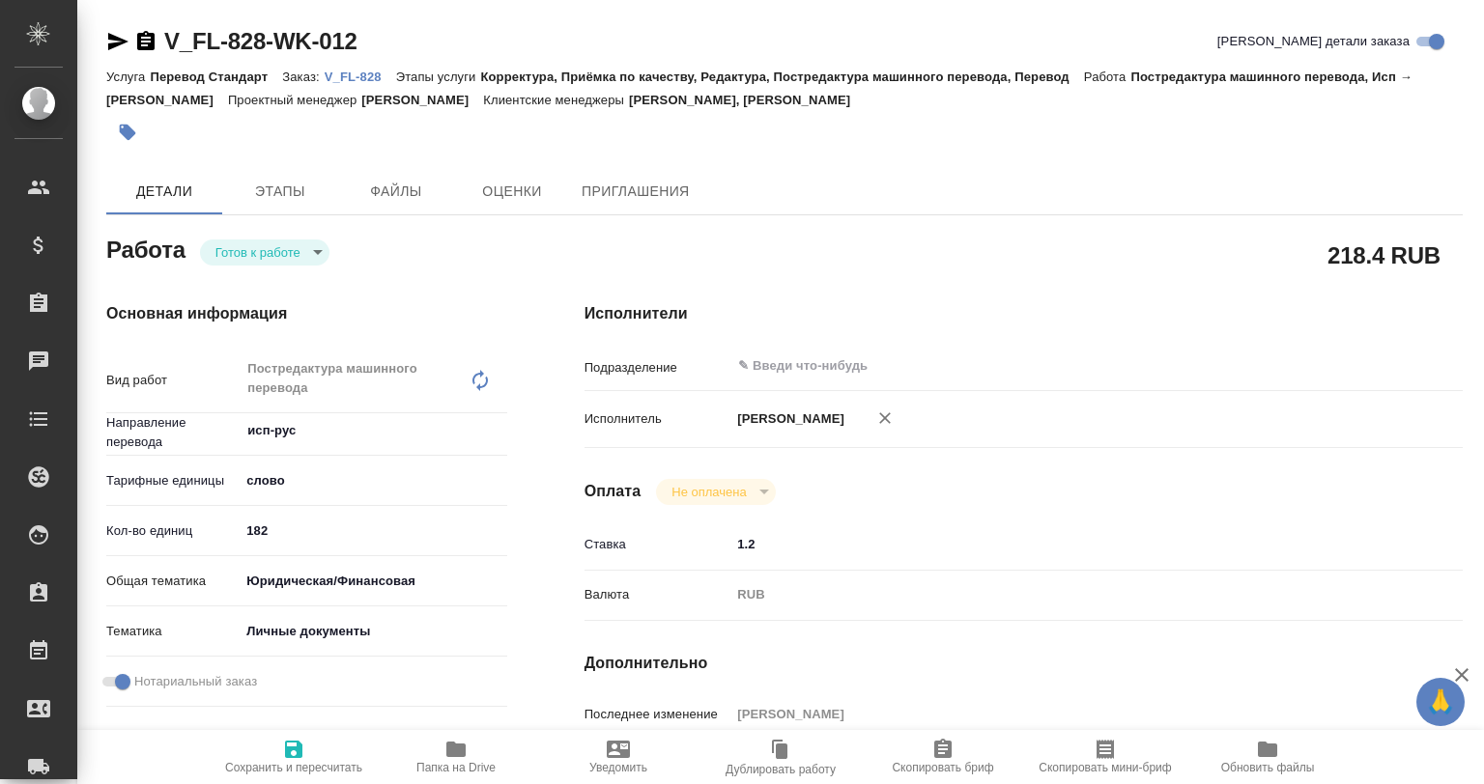
type textarea "x"
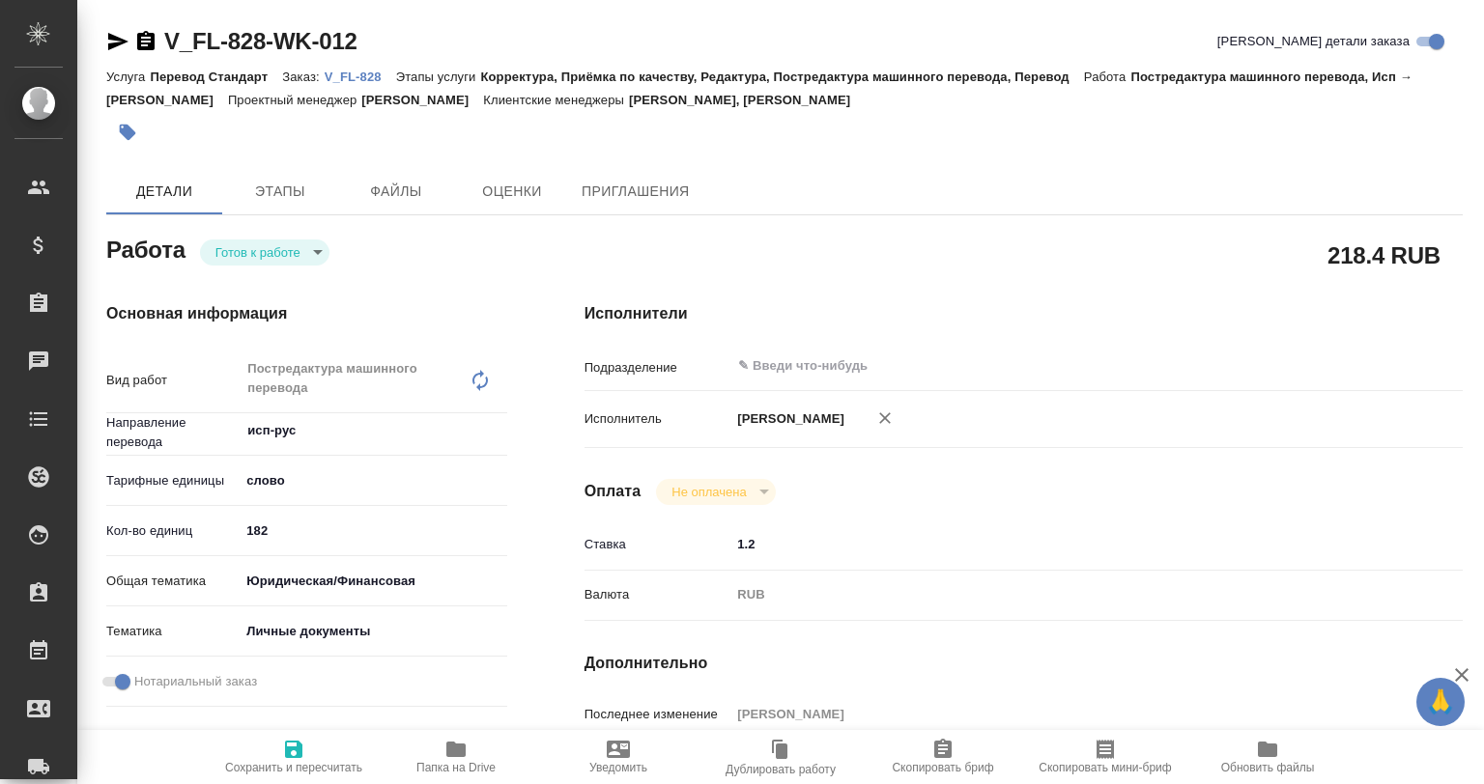
type textarea "x"
